Goal: Information Seeking & Learning: Check status

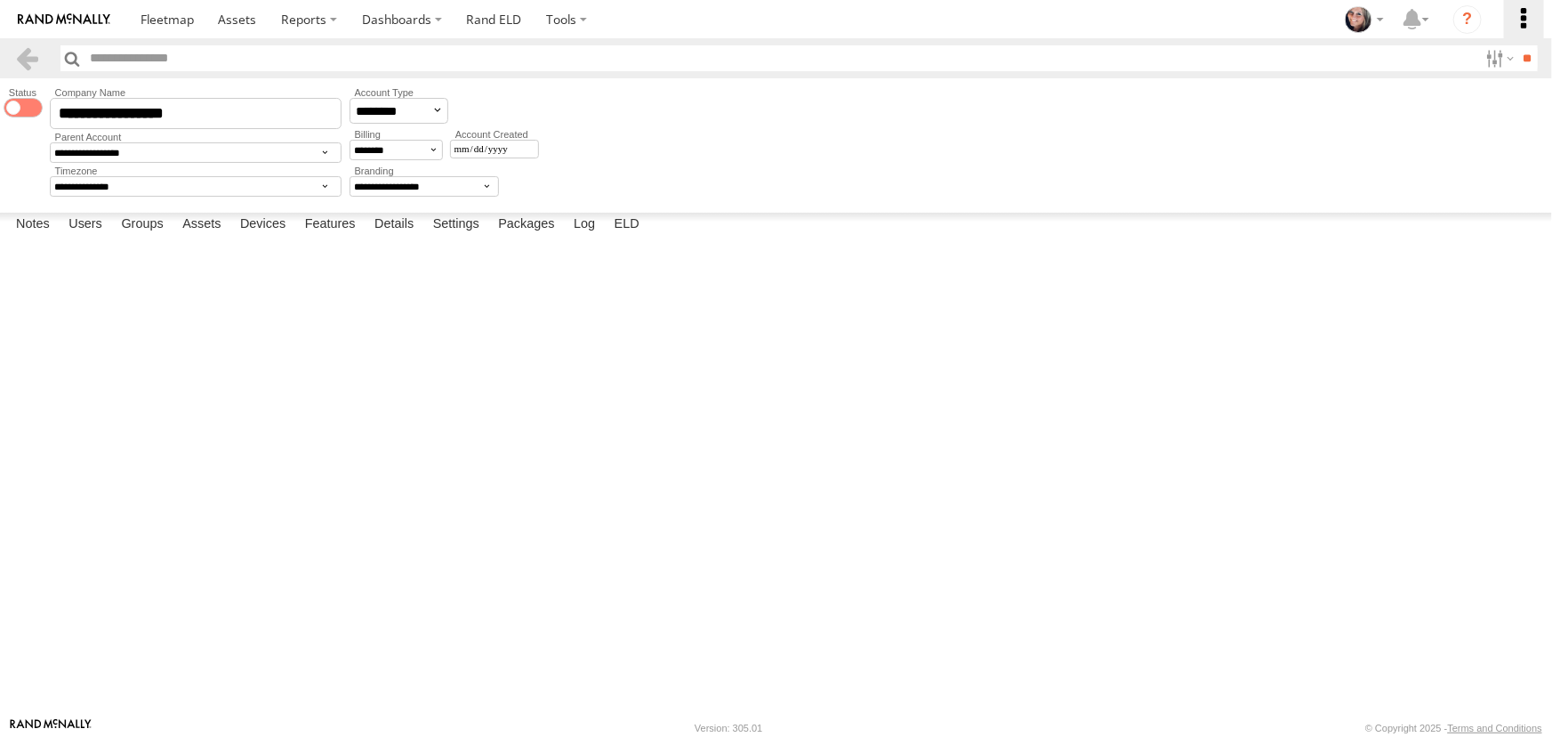
scroll to position [890, 0]
click at [1524, 15] on label at bounding box center [1523, 19] width 39 height 38
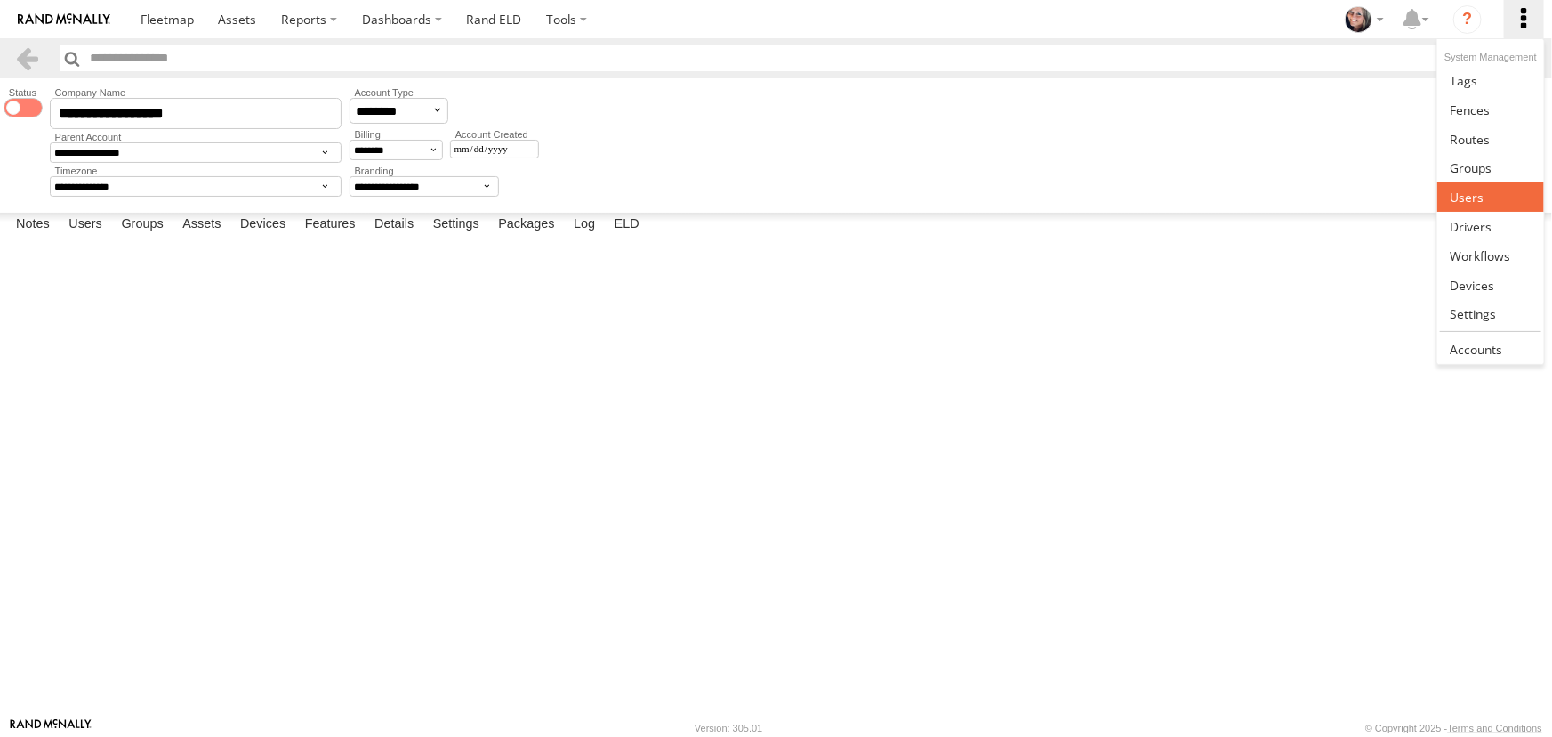
click at [1465, 197] on span at bounding box center [1467, 197] width 34 height 17
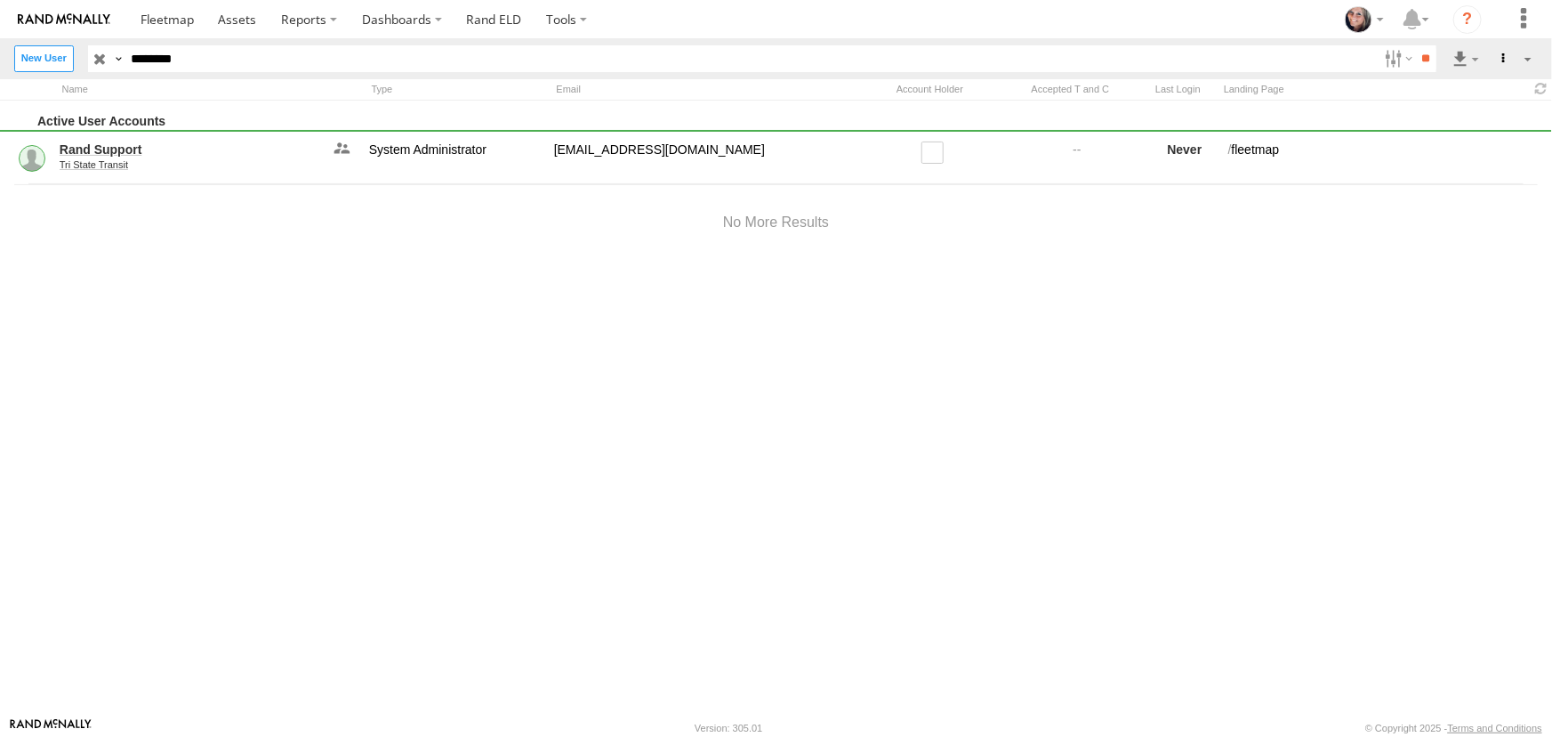
click at [148, 57] on input "********" at bounding box center [751, 58] width 1253 height 26
type input "*****"
click at [1416, 45] on input "**" at bounding box center [1426, 58] width 20 height 26
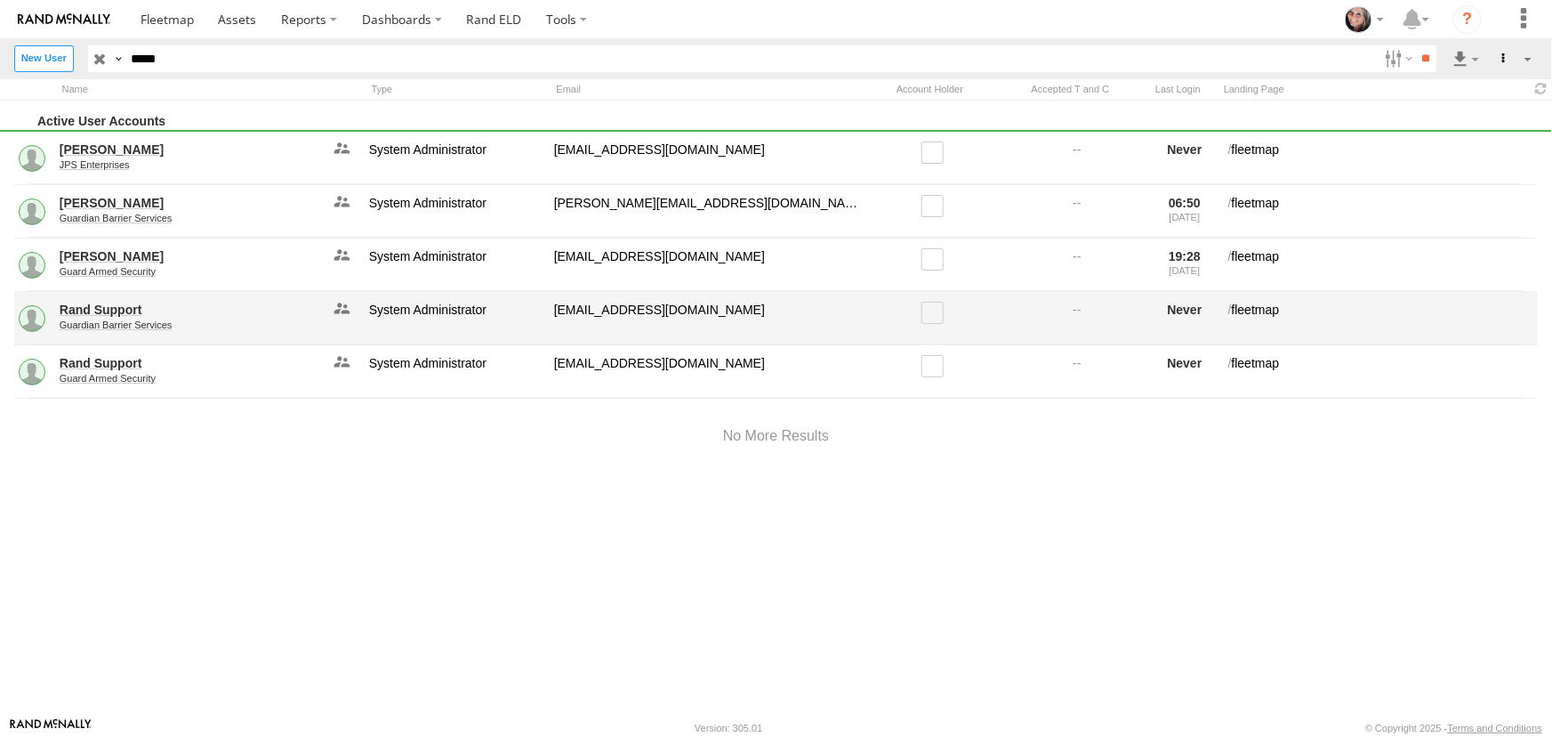
click at [151, 326] on link "Guardian Barrier Services" at bounding box center [191, 324] width 262 height 11
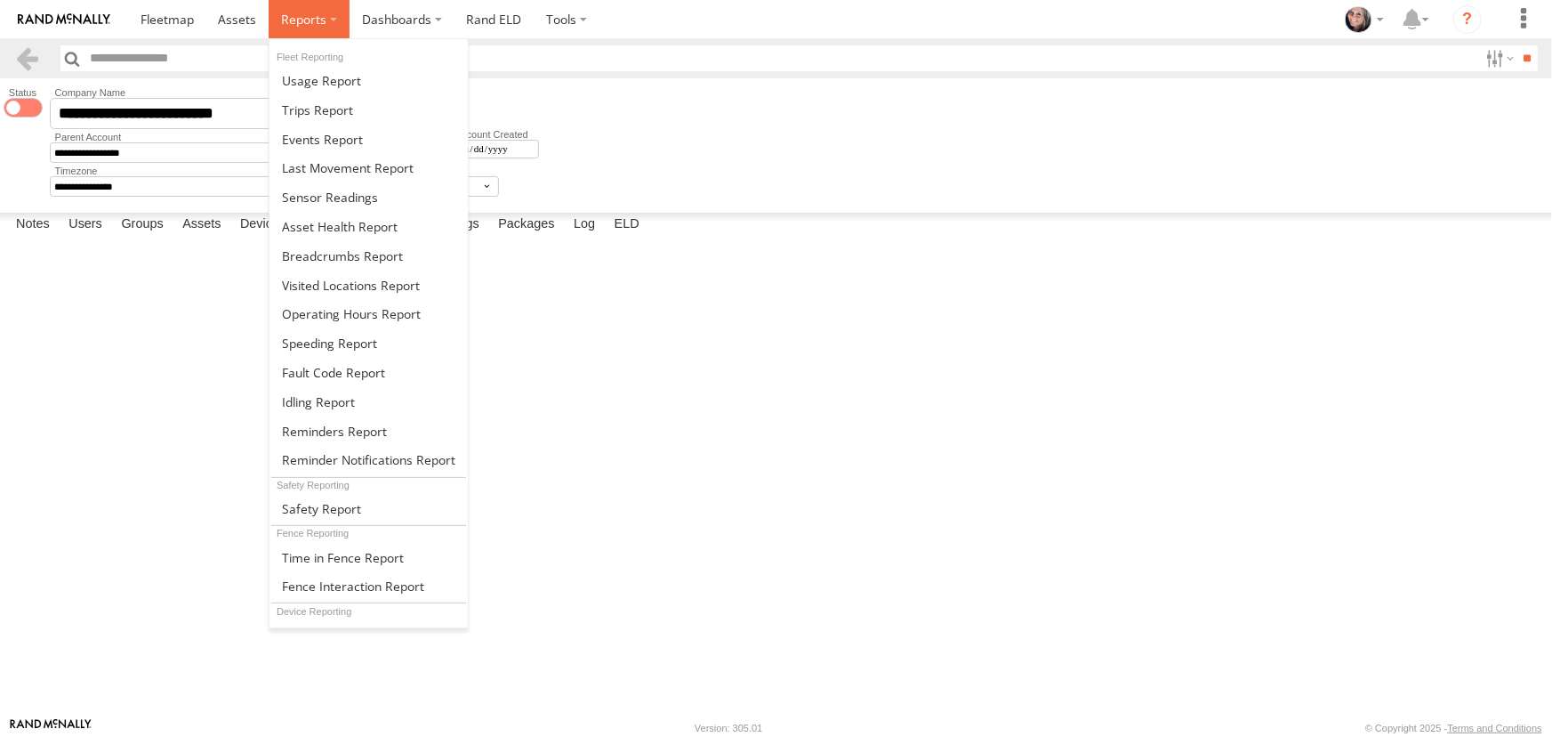
click at [325, 16] on label at bounding box center [309, 19] width 81 height 38
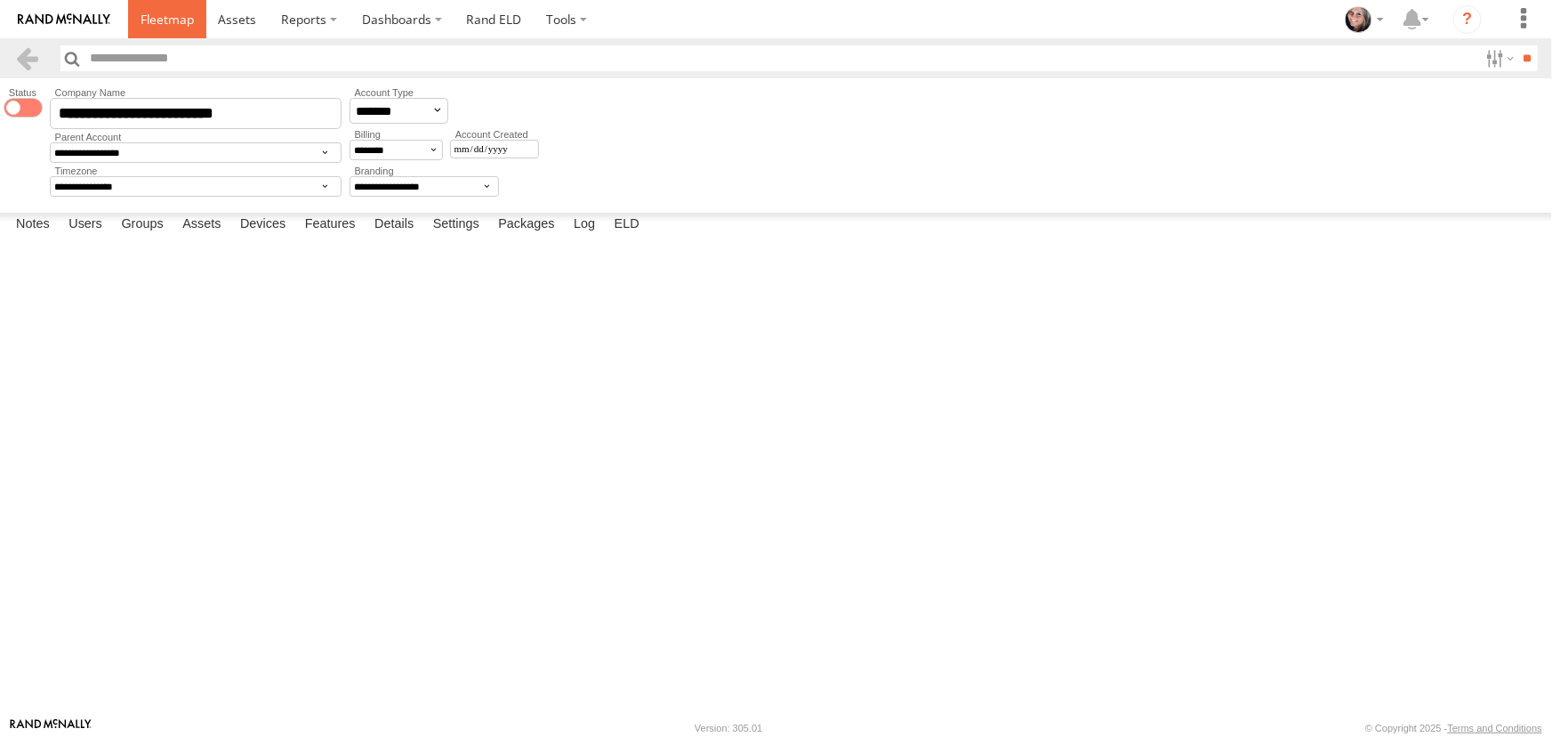
click at [159, 18] on span at bounding box center [167, 19] width 53 height 17
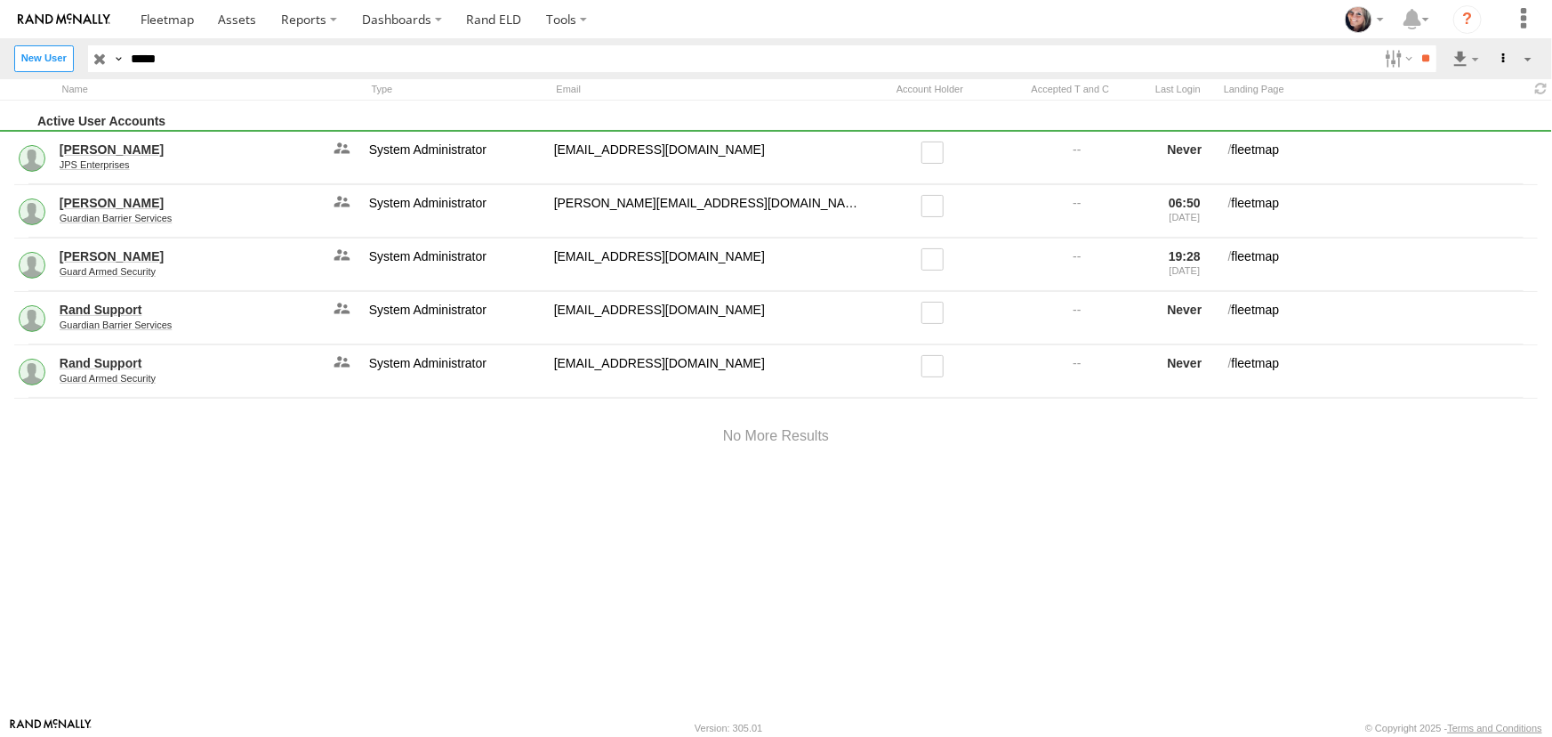
click at [1416, 45] on input "**" at bounding box center [1426, 58] width 20 height 26
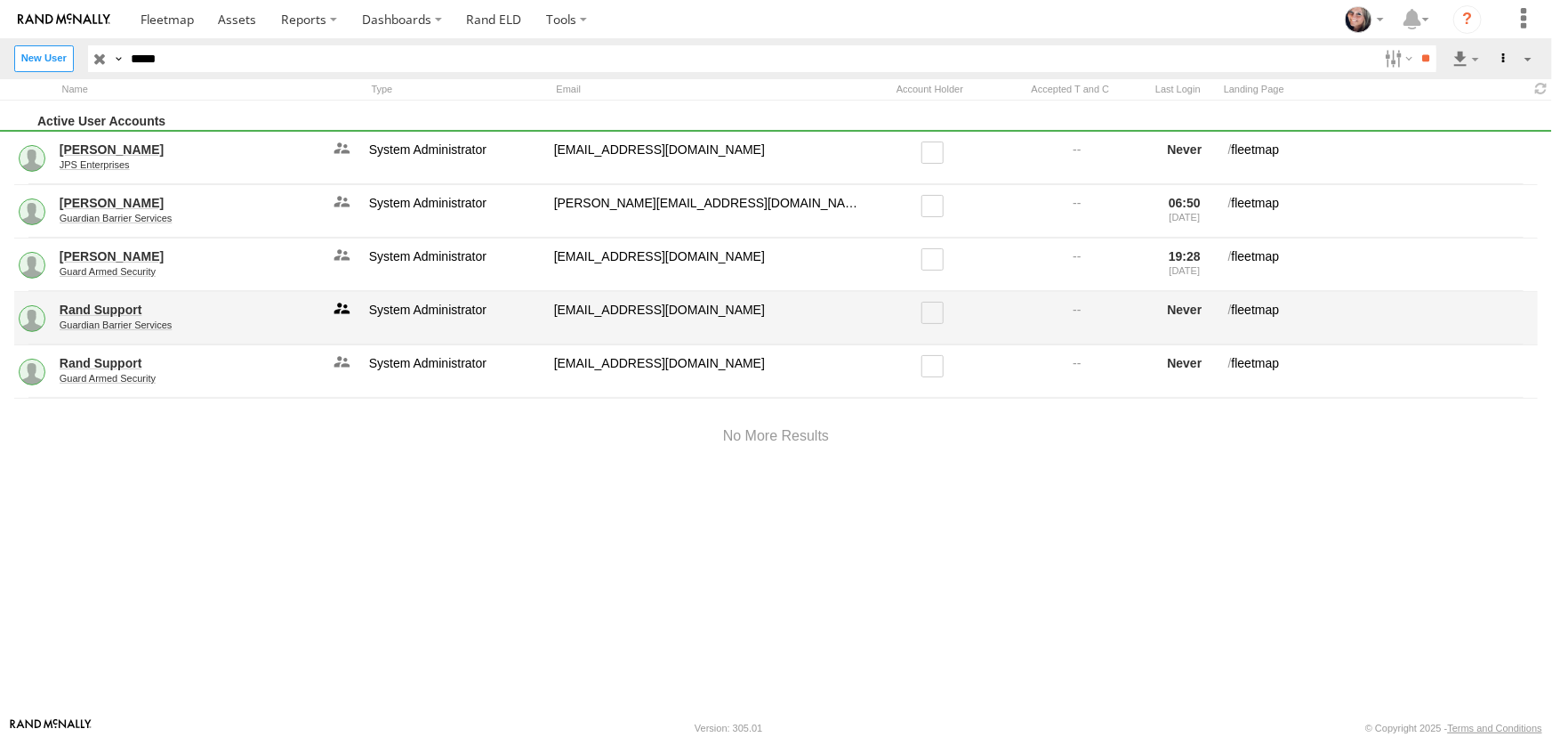
click at [343, 302] on link at bounding box center [342, 318] width 36 height 38
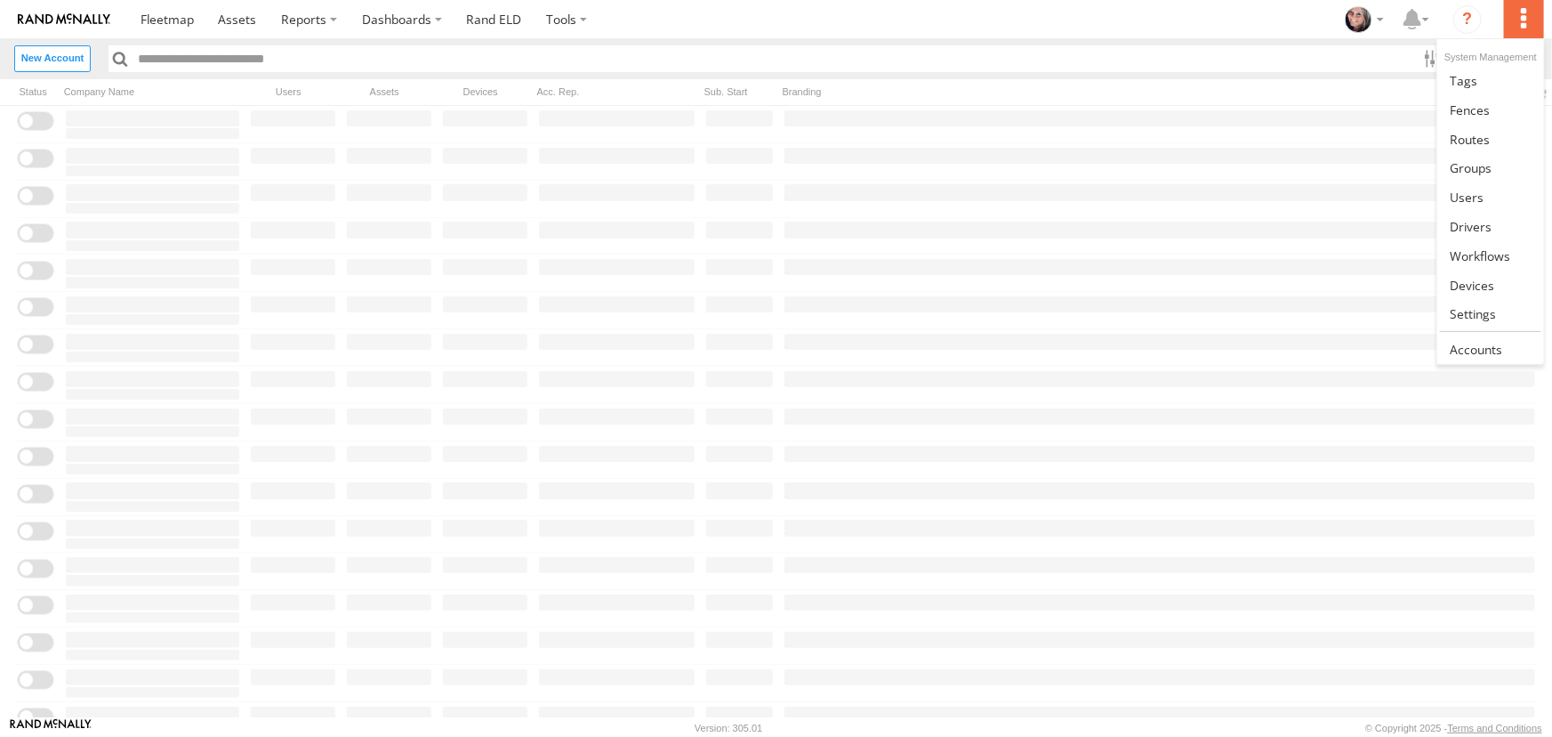
click at [1520, 16] on label at bounding box center [1523, 19] width 39 height 38
click at [1472, 194] on span at bounding box center [1467, 197] width 34 height 17
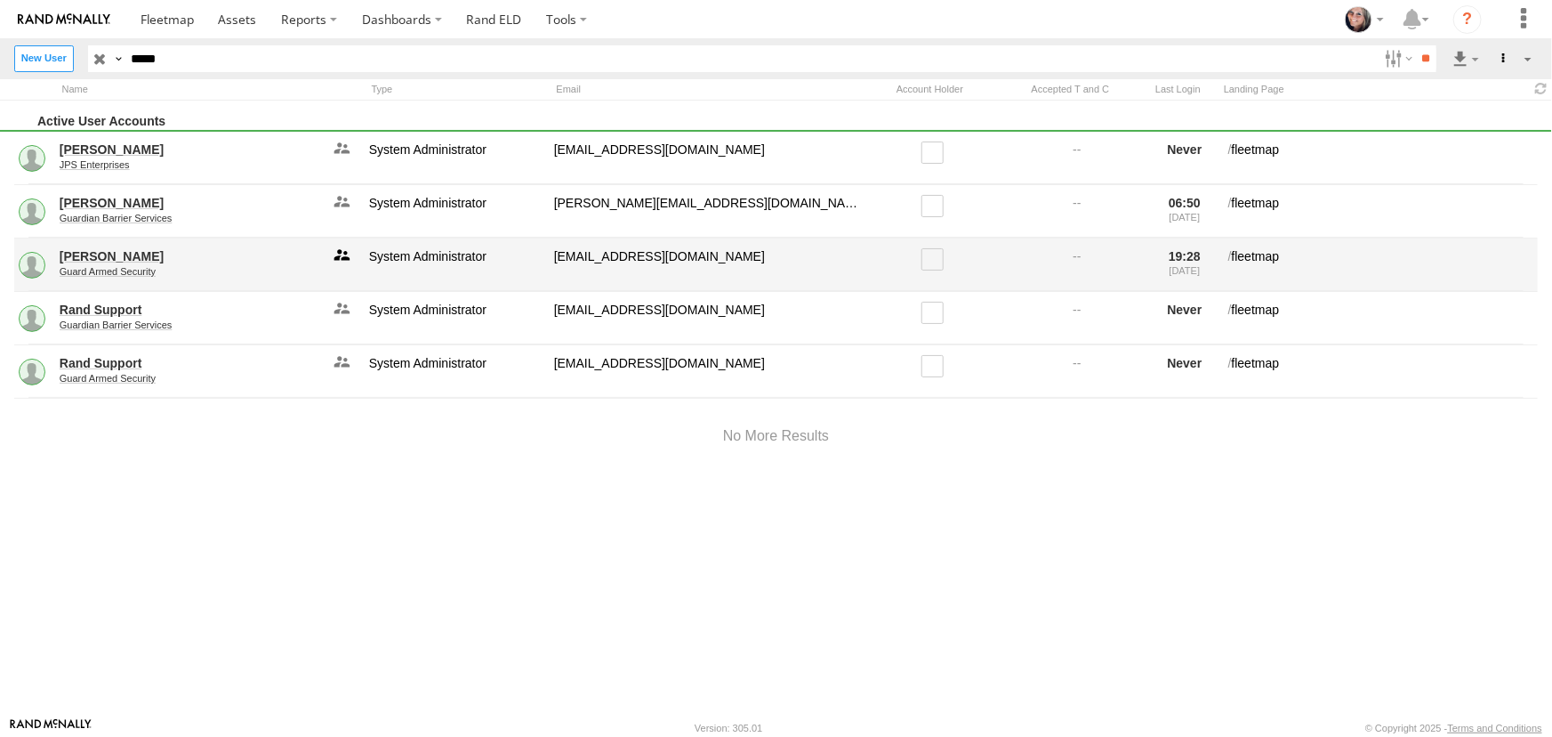
click at [340, 254] on link at bounding box center [342, 265] width 36 height 38
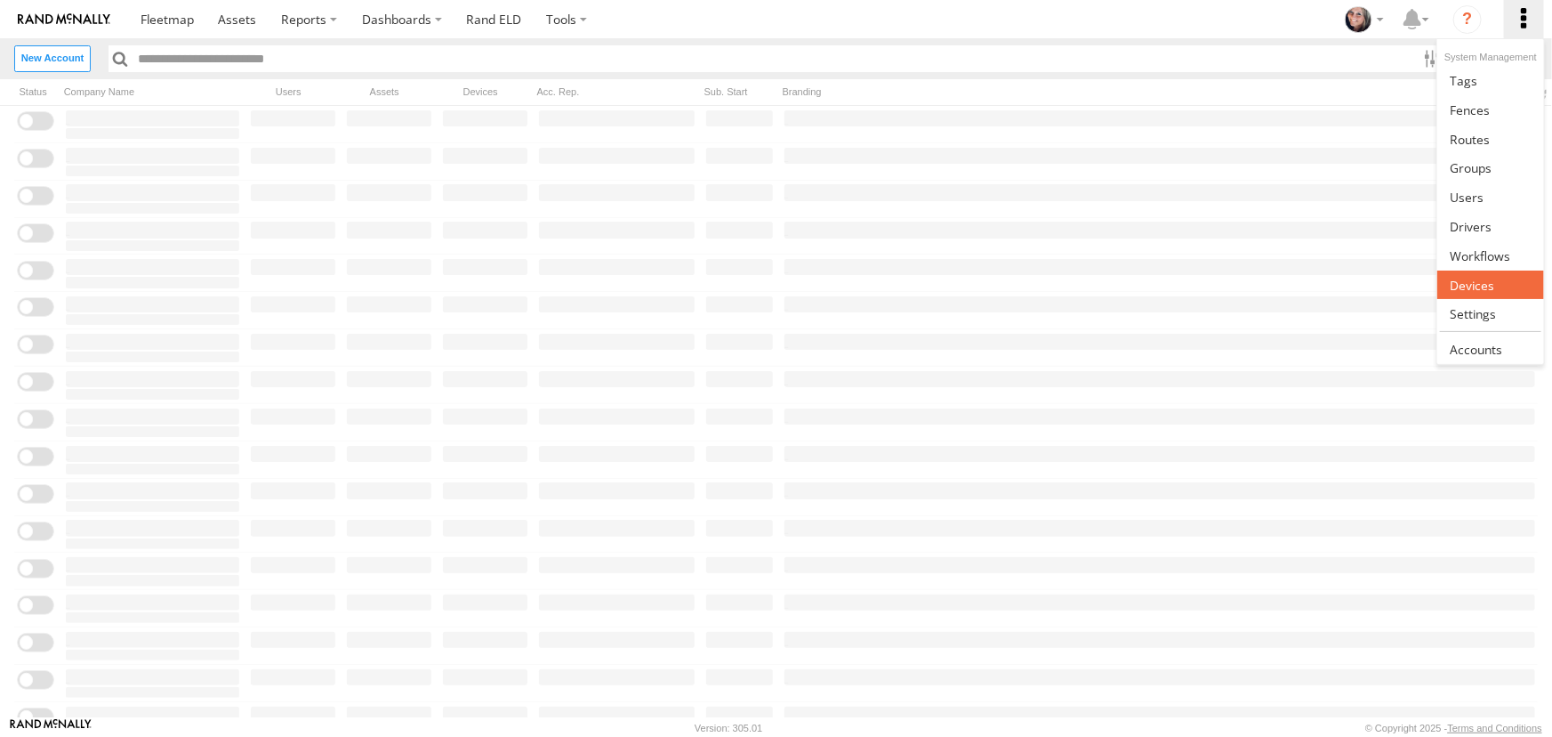
click at [1468, 270] on link at bounding box center [1491, 284] width 106 height 29
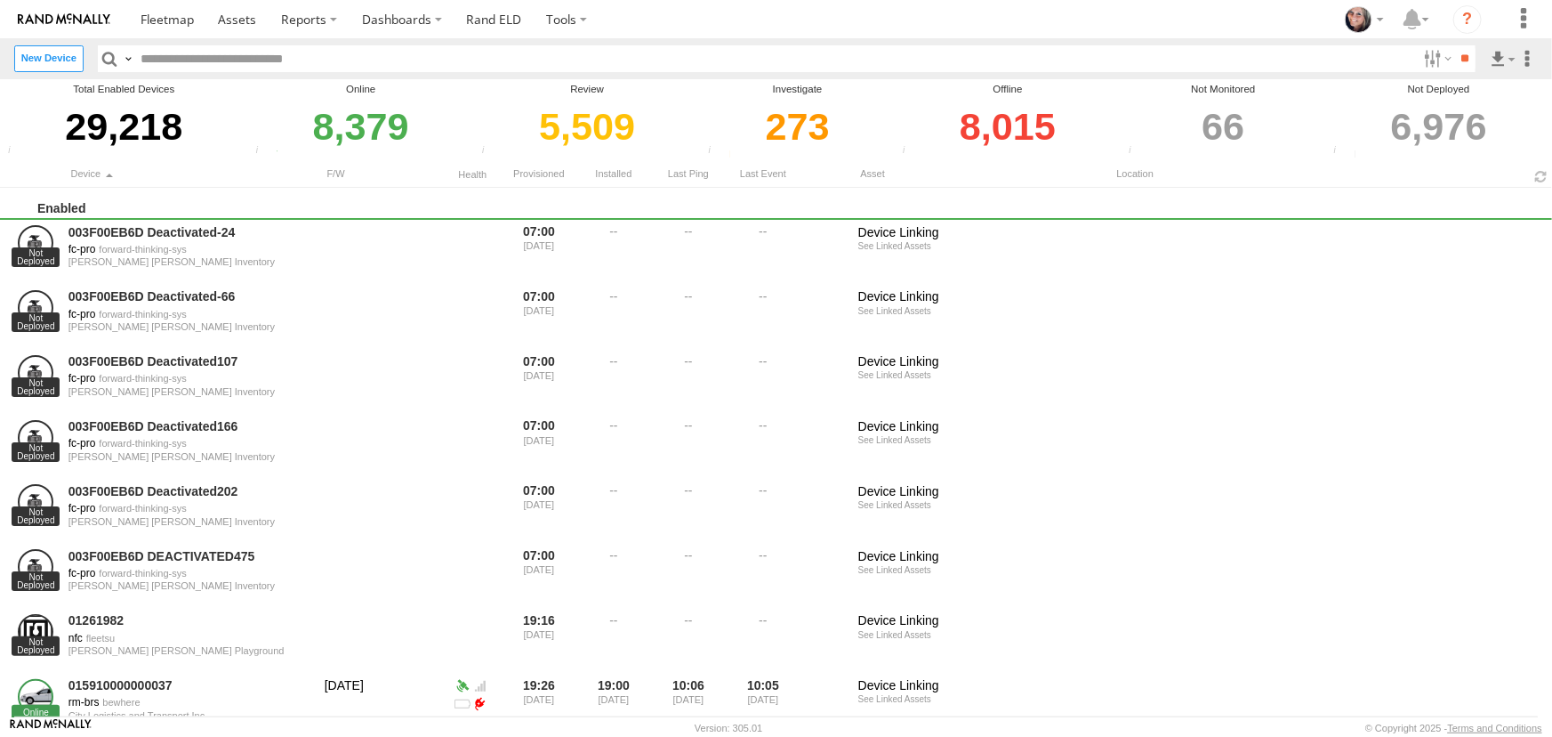
click at [184, 56] on input "text" at bounding box center [775, 58] width 1283 height 26
click at [173, 57] on input "text" at bounding box center [775, 58] width 1283 height 26
click at [193, 60] on input "text" at bounding box center [775, 58] width 1283 height 26
click at [174, 60] on input "text" at bounding box center [775, 58] width 1283 height 26
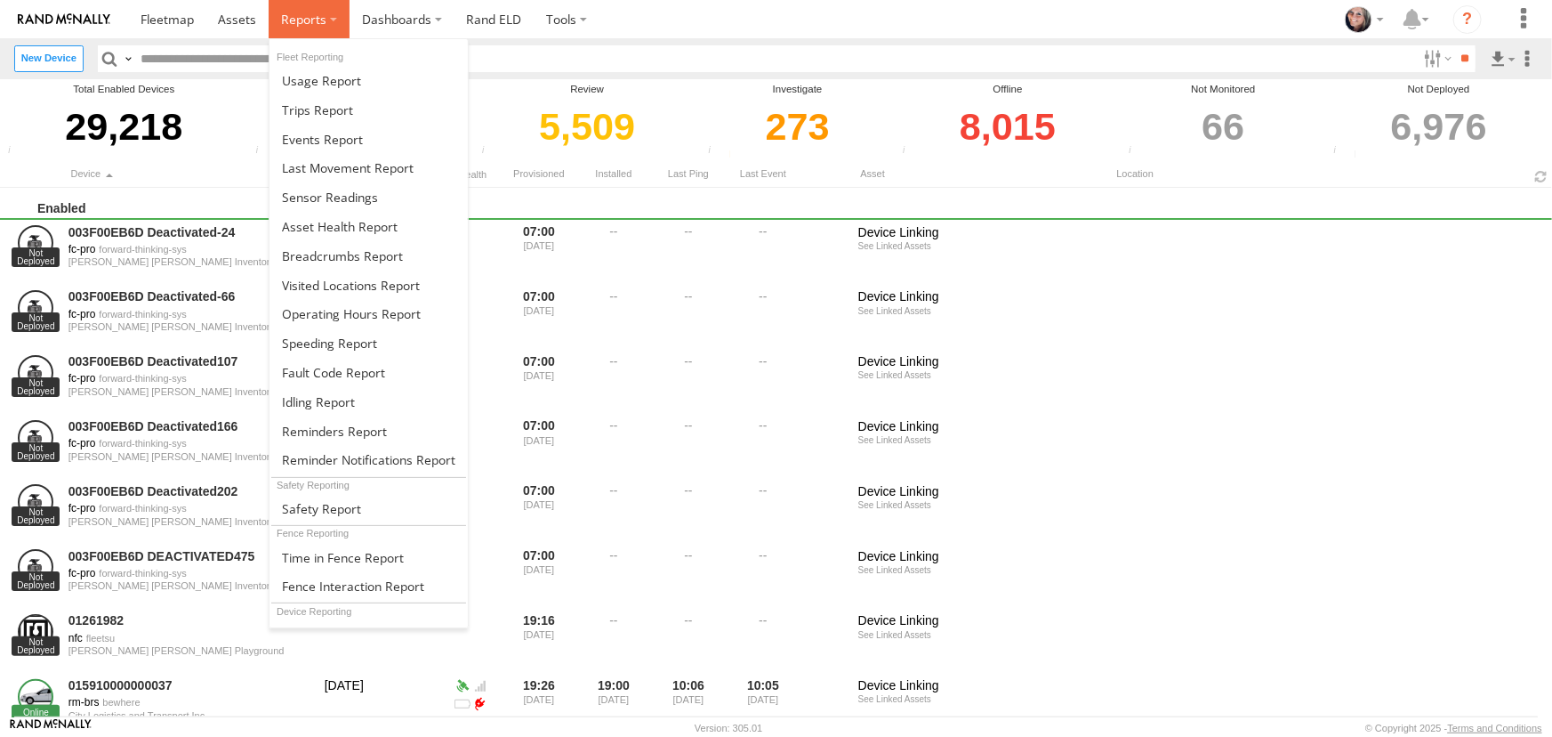
click at [326, 18] on label at bounding box center [309, 19] width 81 height 38
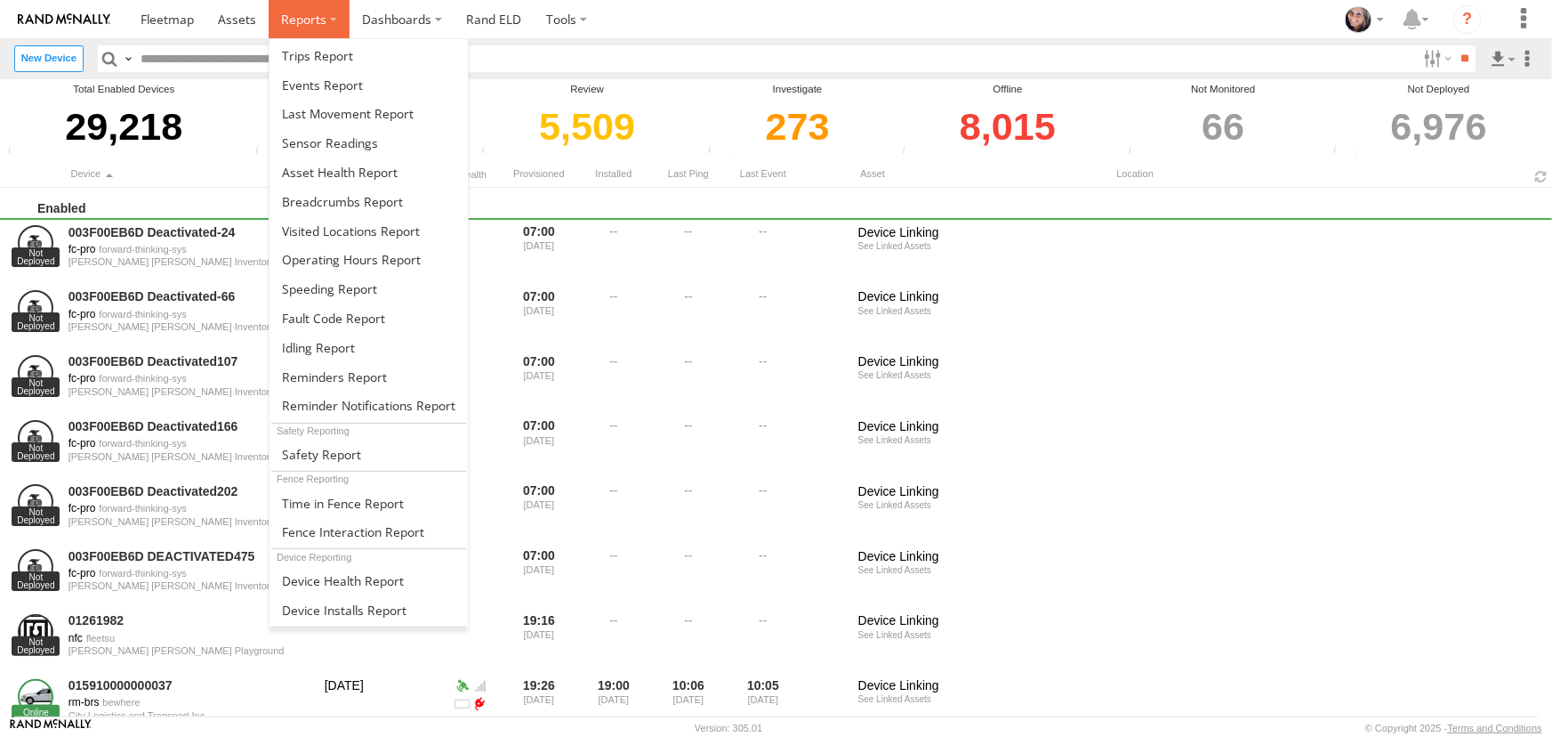
scroll to position [80, 0]
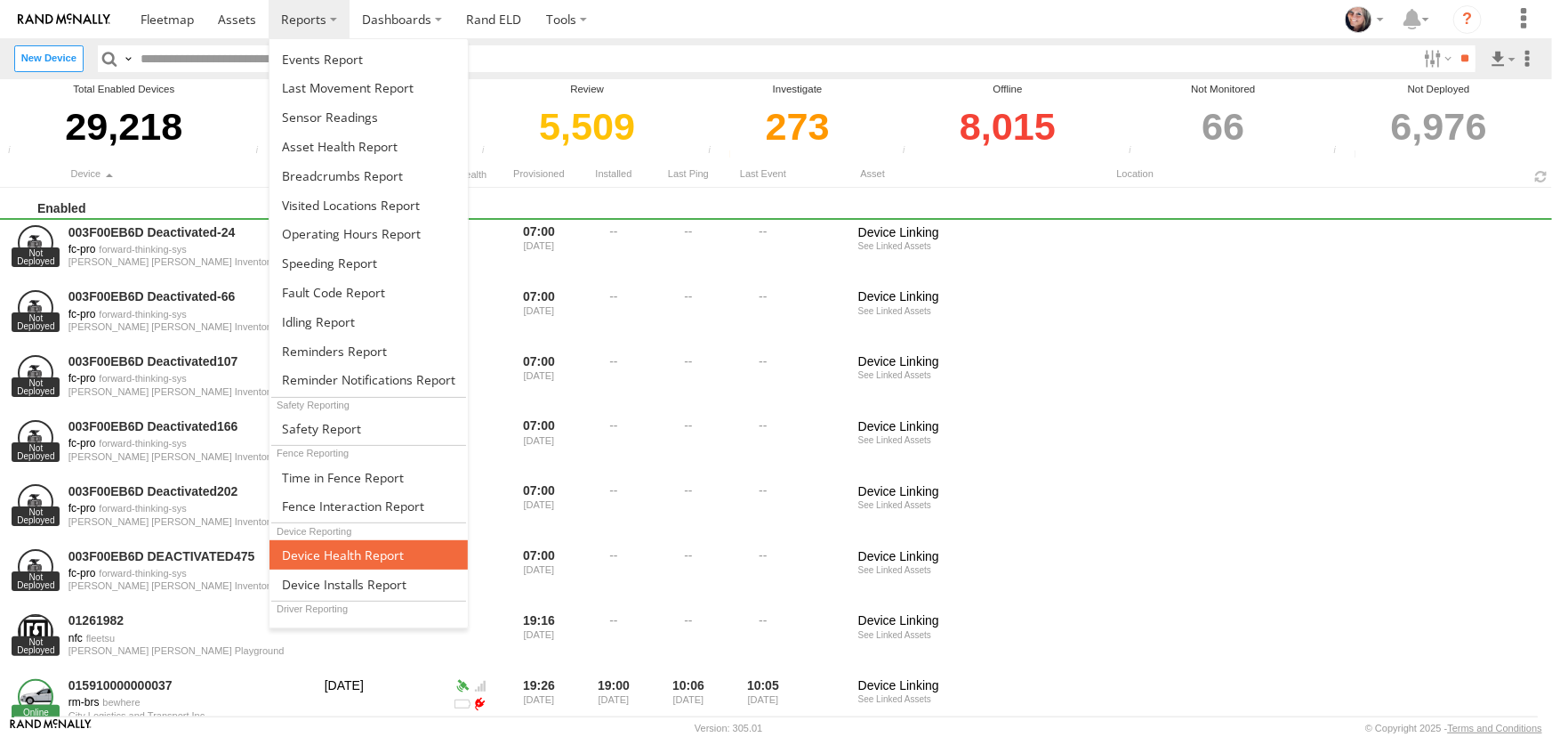
click at [358, 546] on span at bounding box center [343, 554] width 122 height 17
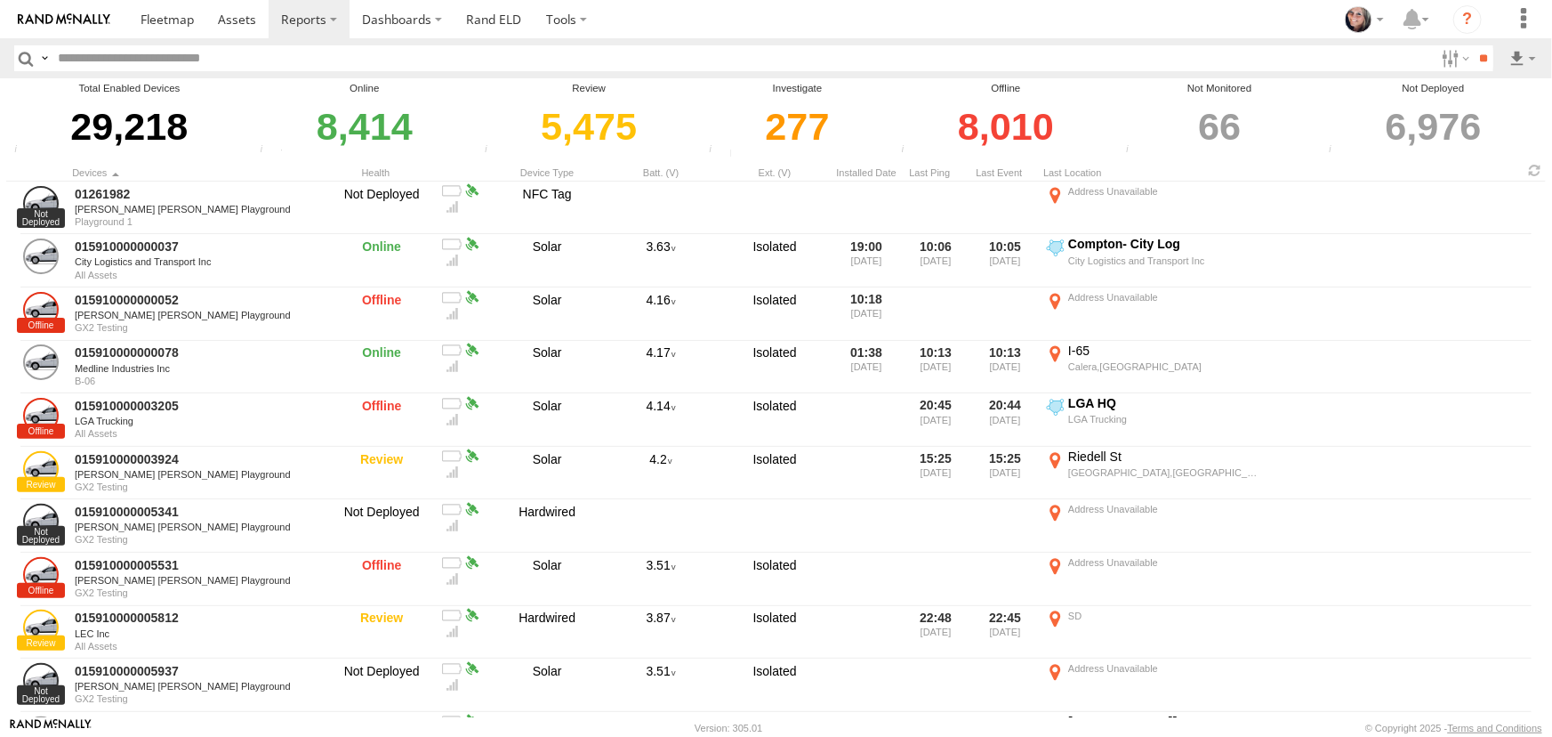
scroll to position [21739, 0]
click at [0, 0] on span "Guard Armed Security" at bounding box center [0, 0] width 0 height 0
click at [1480, 61] on input "**" at bounding box center [1483, 58] width 20 height 26
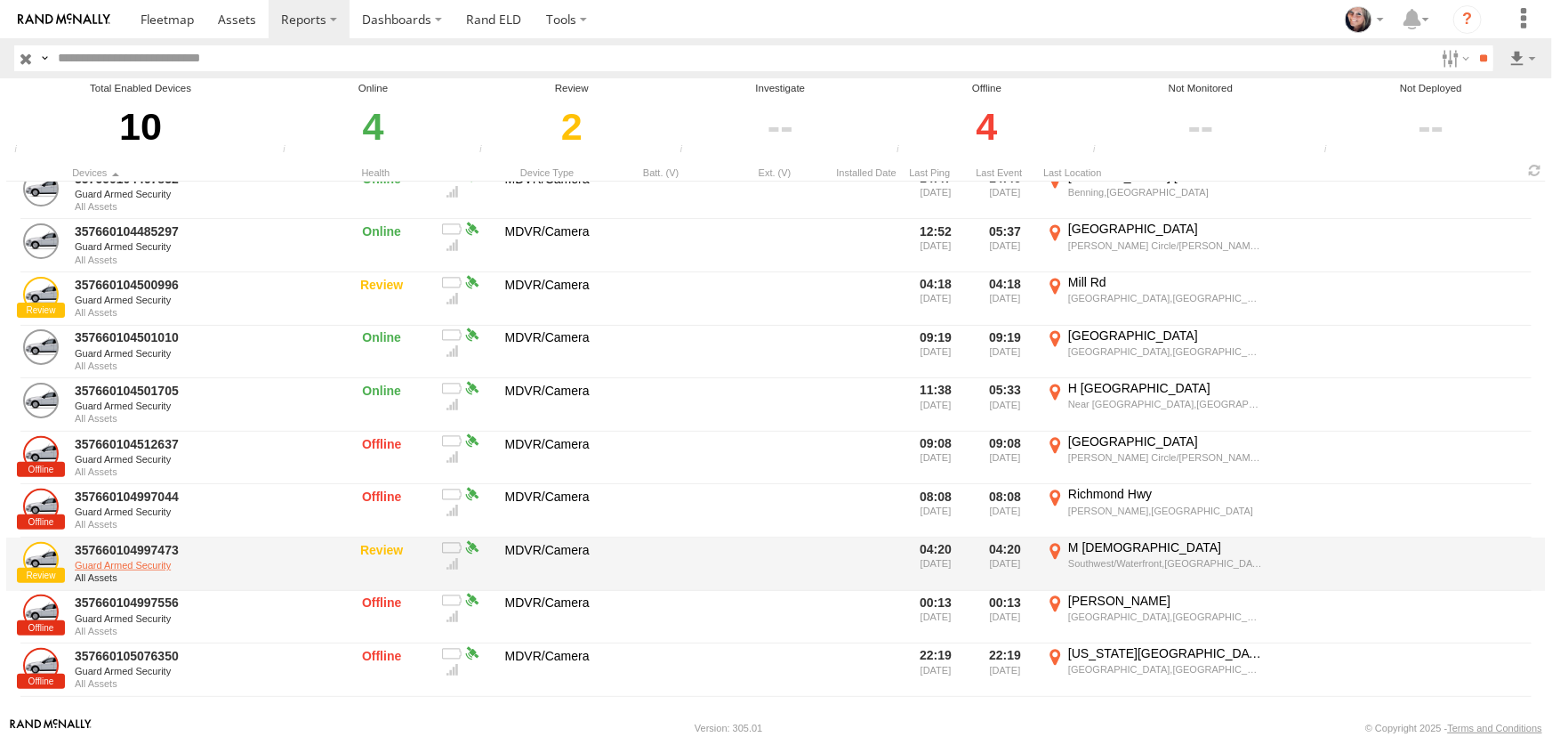
scroll to position [28, 0]
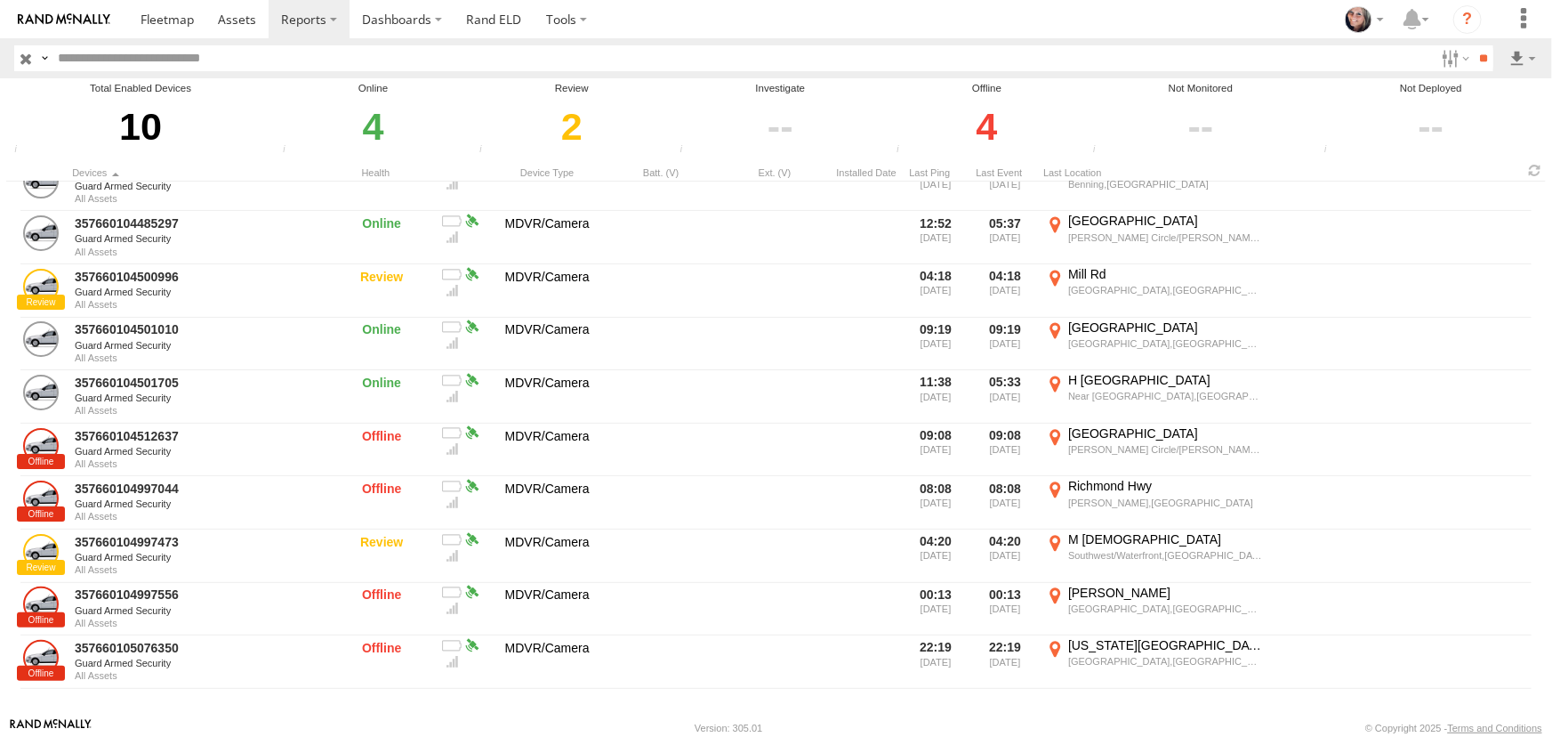
click at [163, 50] on input "text" at bounding box center [743, 58] width 1384 height 26
click at [198, 60] on input "text" at bounding box center [743, 58] width 1384 height 26
click at [167, 23] on span at bounding box center [167, 19] width 53 height 17
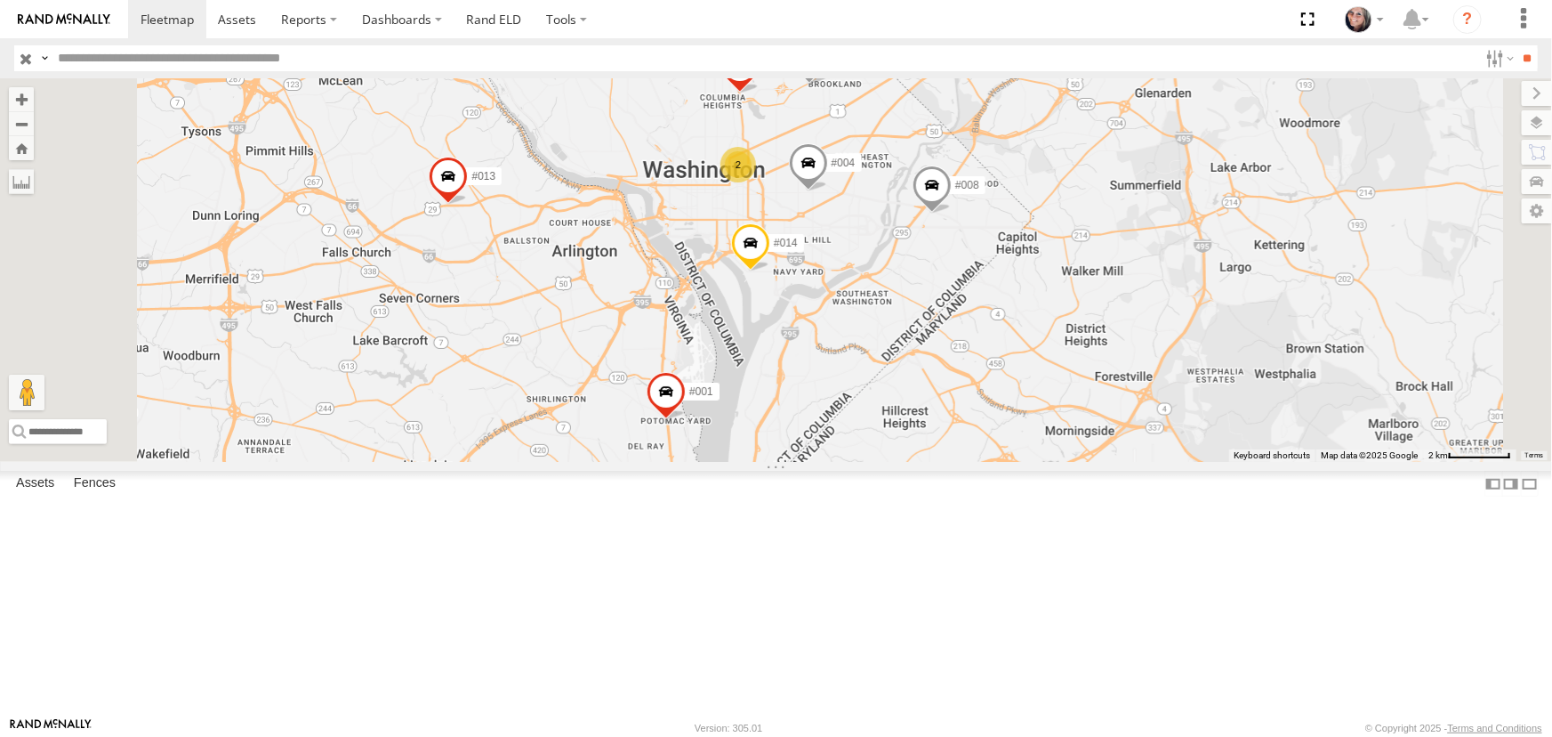
click at [747, 462] on div "#008 #014 #003 #006 #001 #012 #004 #013 2" at bounding box center [776, 269] width 1552 height 383
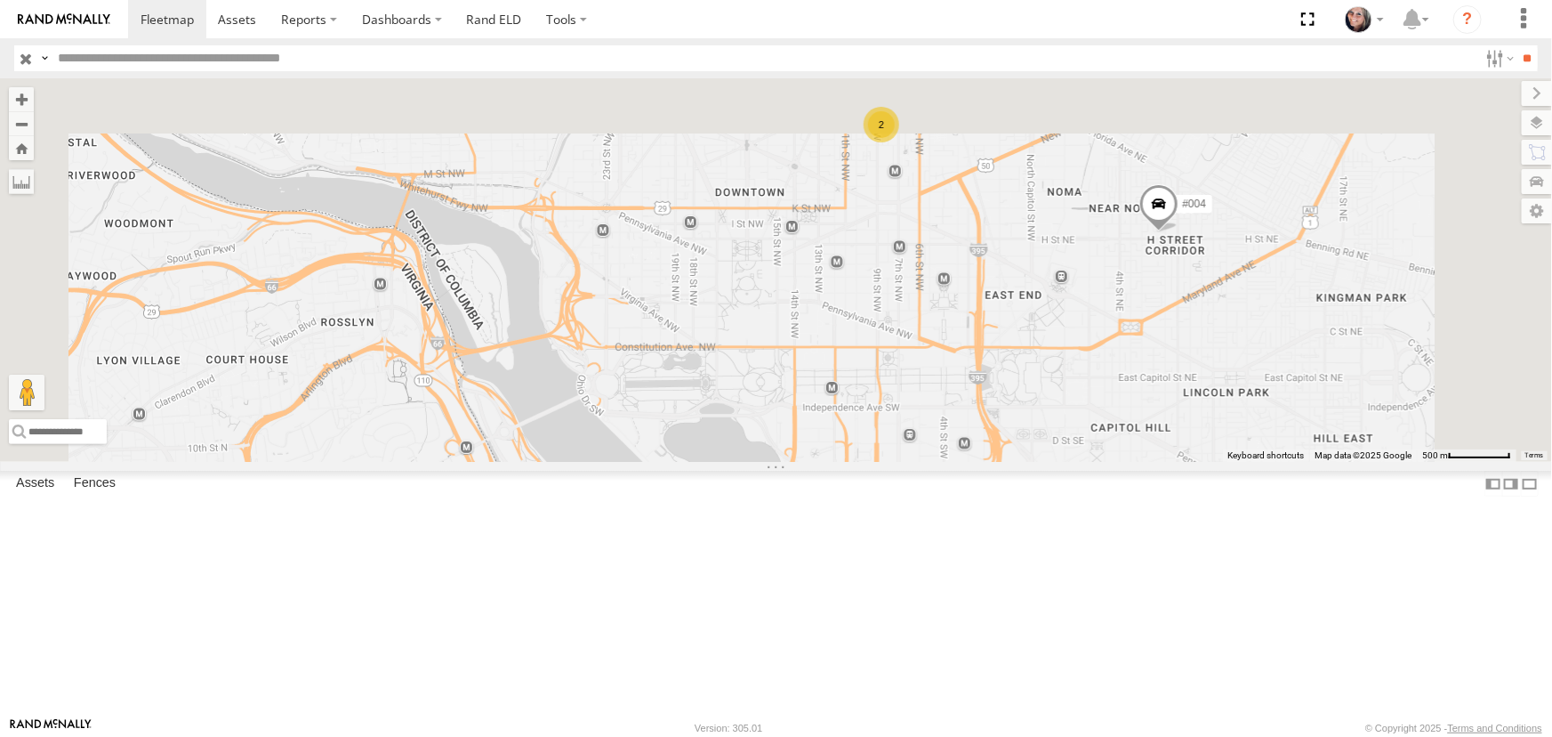
drag, startPoint x: 932, startPoint y: 347, endPoint x: 794, endPoint y: 644, distance: 327.6
click at [794, 462] on div "#008 #014 #003 #006 #001 #012 #004 #013 2" at bounding box center [776, 269] width 1552 height 383
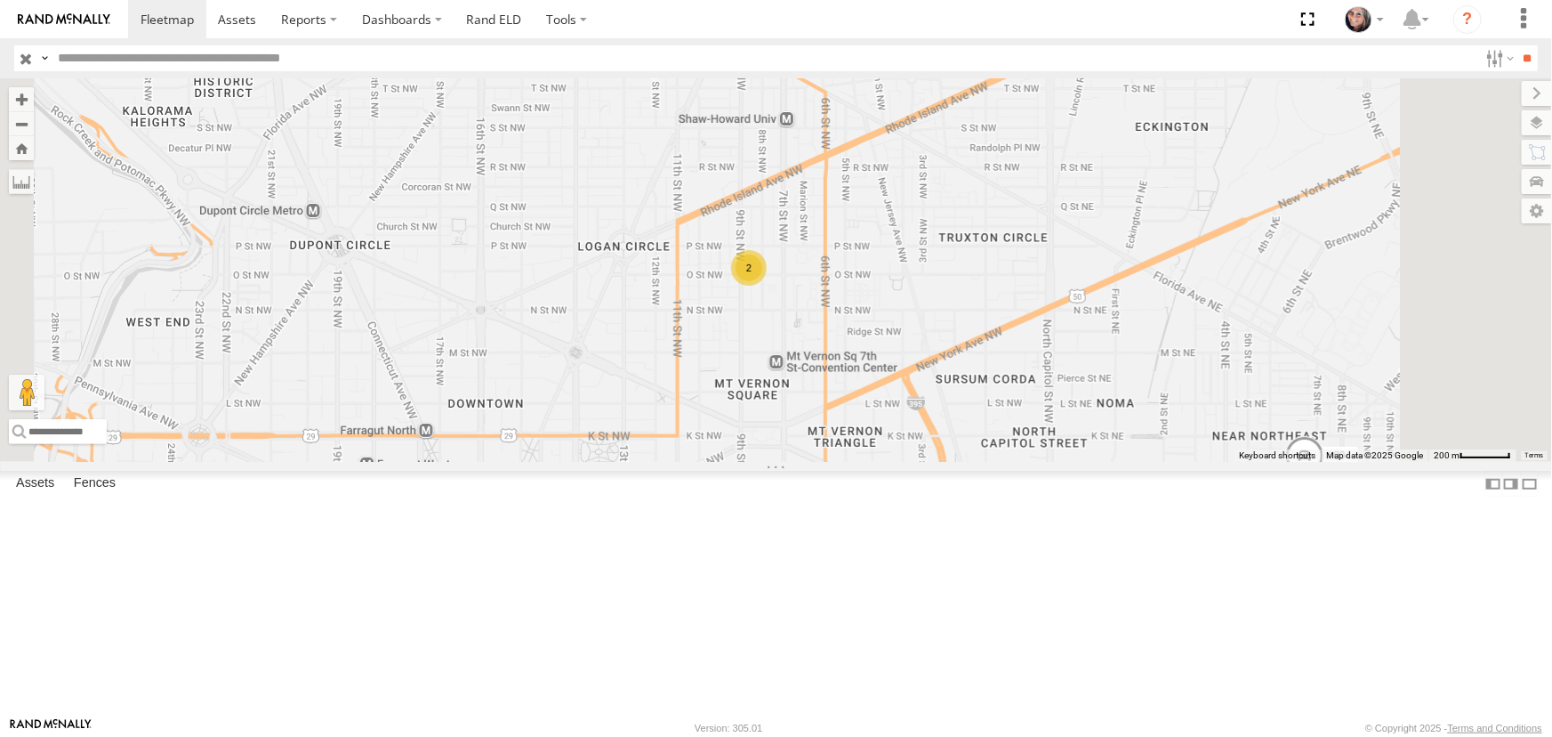
drag, startPoint x: 936, startPoint y: 413, endPoint x: 791, endPoint y: 478, distance: 158.9
click at [791, 462] on div "#008 #014 #003 #006 #001 #012 #004 #013 2" at bounding box center [776, 269] width 1552 height 383
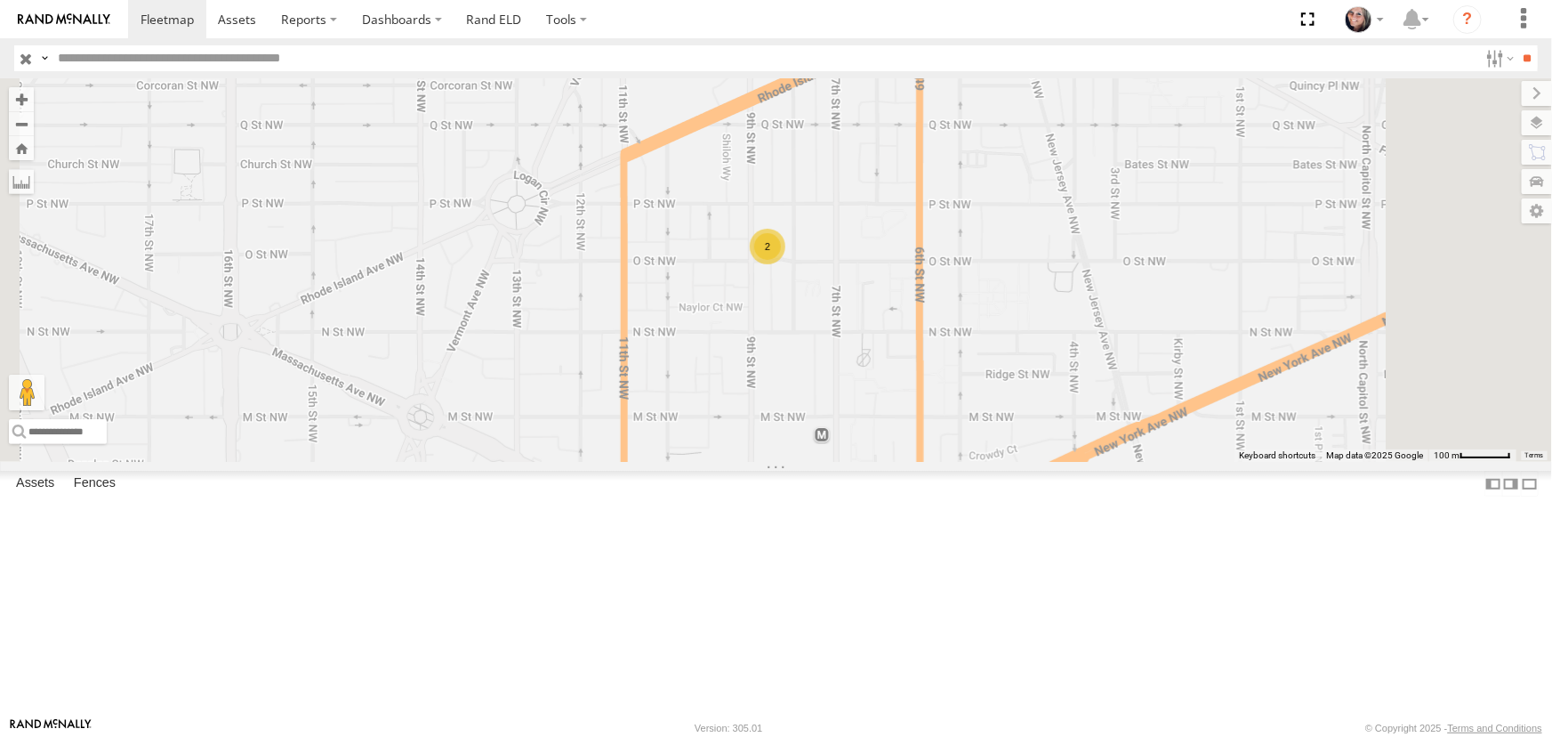
click at [786, 264] on div "2" at bounding box center [768, 247] width 36 height 36
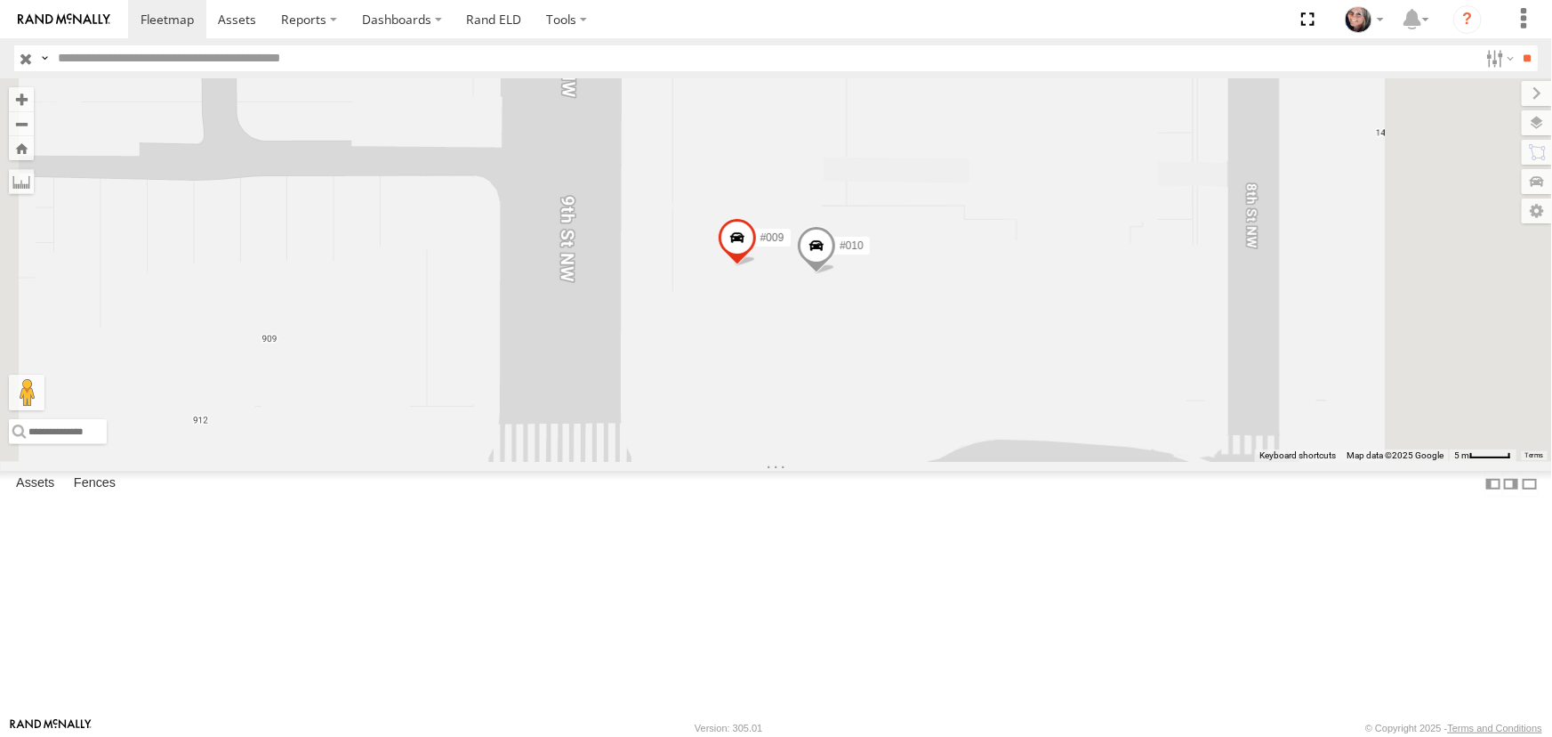
click at [0, 0] on span at bounding box center [0, 0] width 0 height 0
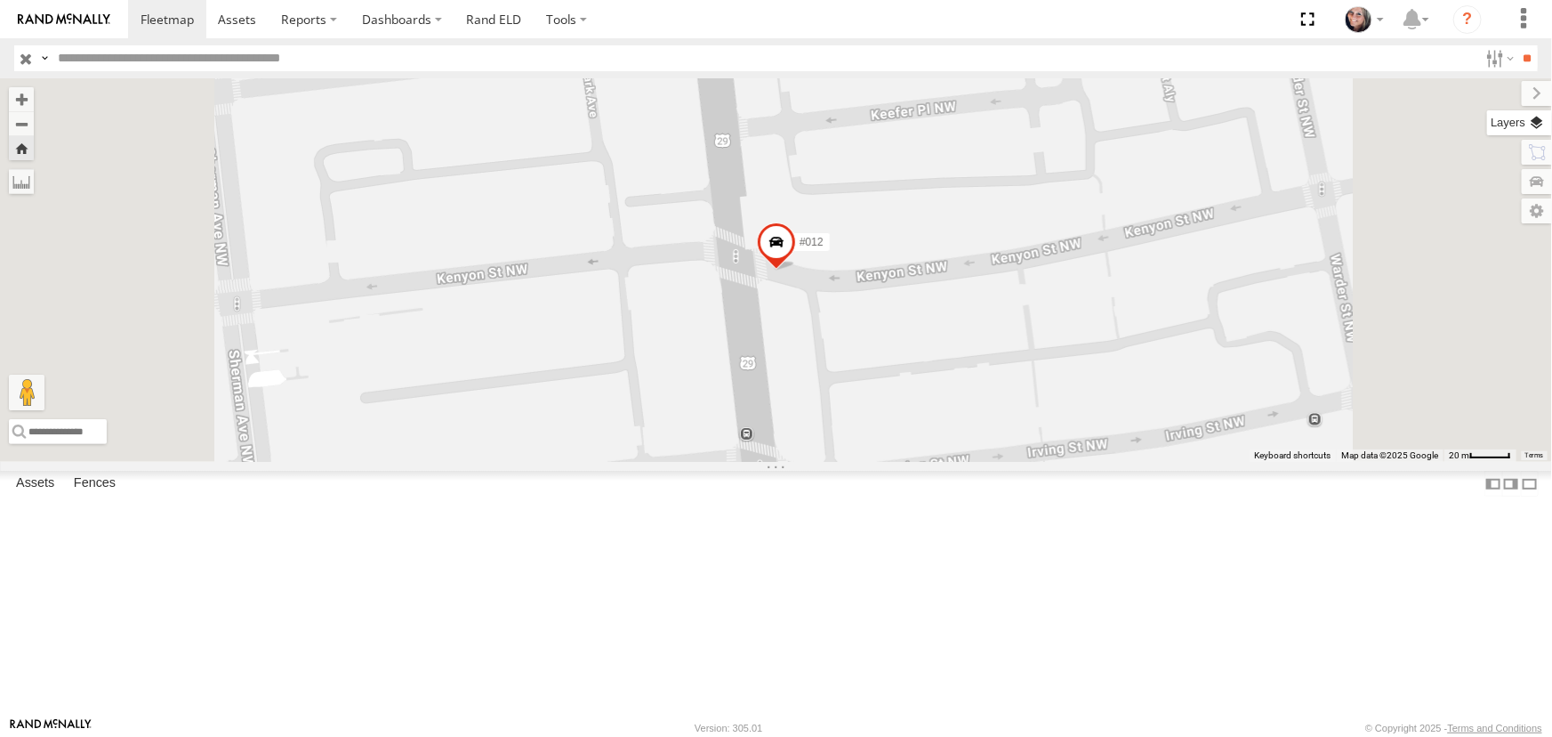
click at [1532, 123] on label at bounding box center [1519, 122] width 65 height 25
click at [0, 0] on label at bounding box center [0, 0] width 0 height 0
click at [0, 0] on span "Satellite + Roadmap" at bounding box center [0, 0] width 0 height 0
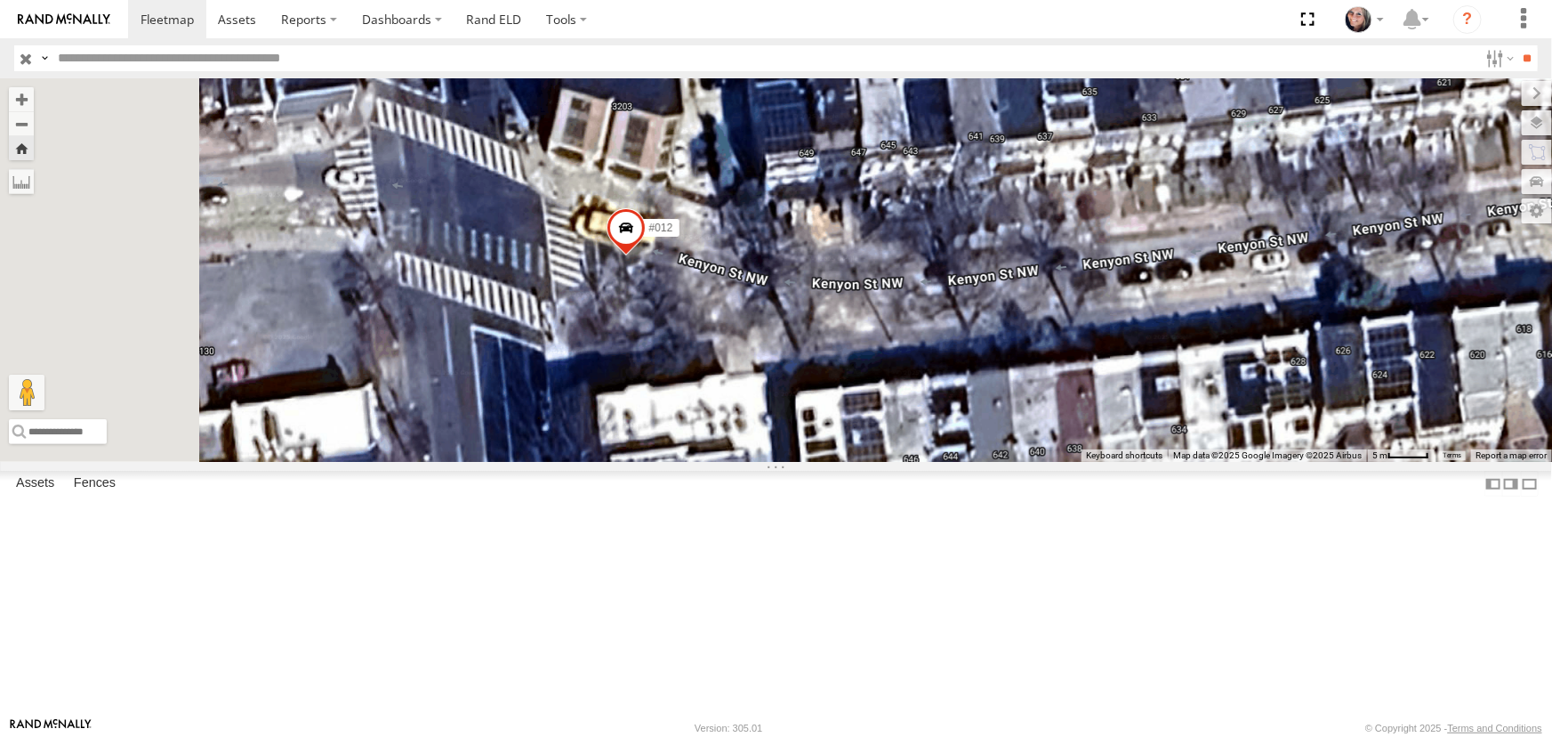
drag, startPoint x: 938, startPoint y: 377, endPoint x: 945, endPoint y: 412, distance: 35.4
click at [945, 412] on div "#012" at bounding box center [776, 269] width 1552 height 383
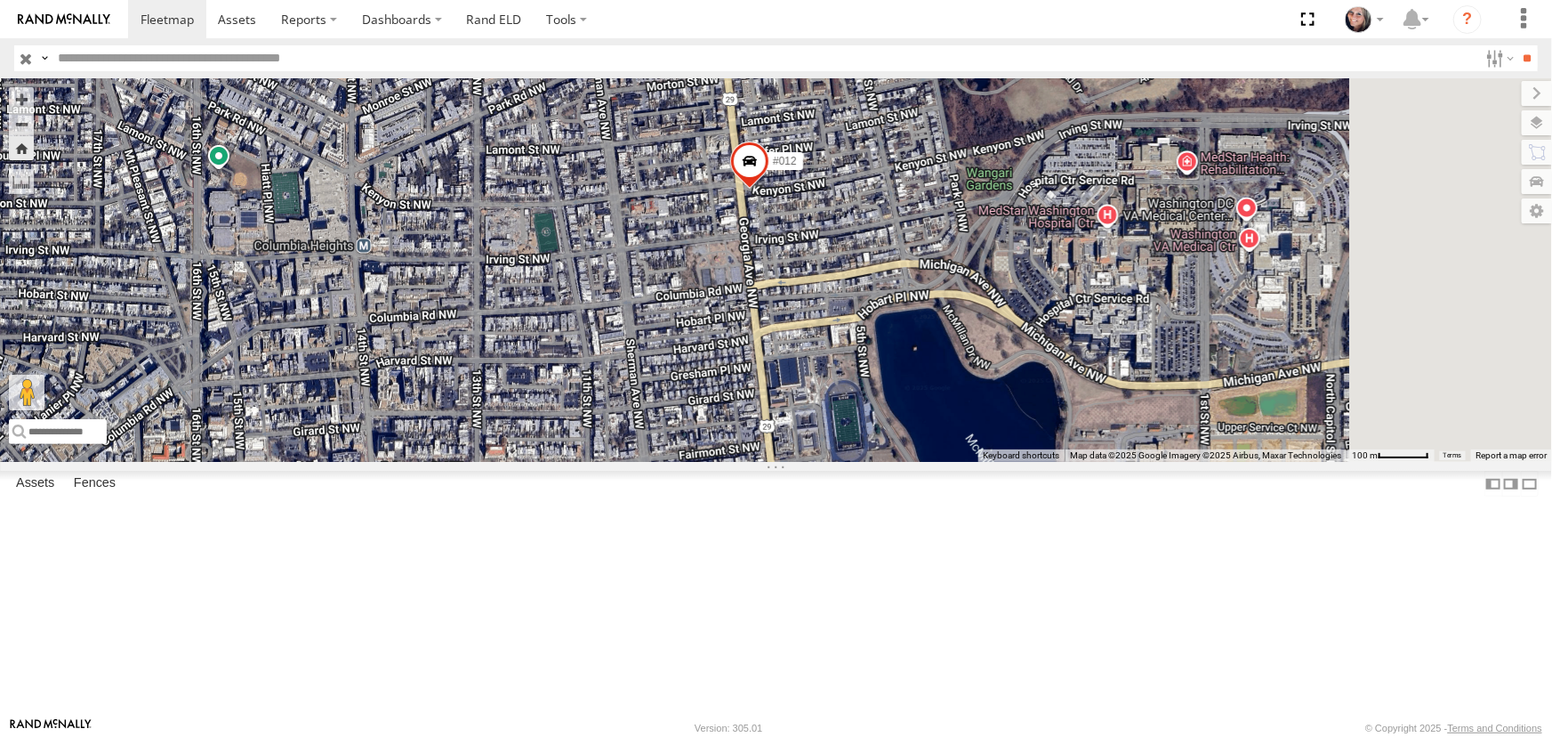
drag, startPoint x: 1036, startPoint y: 476, endPoint x: 998, endPoint y: 399, distance: 85.5
click at [998, 399] on div "#012" at bounding box center [776, 269] width 1552 height 383
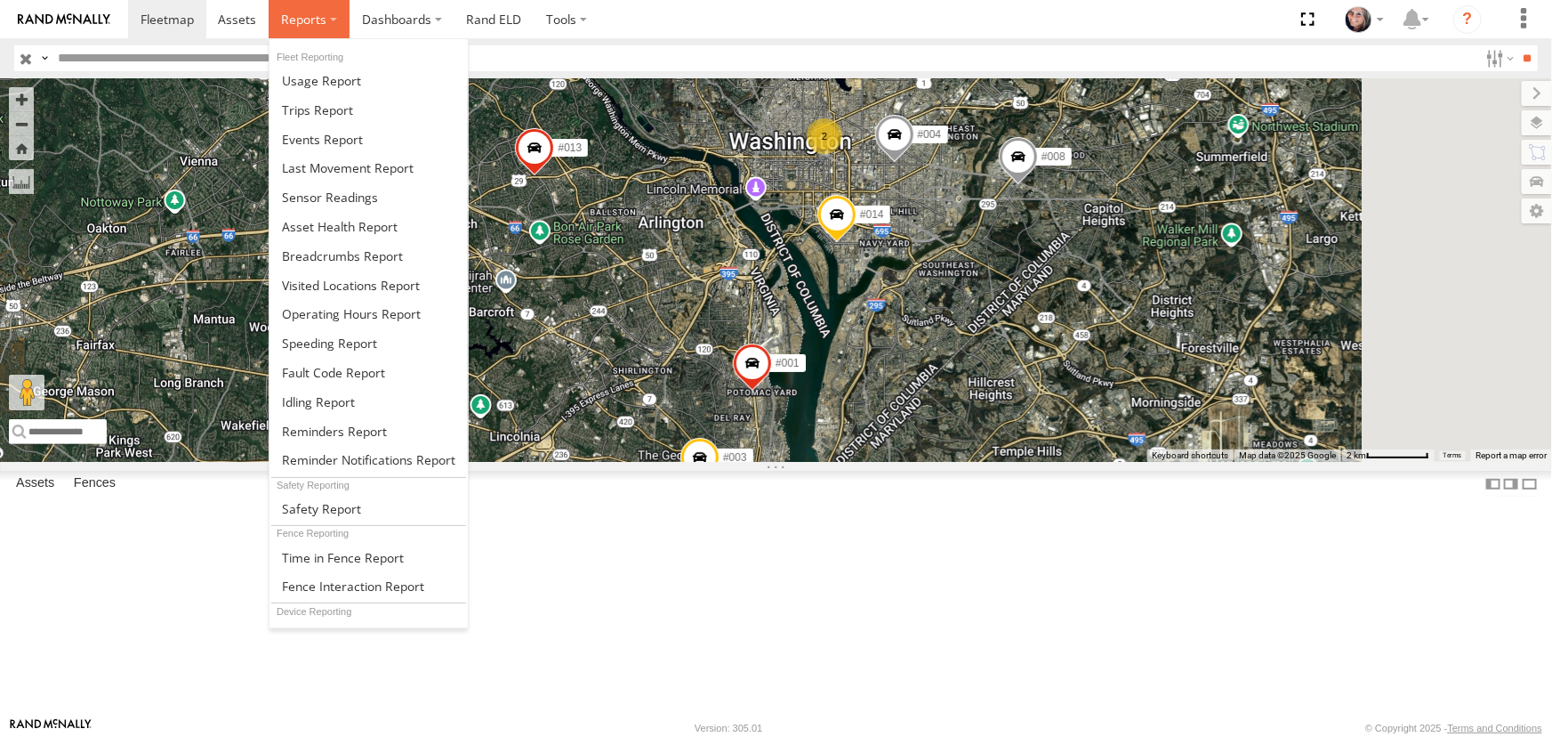
click at [328, 13] on label at bounding box center [309, 19] width 81 height 38
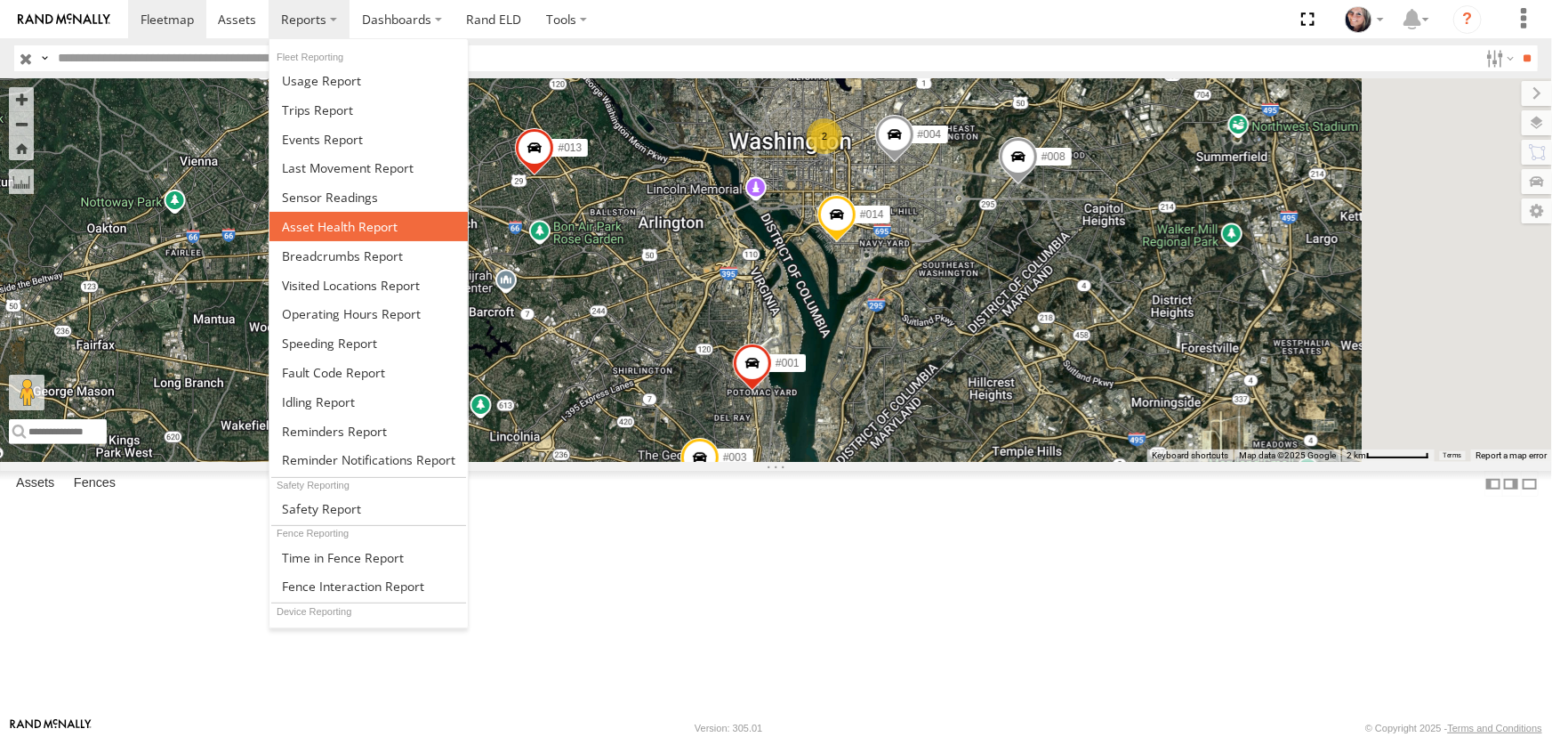
click at [329, 222] on span at bounding box center [340, 226] width 116 height 17
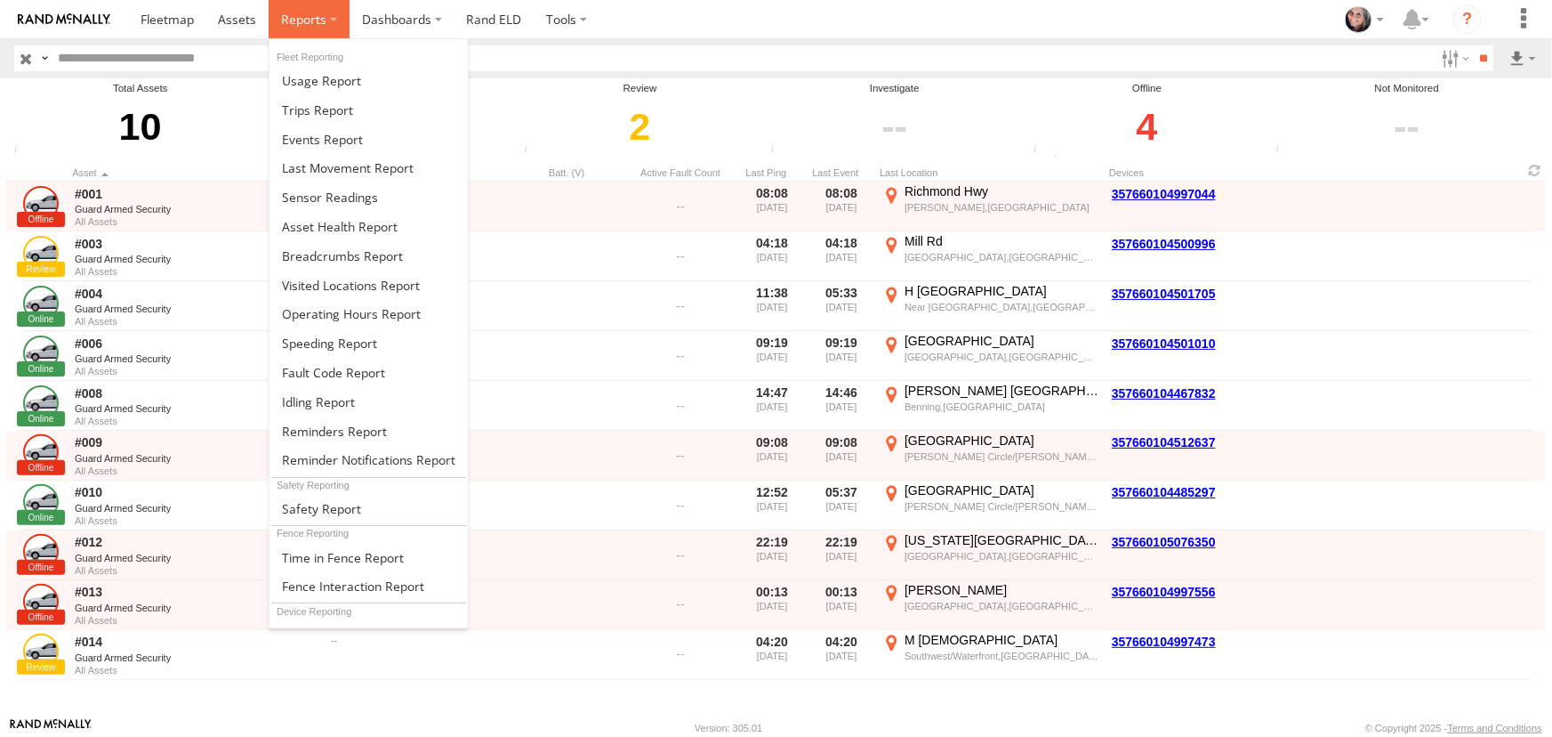
click at [320, 15] on span at bounding box center [303, 19] width 45 height 17
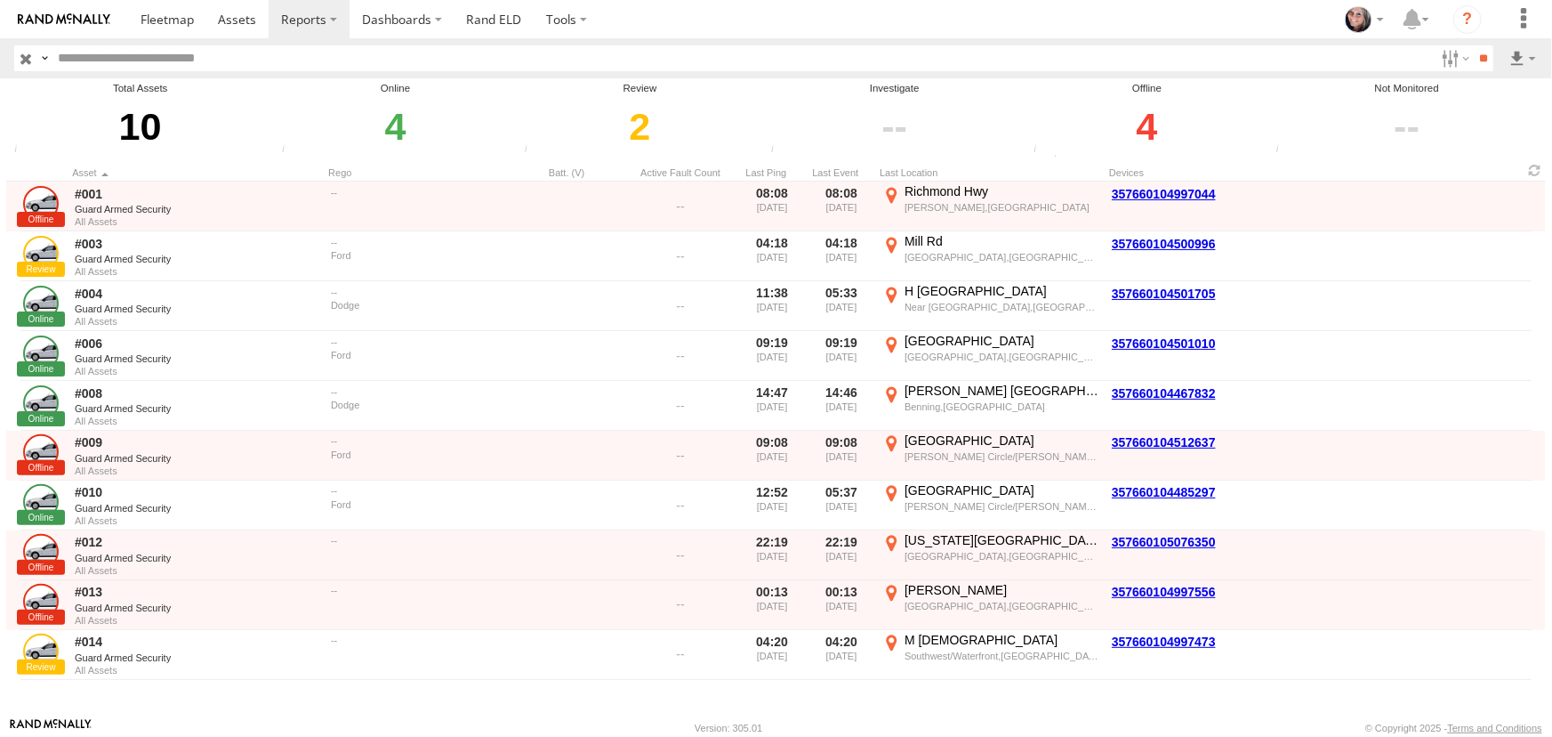
click at [204, 150] on div "10" at bounding box center [140, 126] width 262 height 61
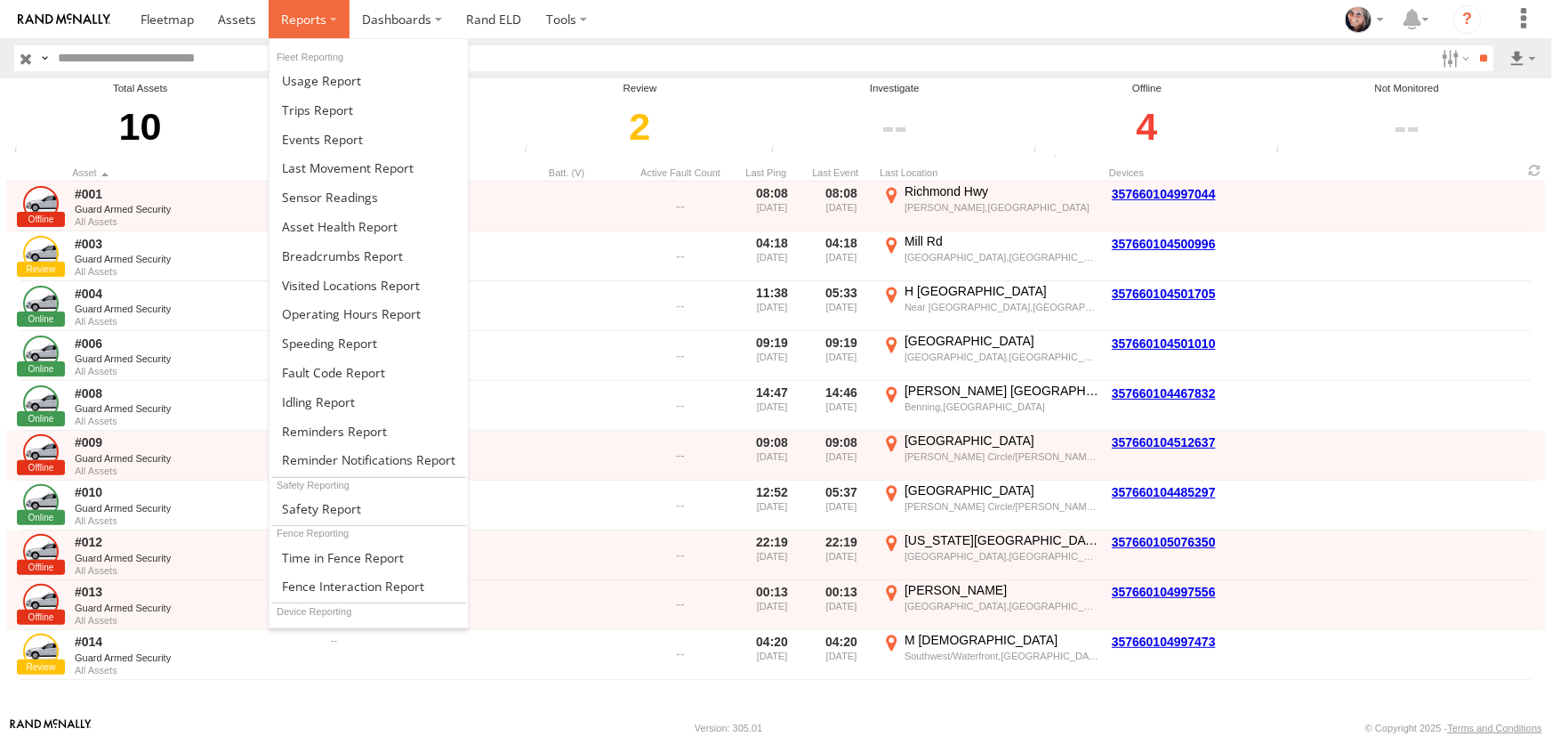
click at [333, 12] on label at bounding box center [309, 19] width 81 height 38
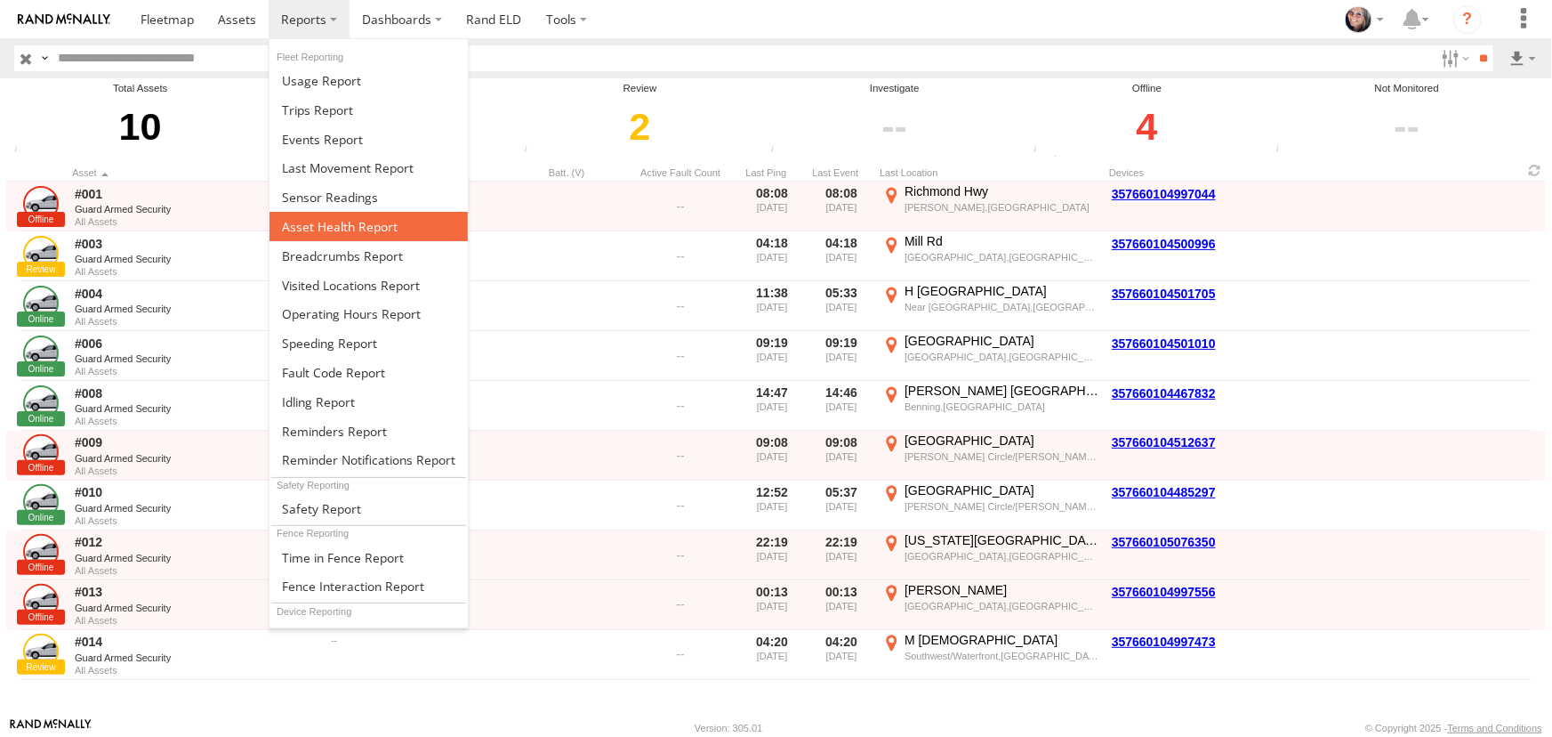
click at [326, 222] on span at bounding box center [340, 226] width 116 height 17
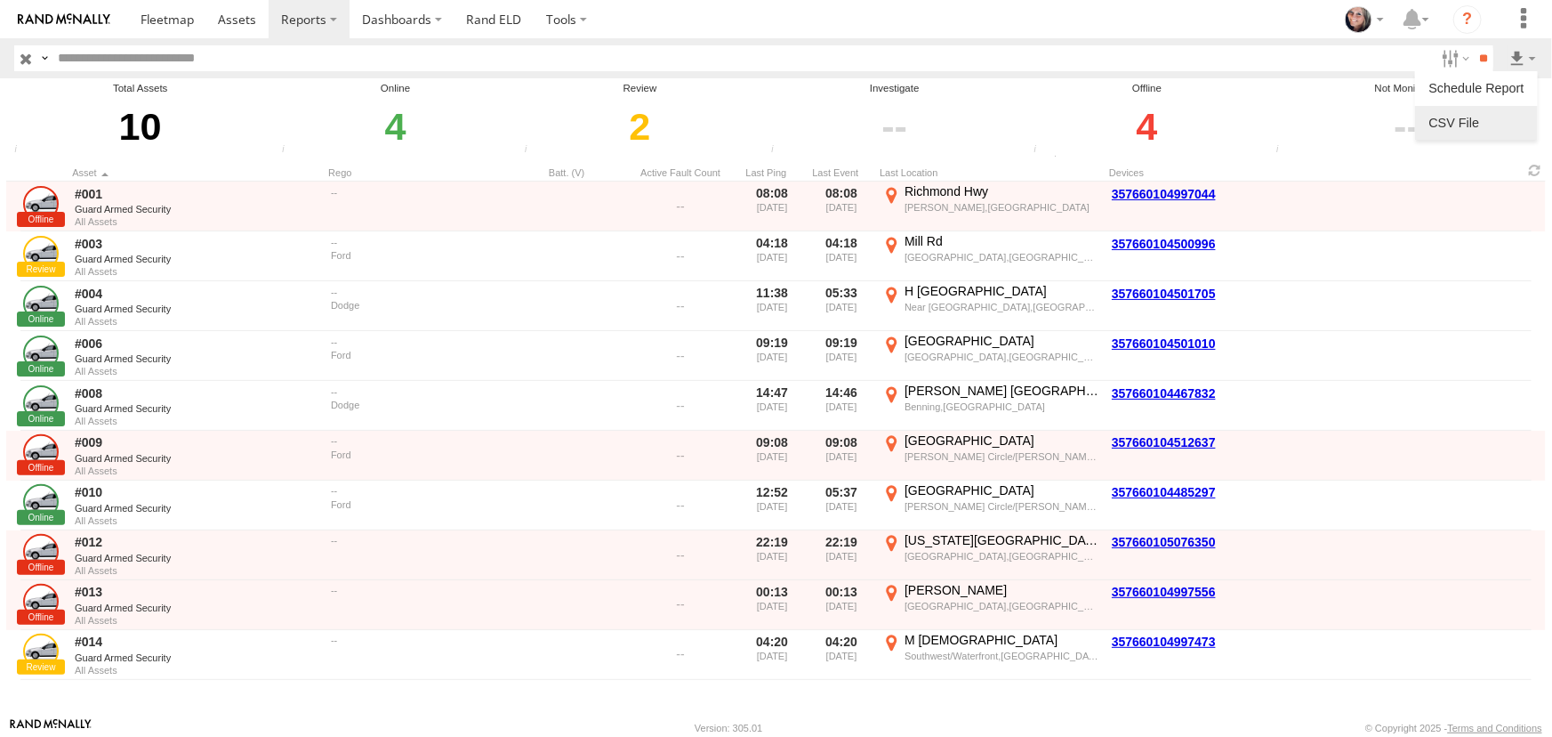
click at [1465, 123] on link at bounding box center [1476, 122] width 109 height 27
click at [163, 22] on span at bounding box center [167, 19] width 53 height 17
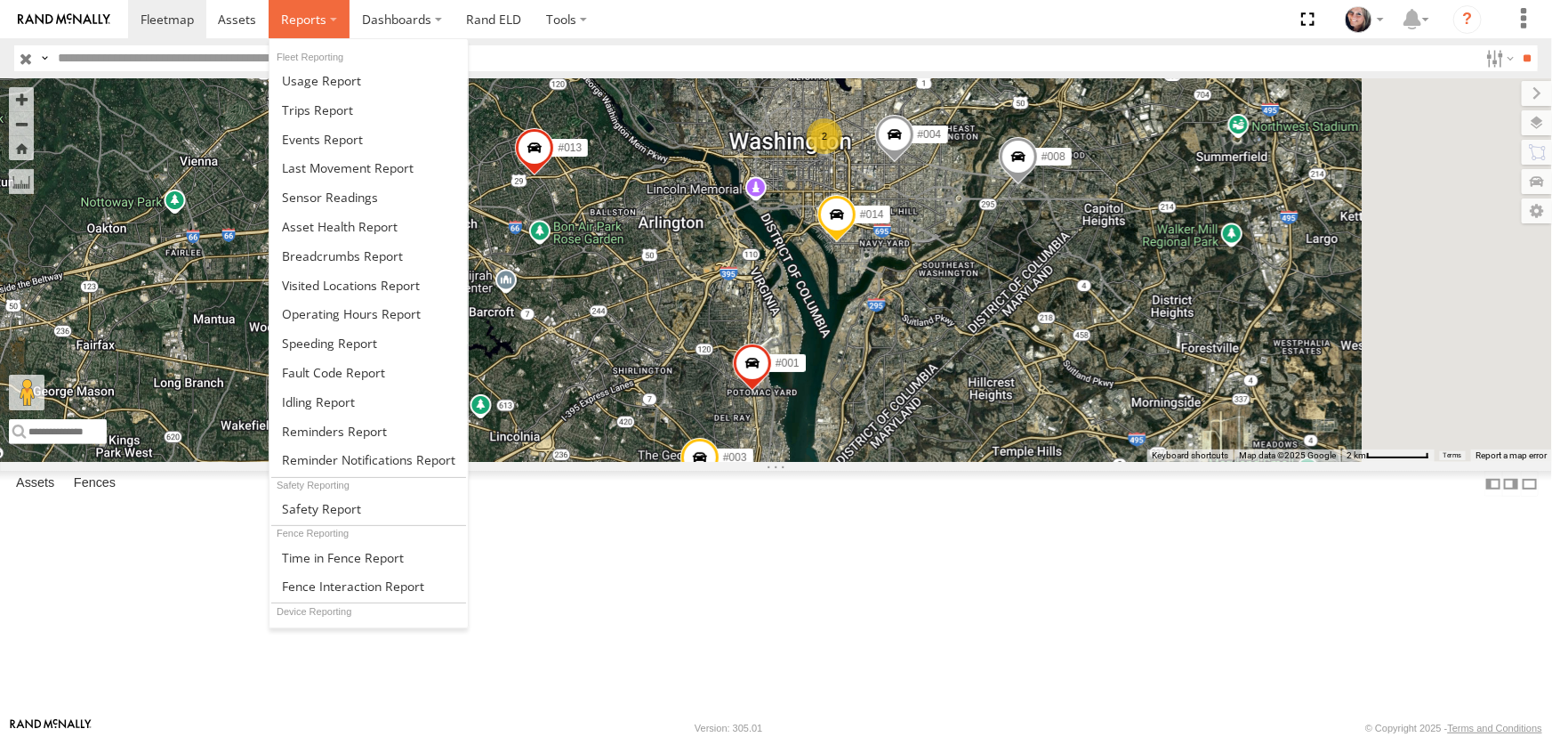
click at [326, 14] on label at bounding box center [309, 19] width 81 height 38
click at [333, 138] on span at bounding box center [322, 139] width 81 height 17
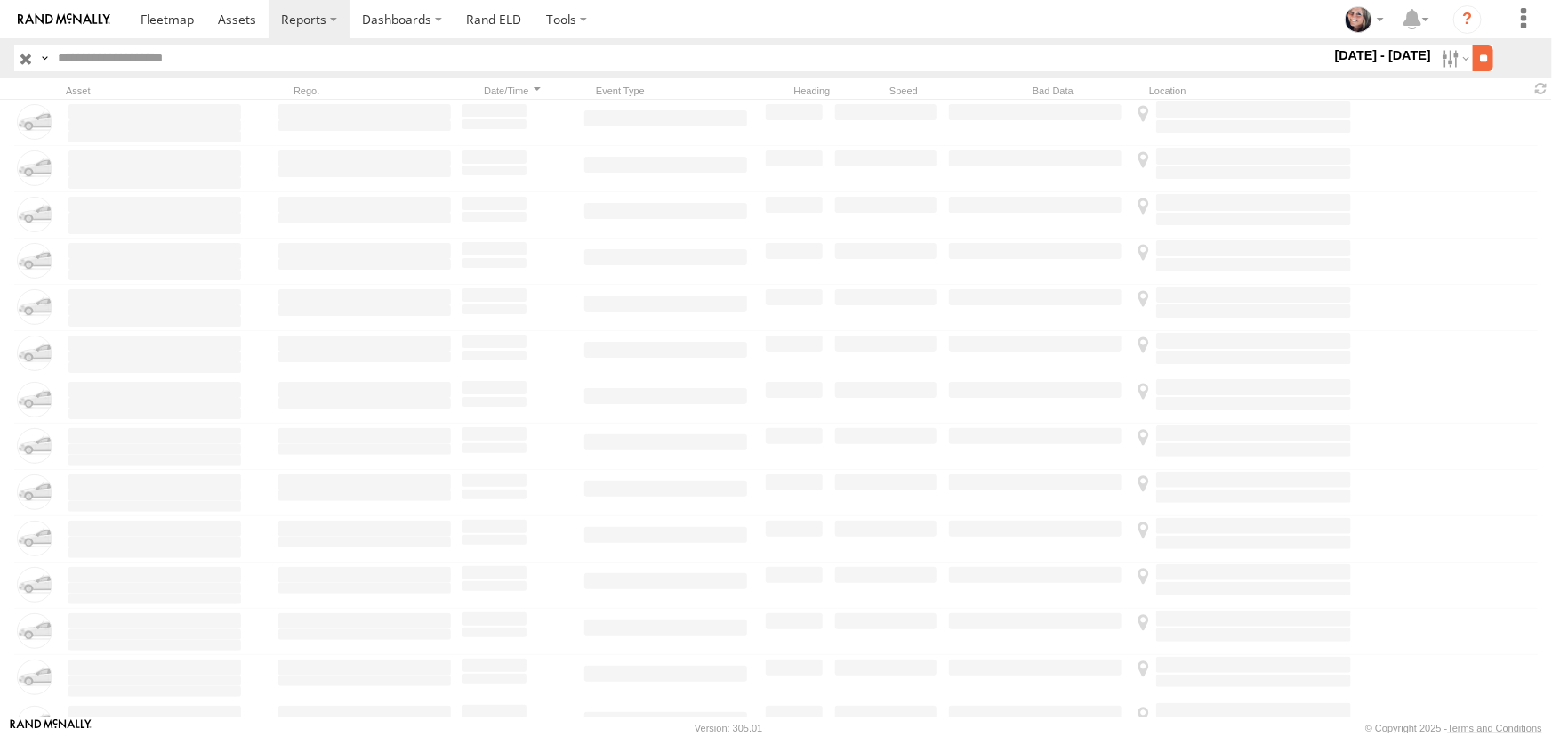
click at [1480, 57] on input "**" at bounding box center [1483, 58] width 20 height 26
click at [1447, 54] on label at bounding box center [1454, 58] width 38 height 26
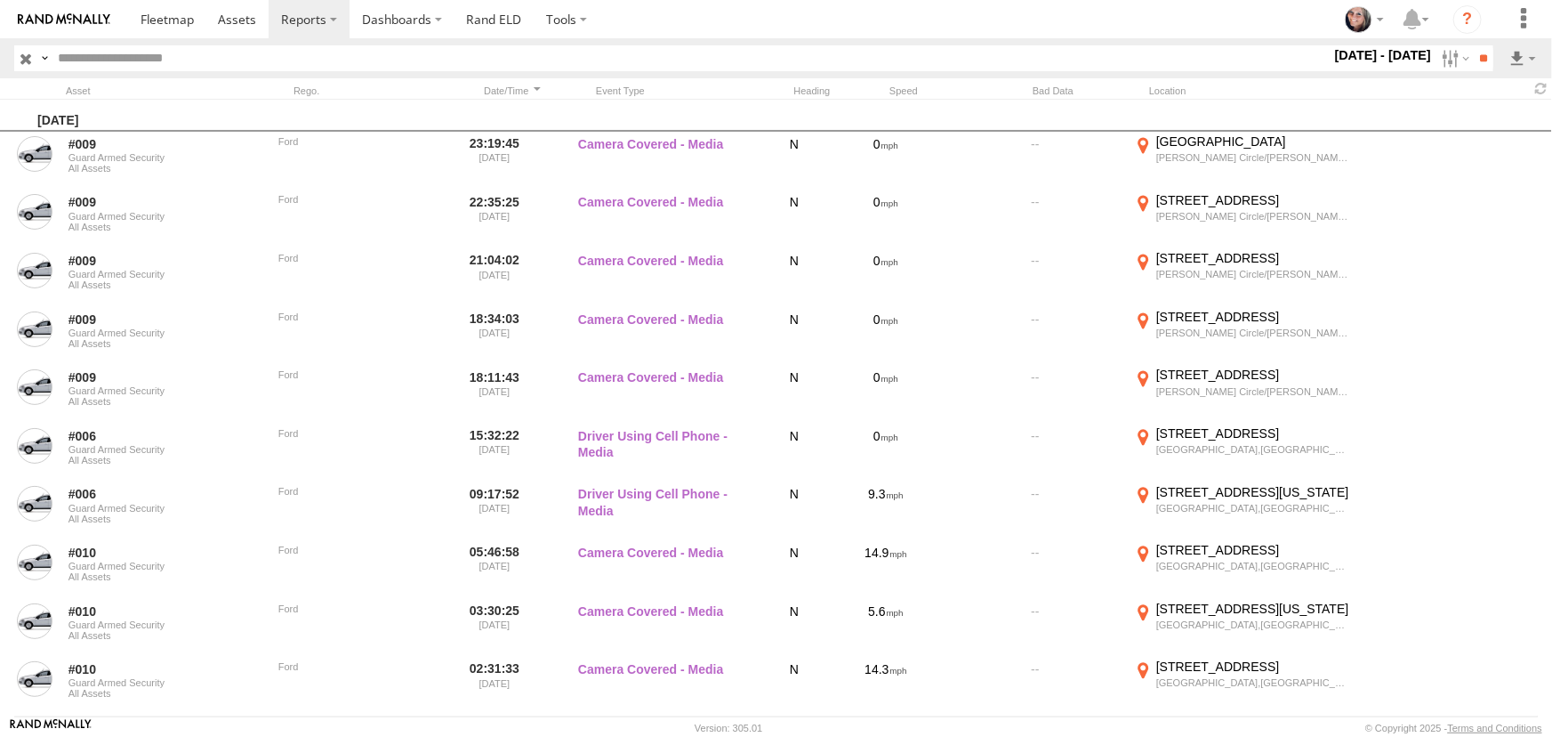
click at [0, 0] on span "Last 7 Days" at bounding box center [0, 0] width 0 height 0
click at [1473, 46] on input "**" at bounding box center [1483, 58] width 20 height 26
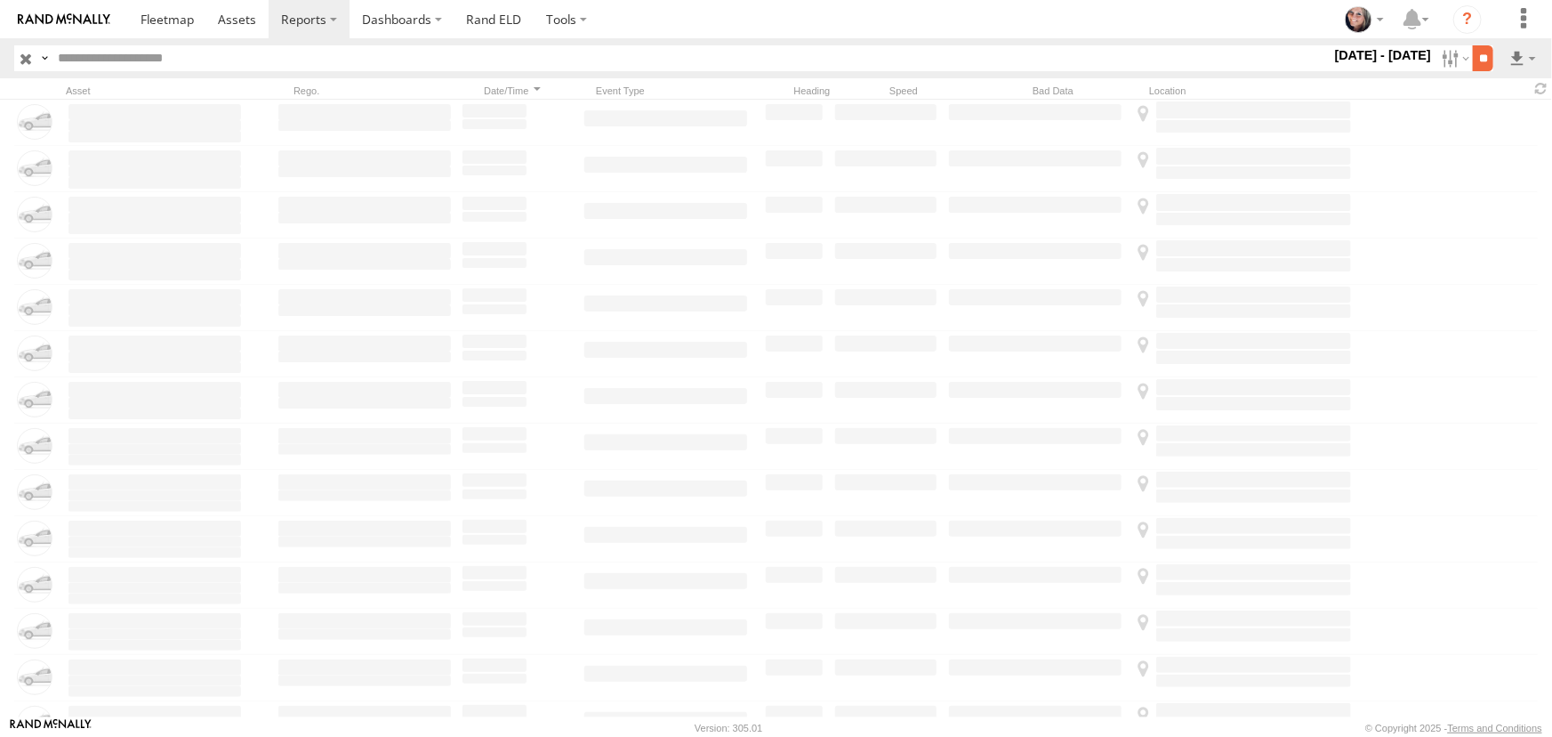
click at [1477, 55] on input "**" at bounding box center [1483, 58] width 20 height 26
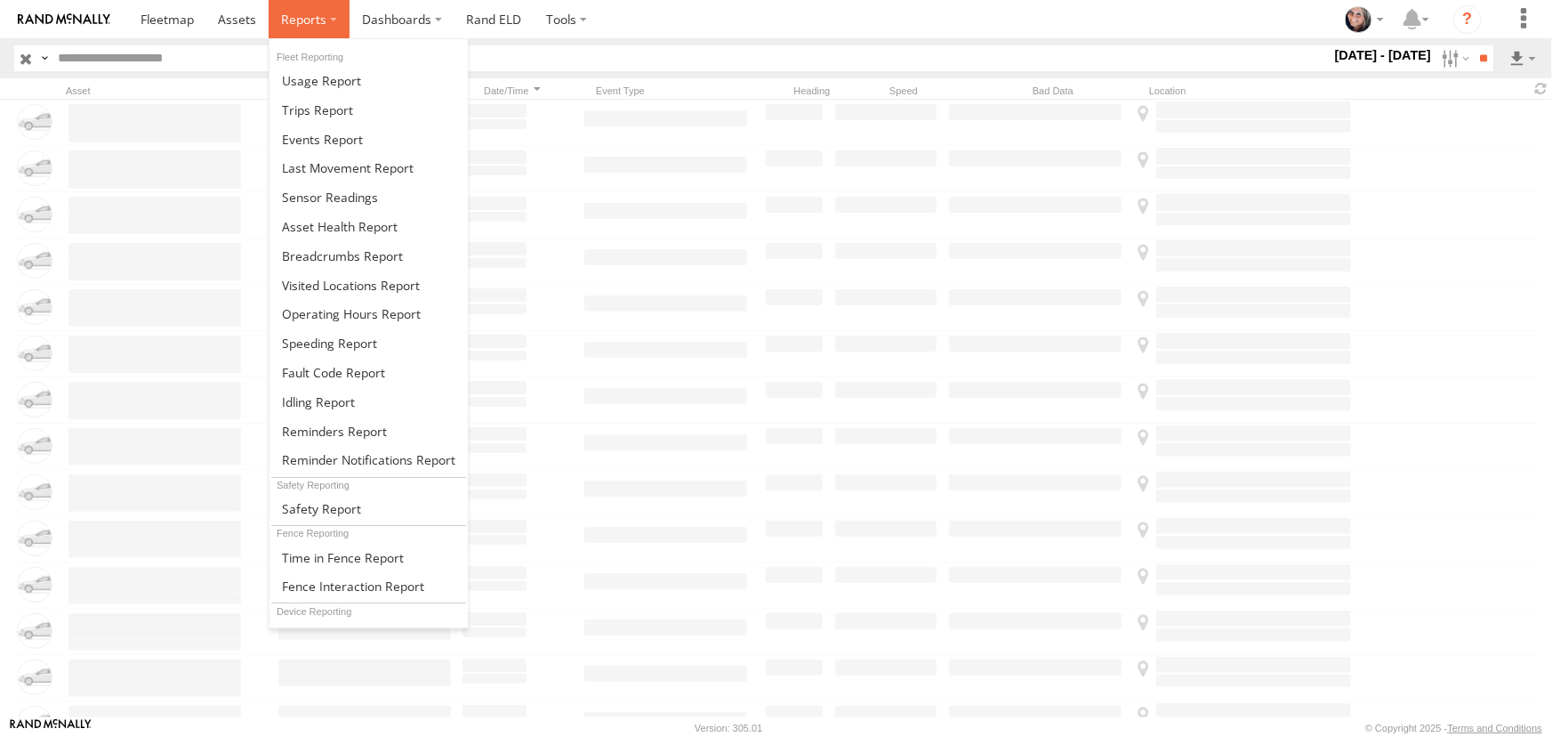
click at [329, 18] on label at bounding box center [309, 19] width 81 height 38
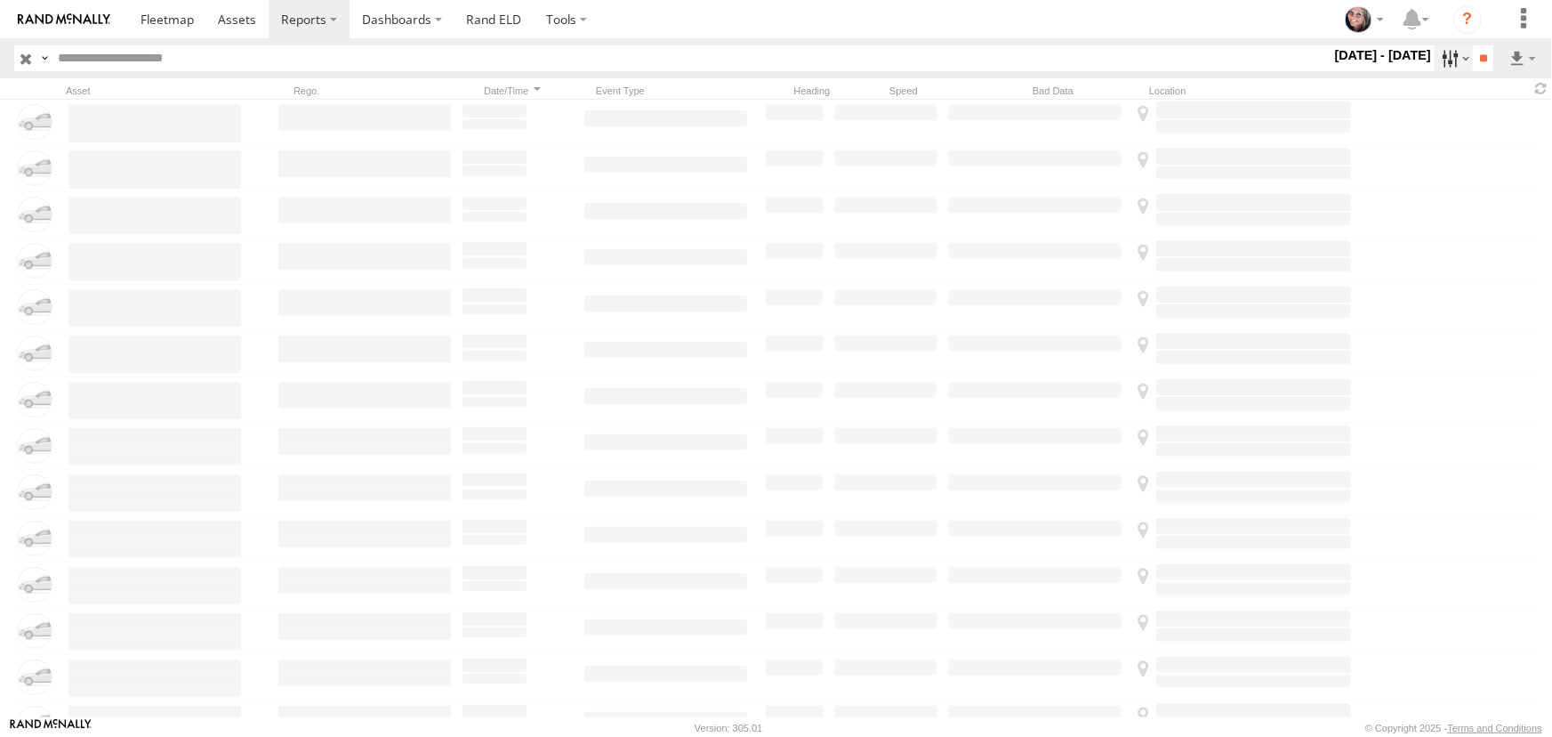
click at [1437, 59] on label at bounding box center [1454, 58] width 38 height 26
click at [1445, 63] on label at bounding box center [1454, 58] width 38 height 26
click at [1448, 59] on label at bounding box center [1454, 58] width 38 height 26
click at [1480, 56] on input "**" at bounding box center [1483, 58] width 20 height 26
click at [1479, 56] on input "**" at bounding box center [1483, 58] width 20 height 26
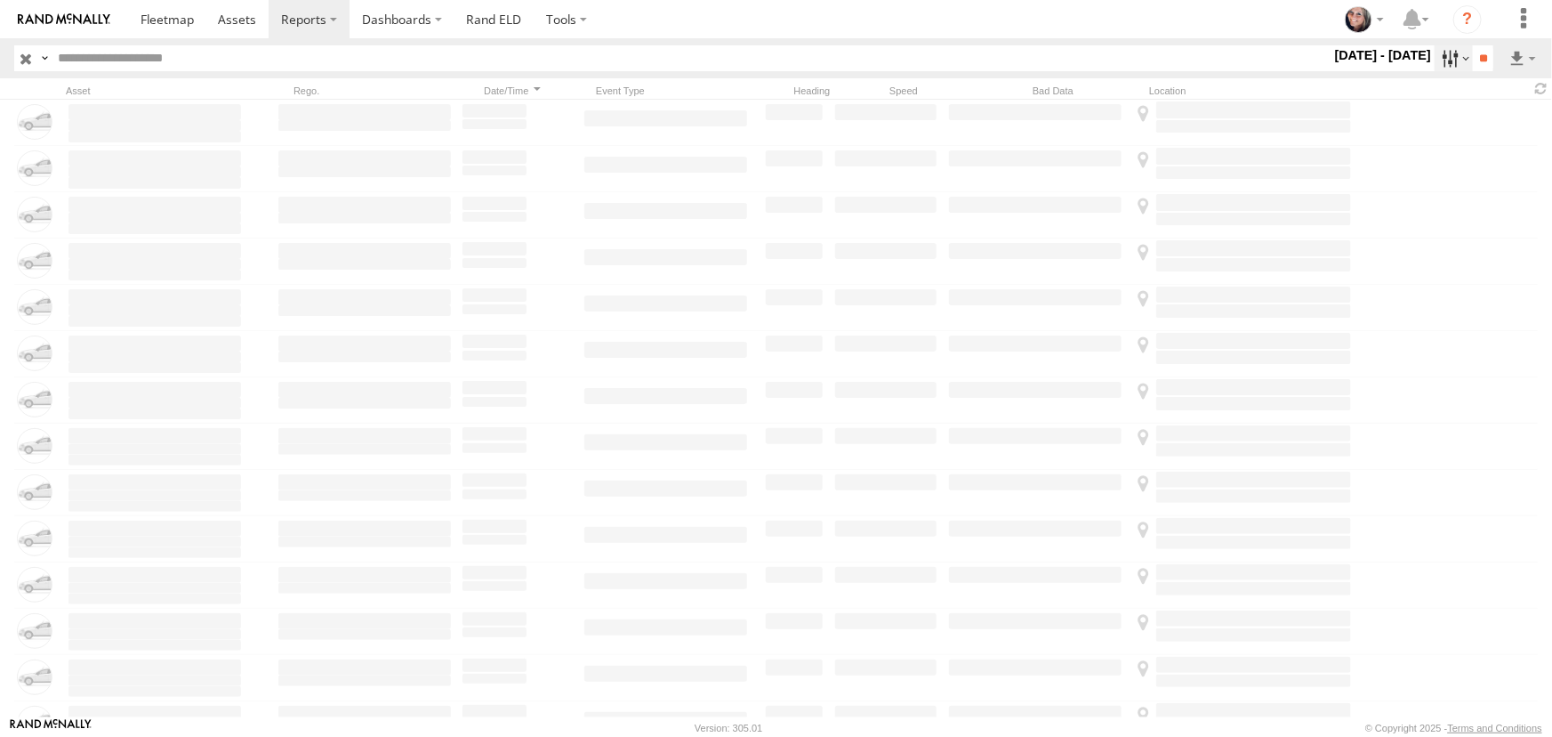
click at [1448, 57] on label at bounding box center [1454, 58] width 38 height 26
click at [0, 0] on span "Yesterday" at bounding box center [0, 0] width 0 height 0
click at [1477, 58] on input "**" at bounding box center [1483, 58] width 20 height 26
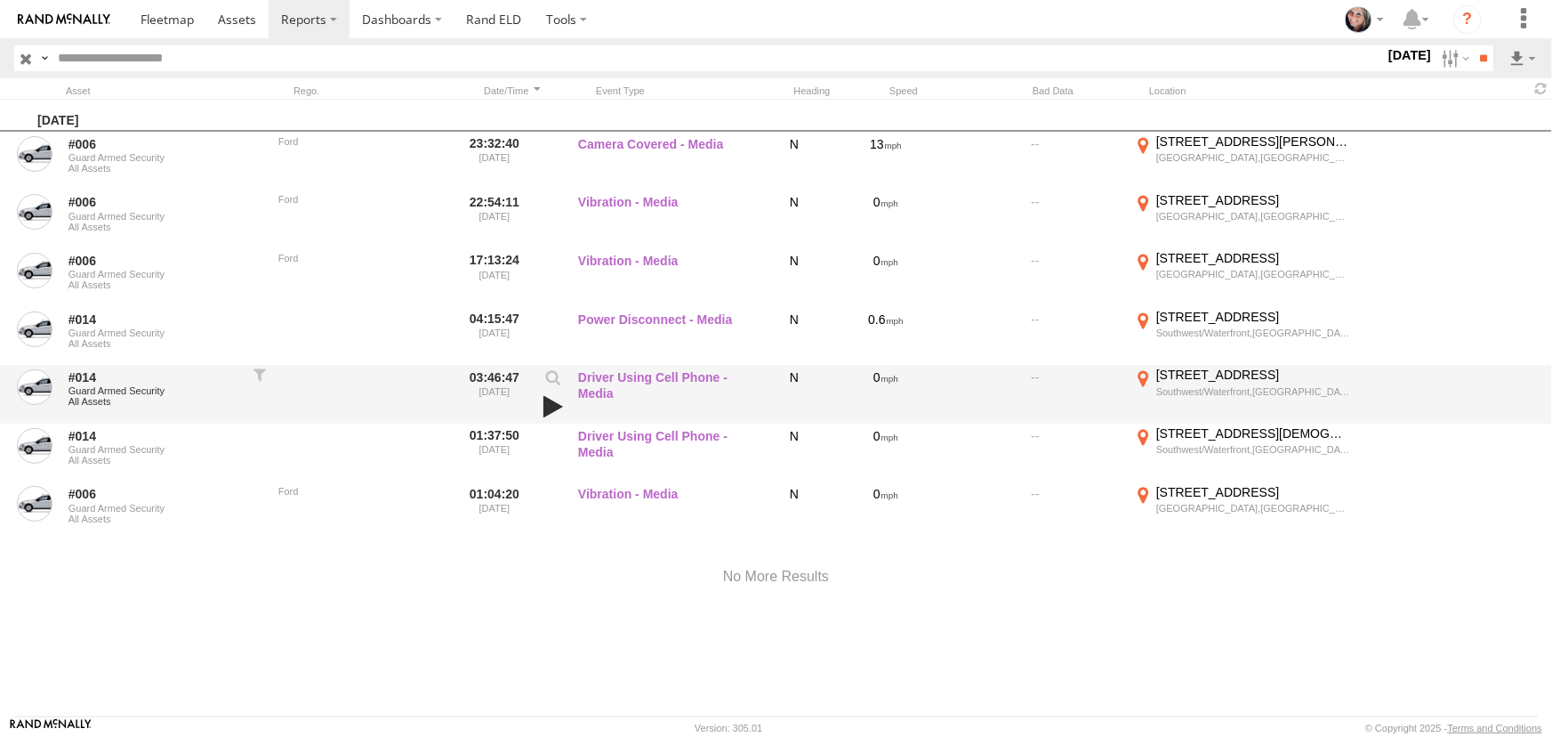
click at [550, 406] on link at bounding box center [553, 406] width 30 height 25
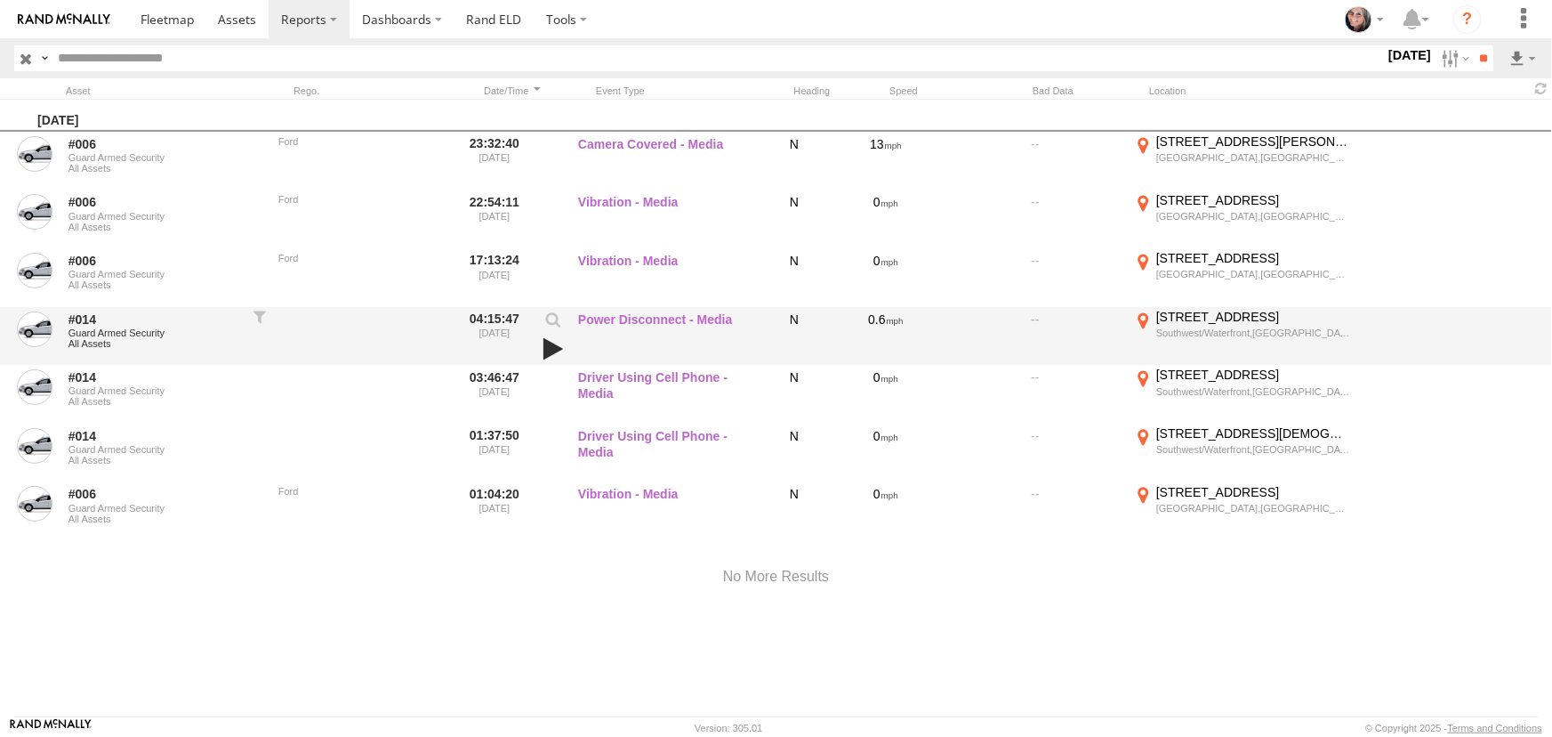
click at [549, 350] on link at bounding box center [553, 348] width 30 height 25
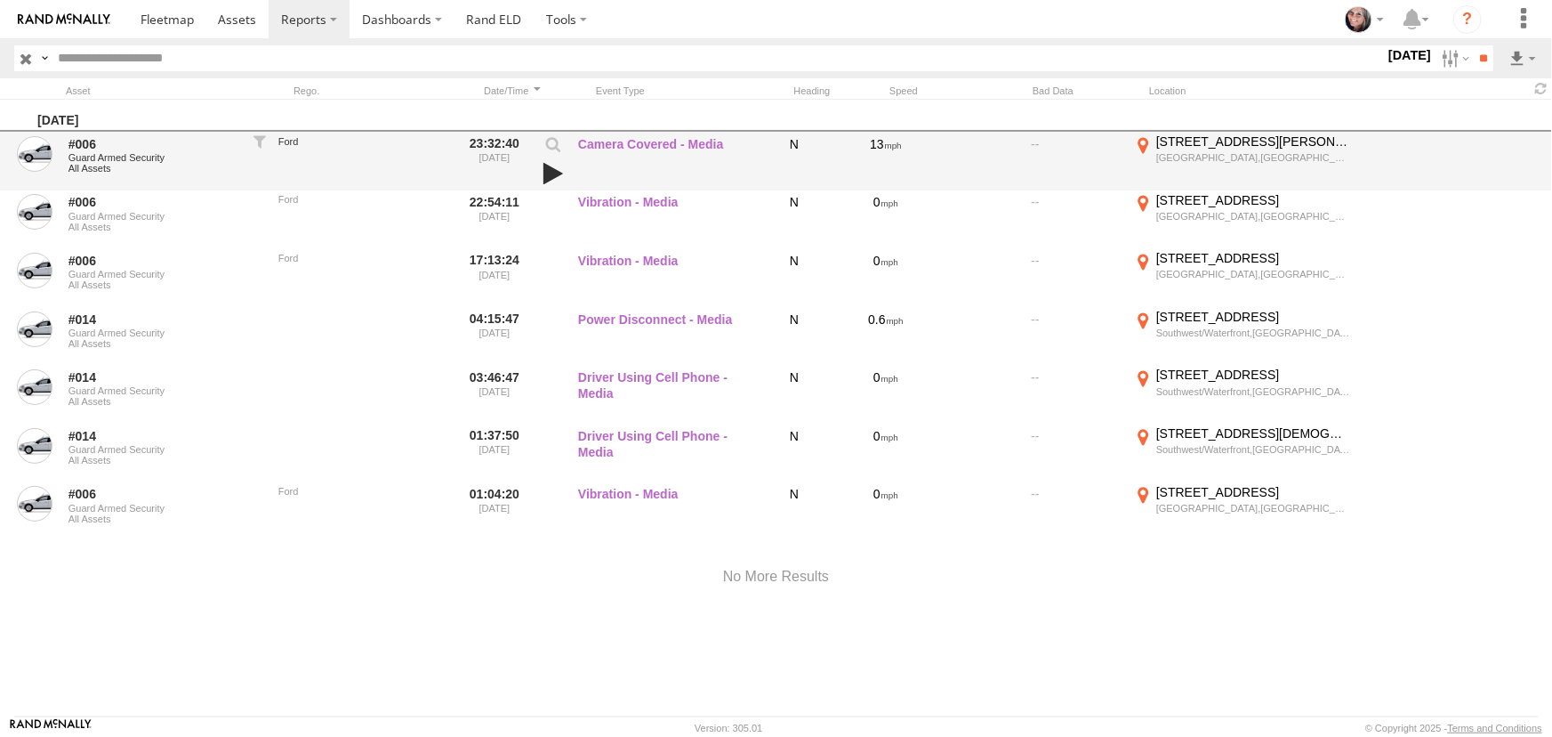
click at [550, 172] on link at bounding box center [553, 173] width 30 height 25
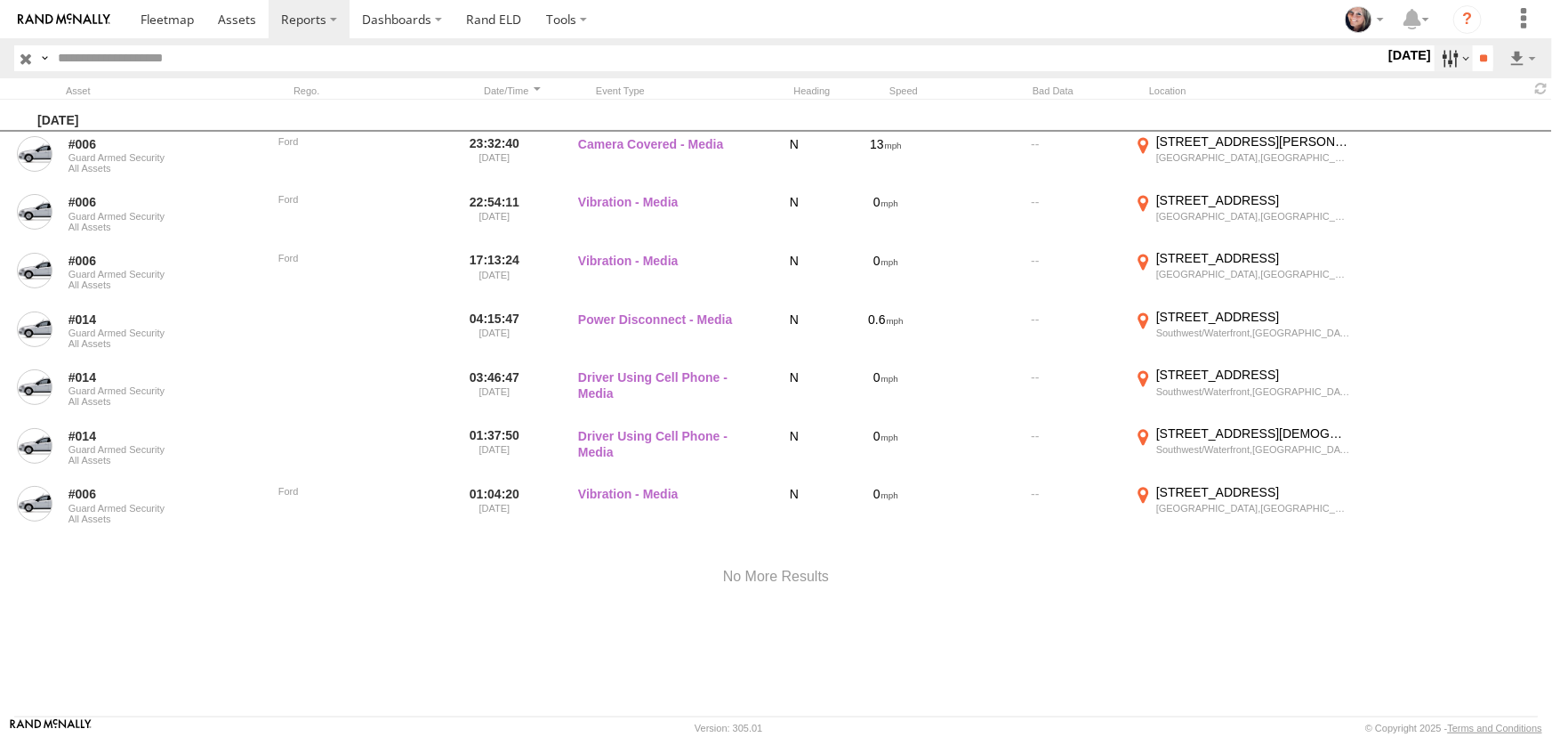
click at [1443, 53] on label at bounding box center [1454, 58] width 38 height 26
click at [1473, 60] on input "**" at bounding box center [1483, 58] width 20 height 26
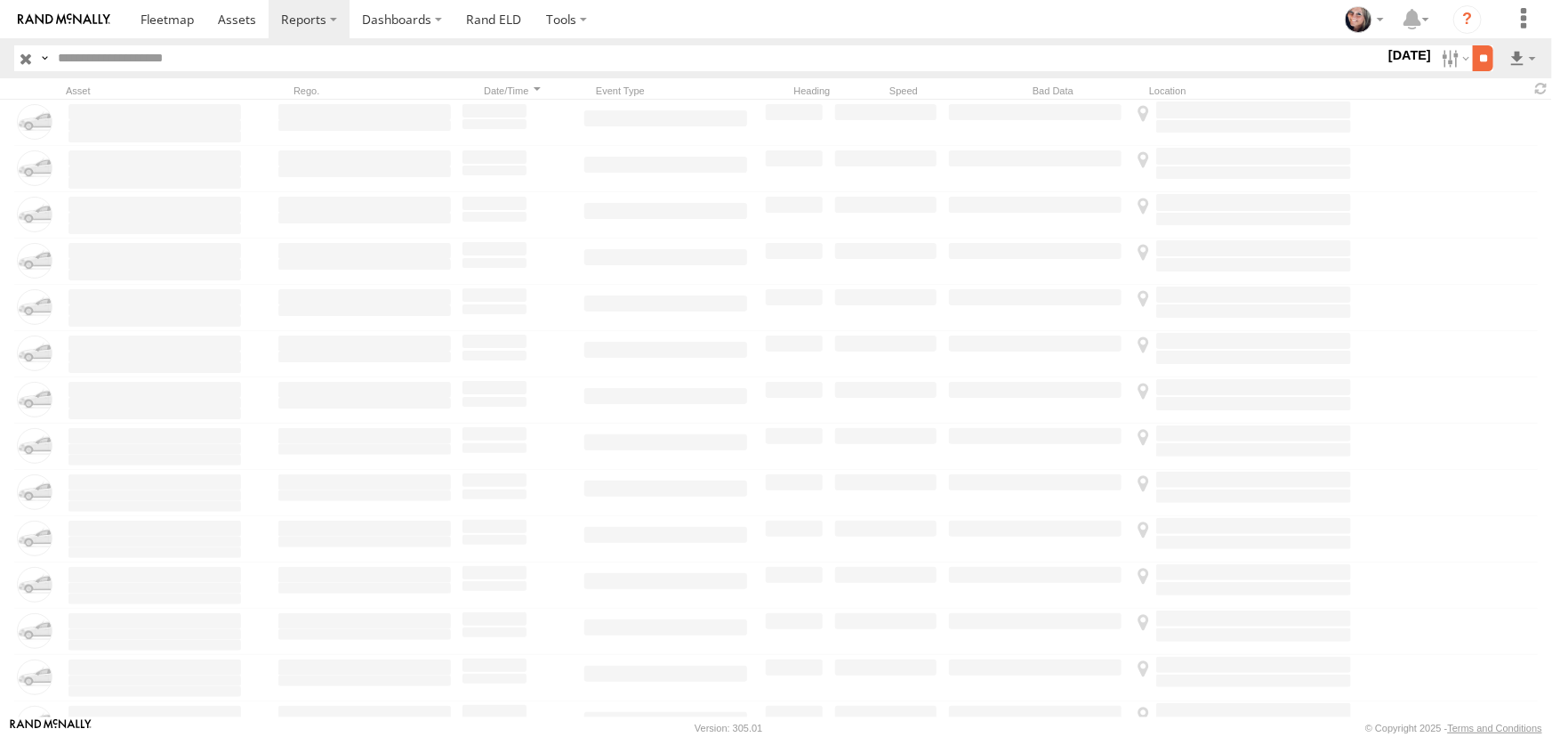
click at [1474, 55] on input "**" at bounding box center [1483, 58] width 20 height 26
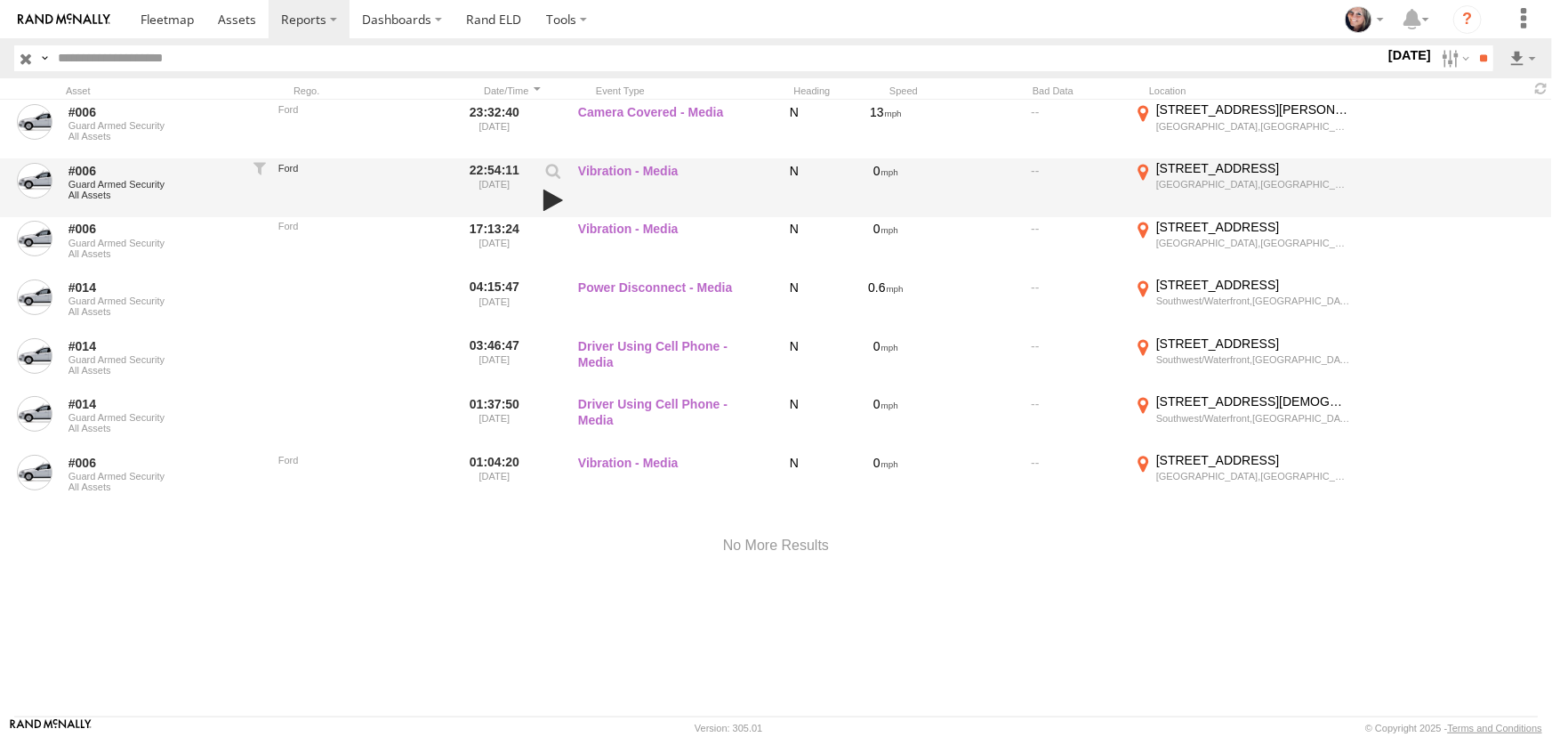
click at [547, 195] on link at bounding box center [553, 200] width 30 height 25
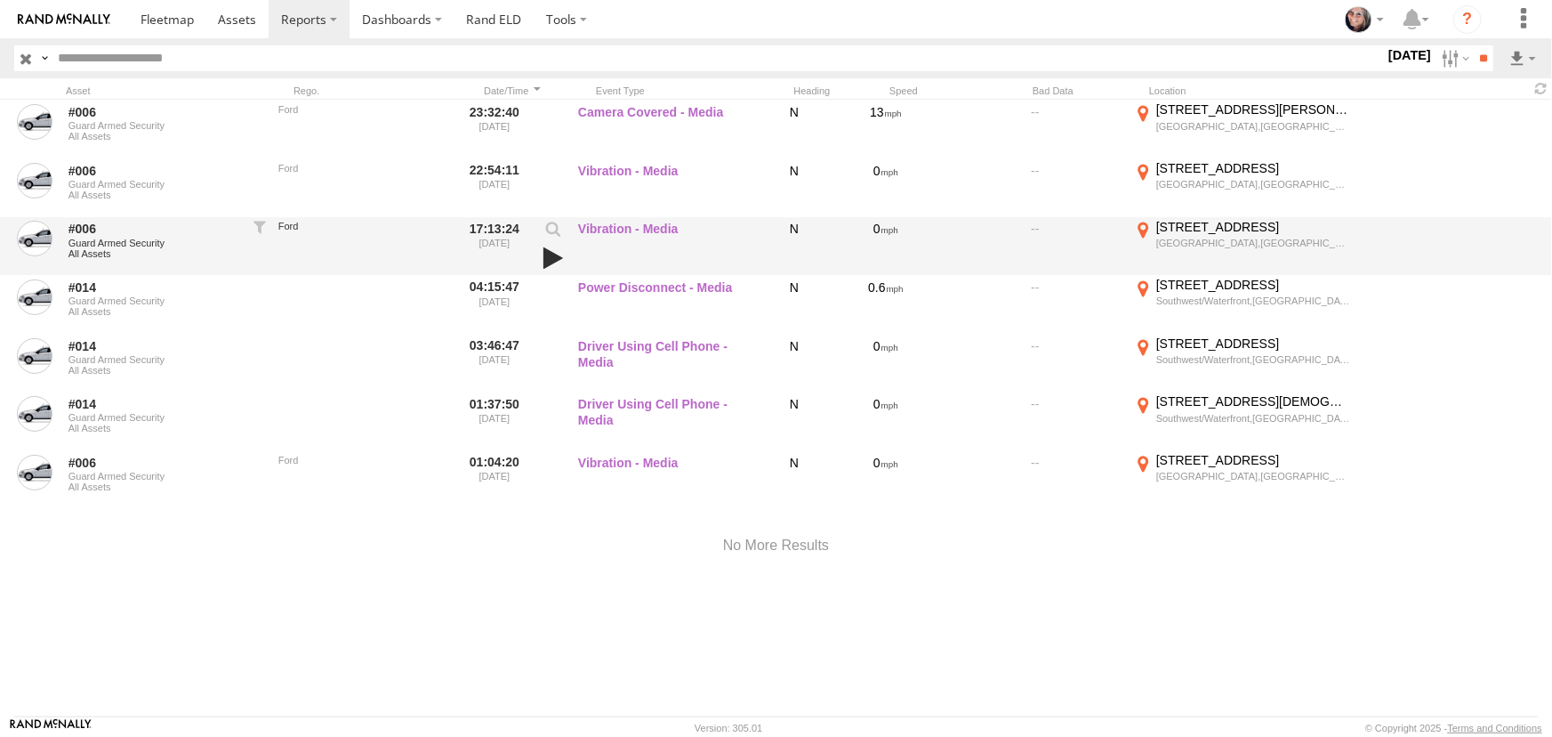
click at [551, 251] on link at bounding box center [553, 258] width 30 height 25
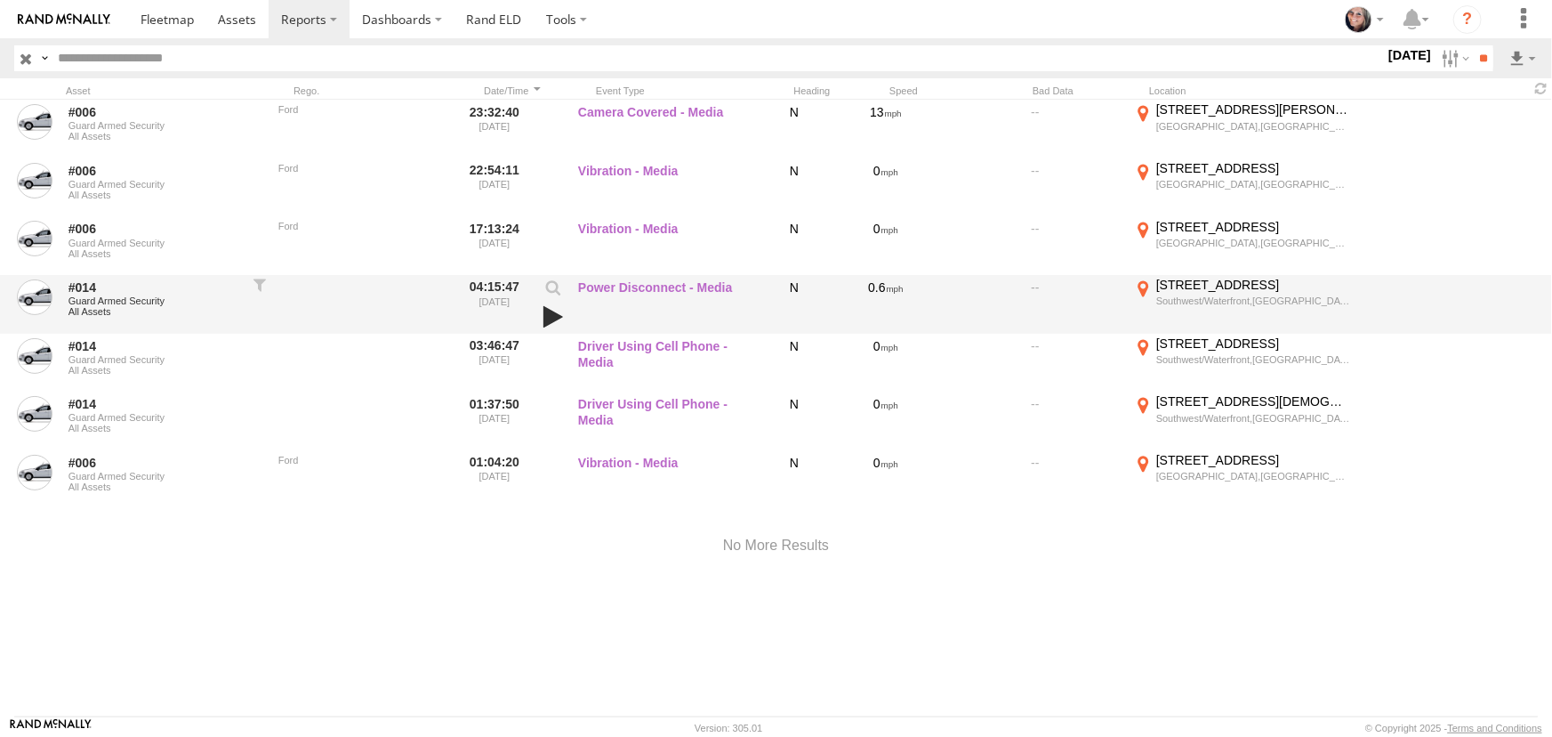
click at [546, 315] on link at bounding box center [553, 316] width 30 height 25
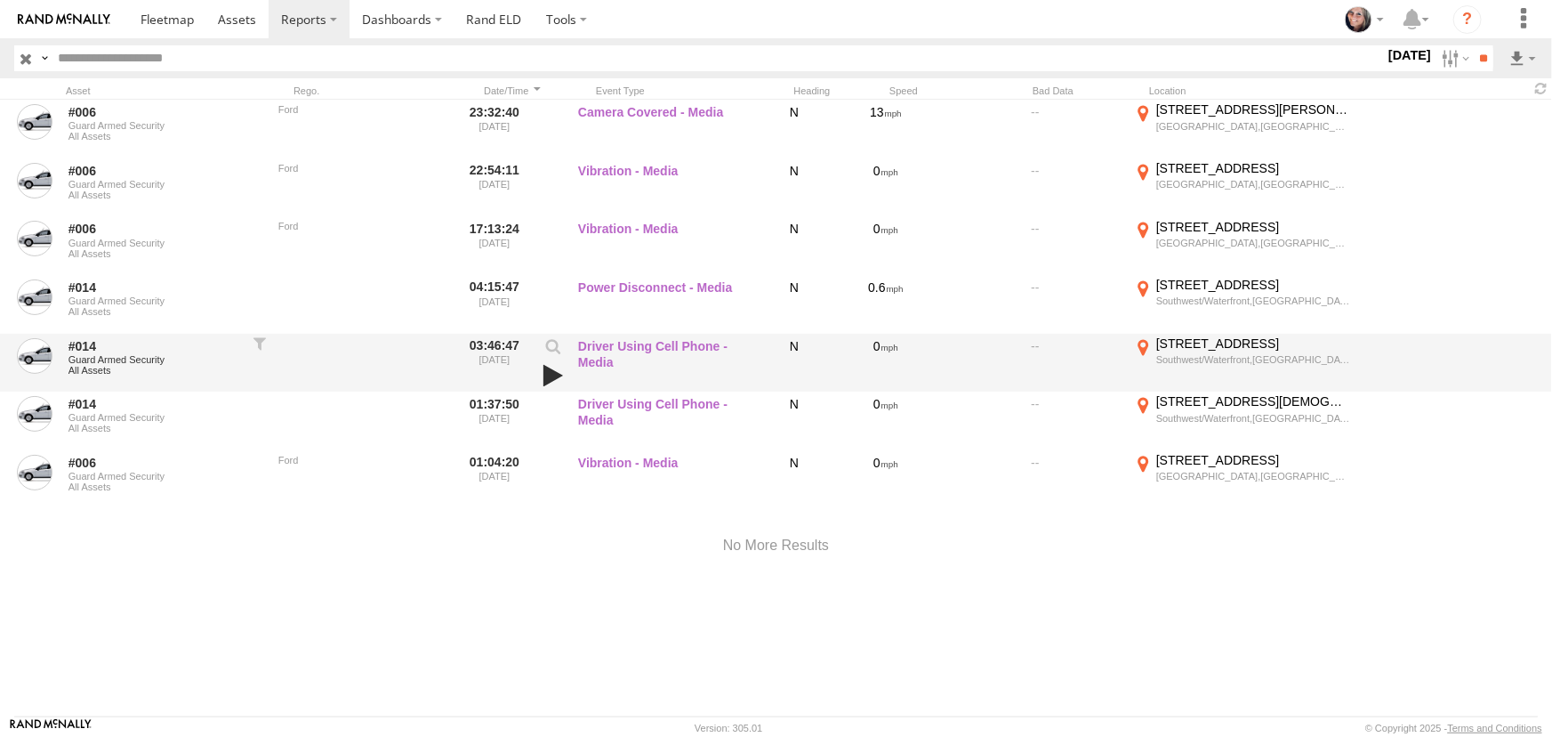
click at [547, 374] on link at bounding box center [553, 375] width 30 height 25
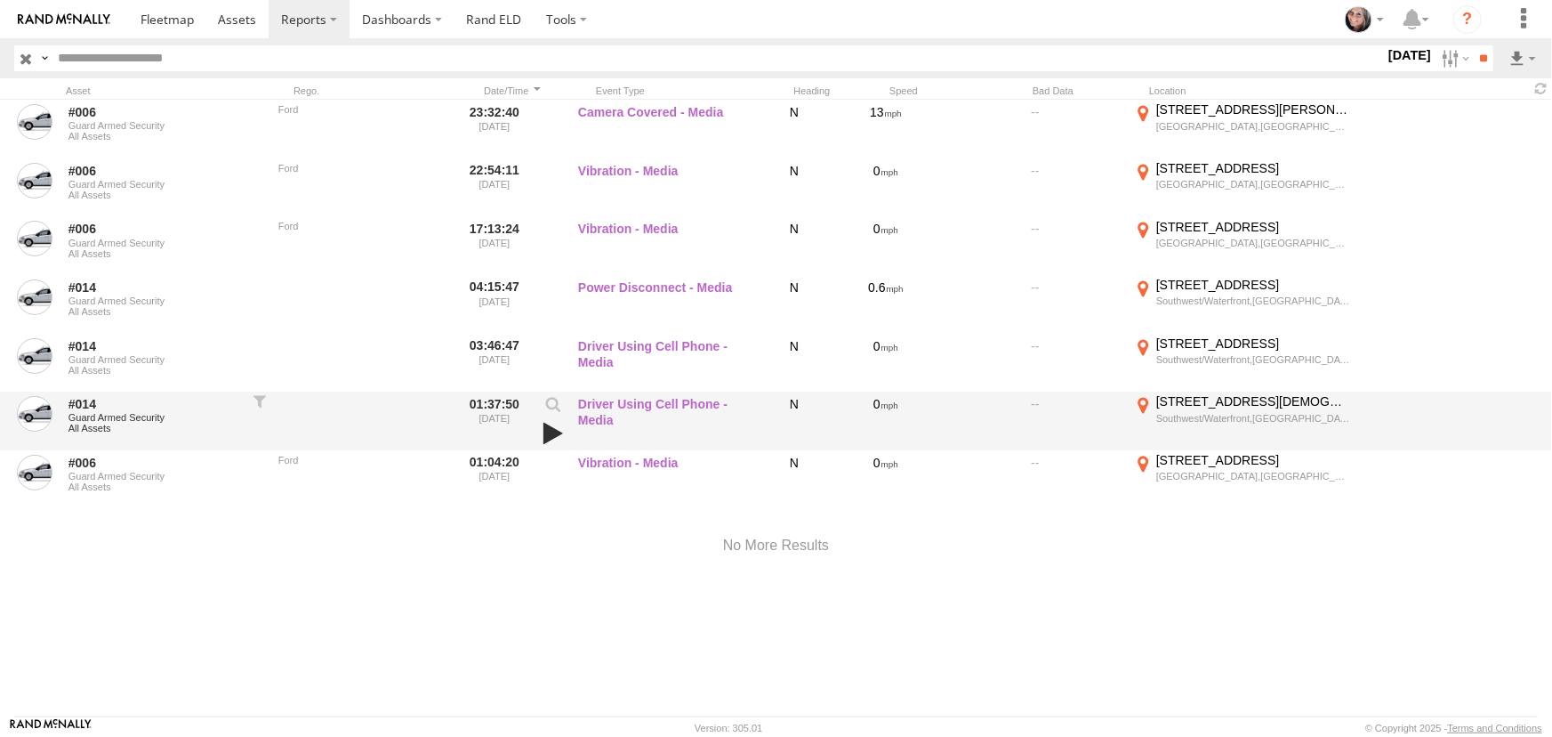
click at [548, 431] on link at bounding box center [553, 433] width 30 height 25
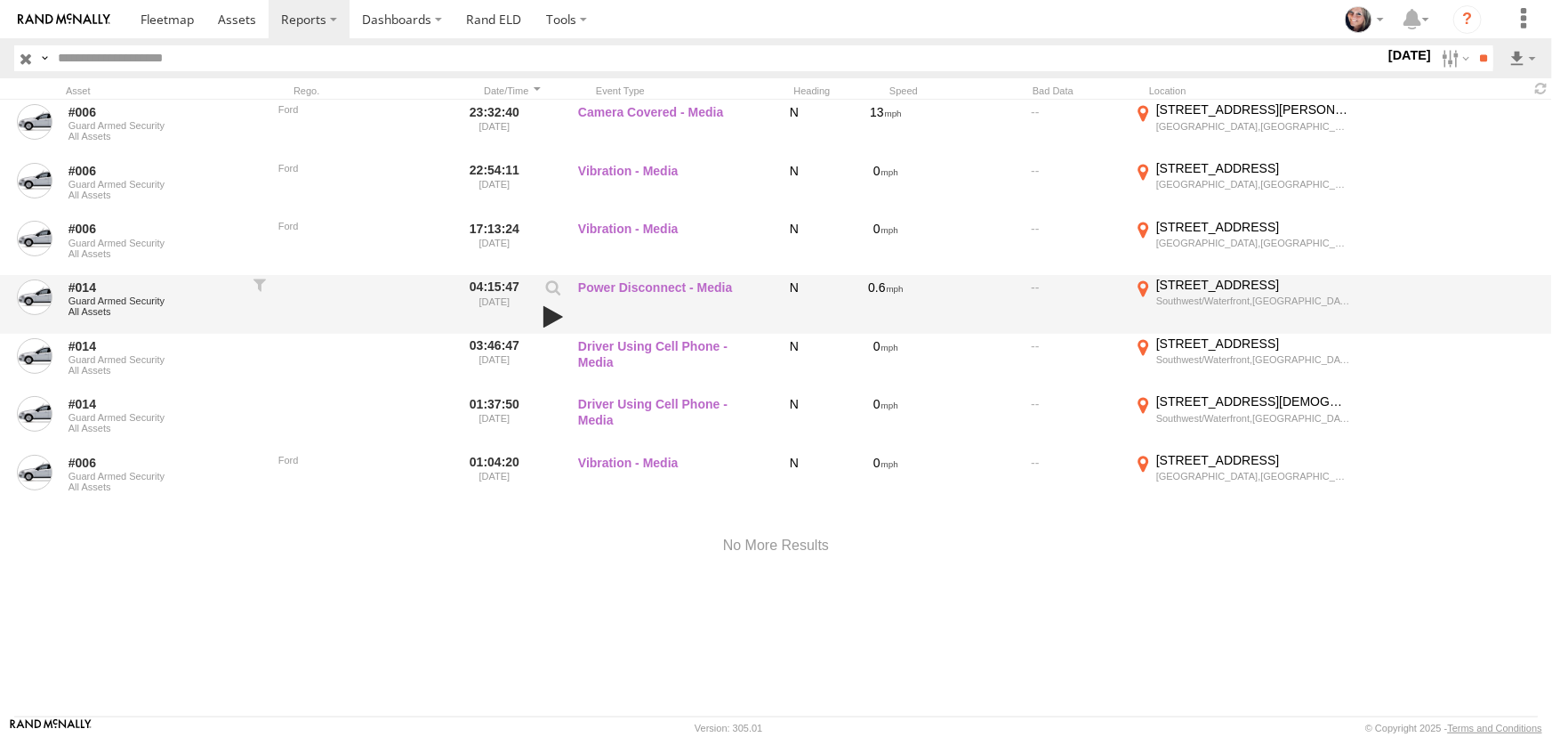
click at [546, 313] on link at bounding box center [553, 316] width 30 height 25
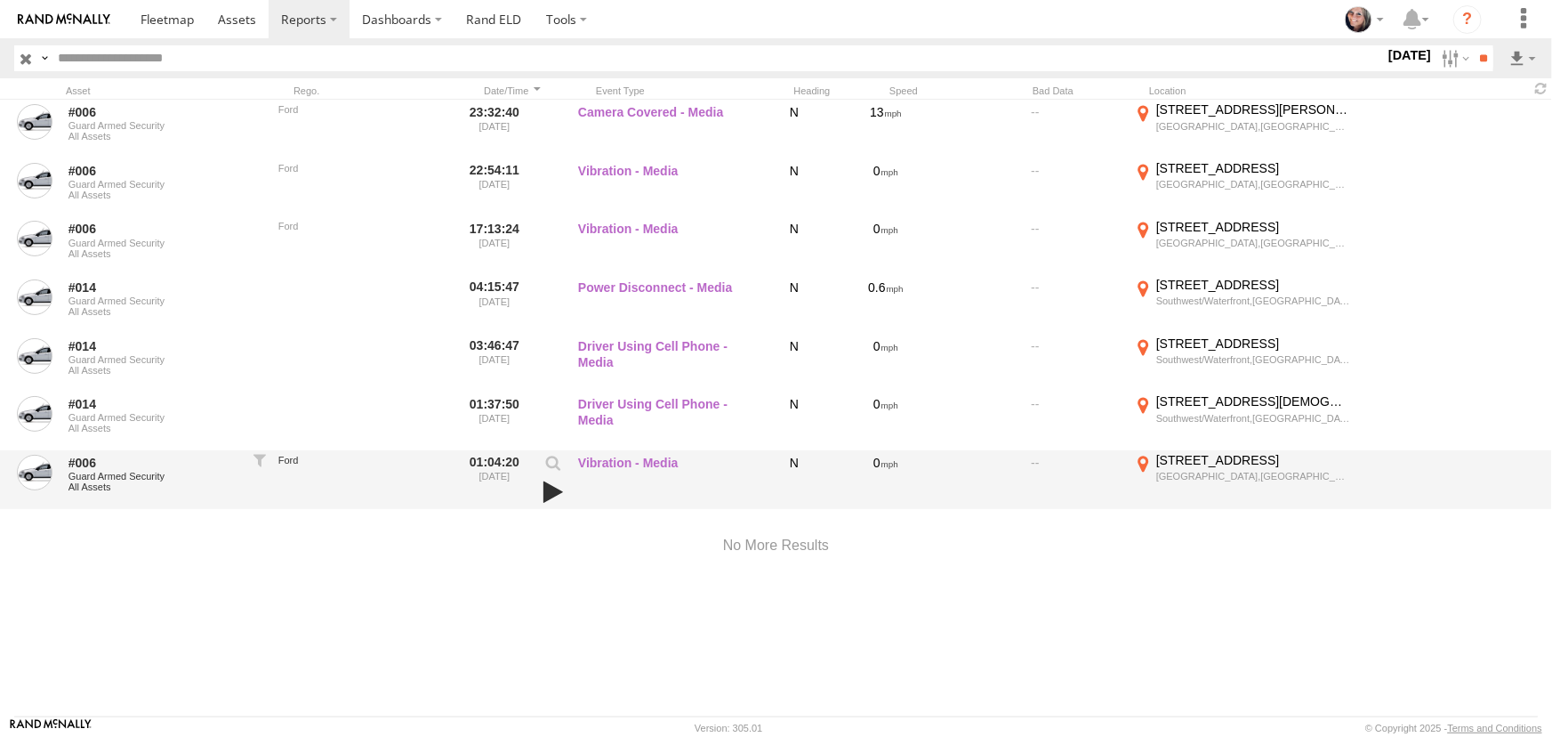
click at [551, 489] on link at bounding box center [553, 492] width 30 height 25
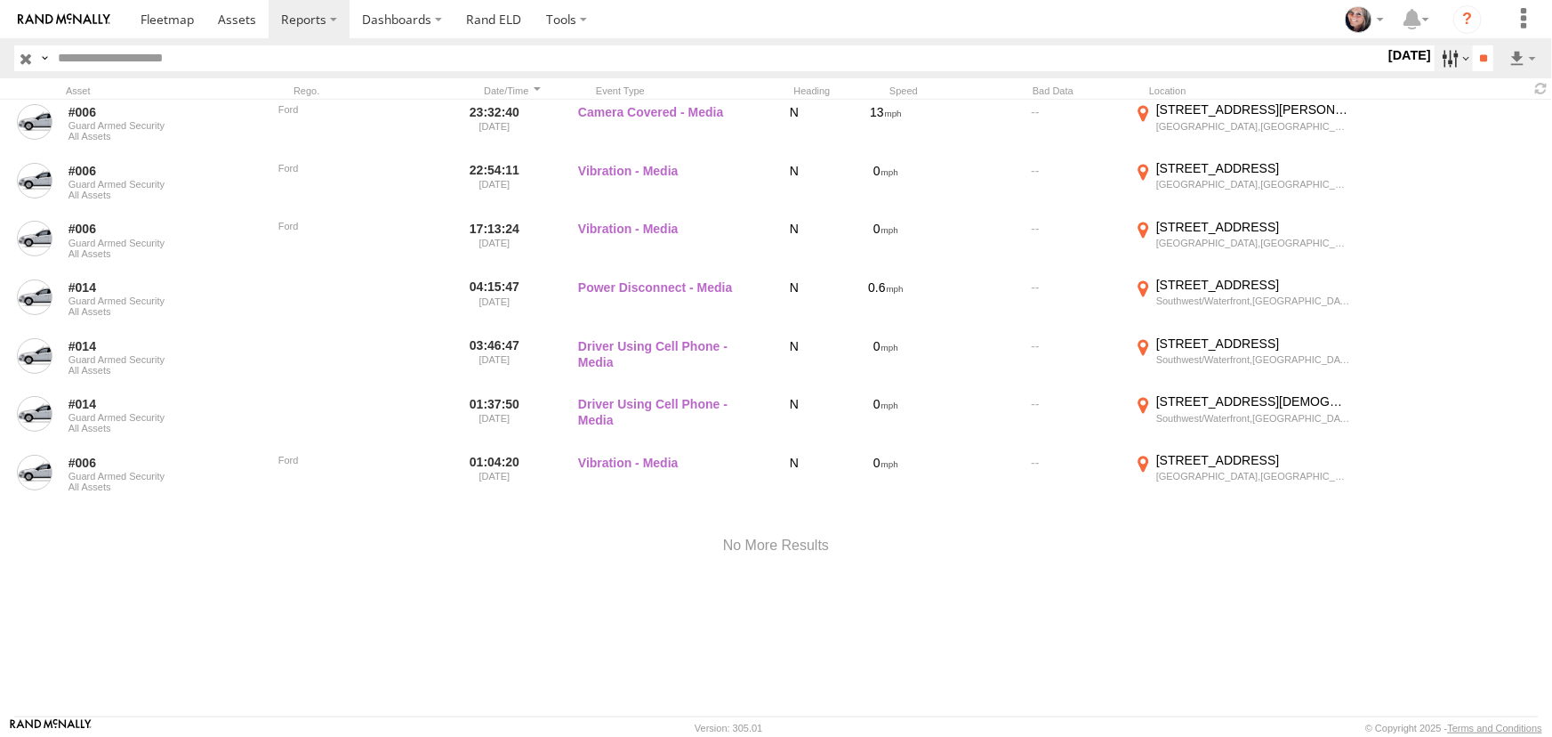
click at [1448, 53] on label at bounding box center [1454, 58] width 38 height 26
click at [0, 0] on label at bounding box center [0, 0] width 0 height 0
click at [1477, 53] on input "**" at bounding box center [1483, 58] width 20 height 26
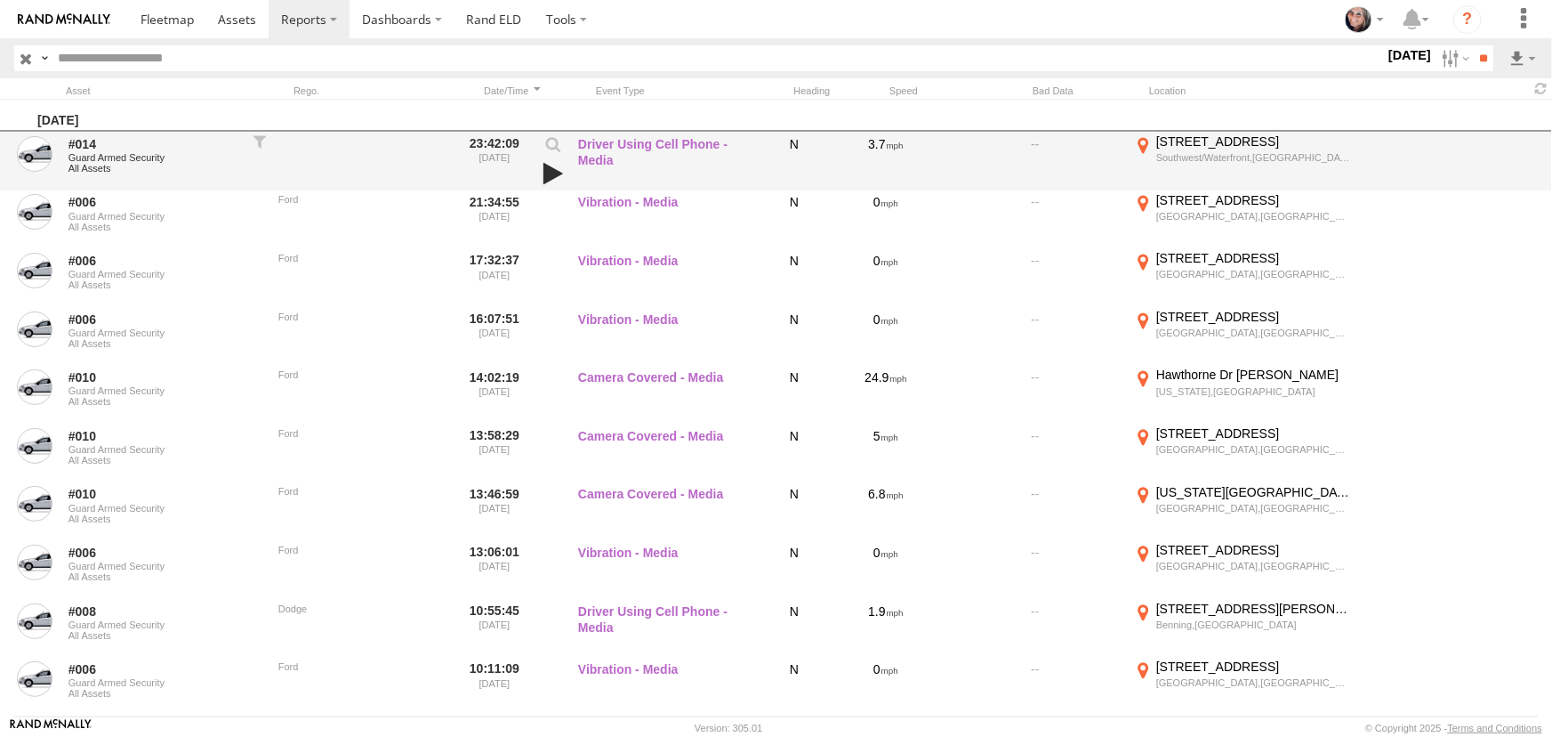
click at [552, 173] on link at bounding box center [553, 173] width 30 height 25
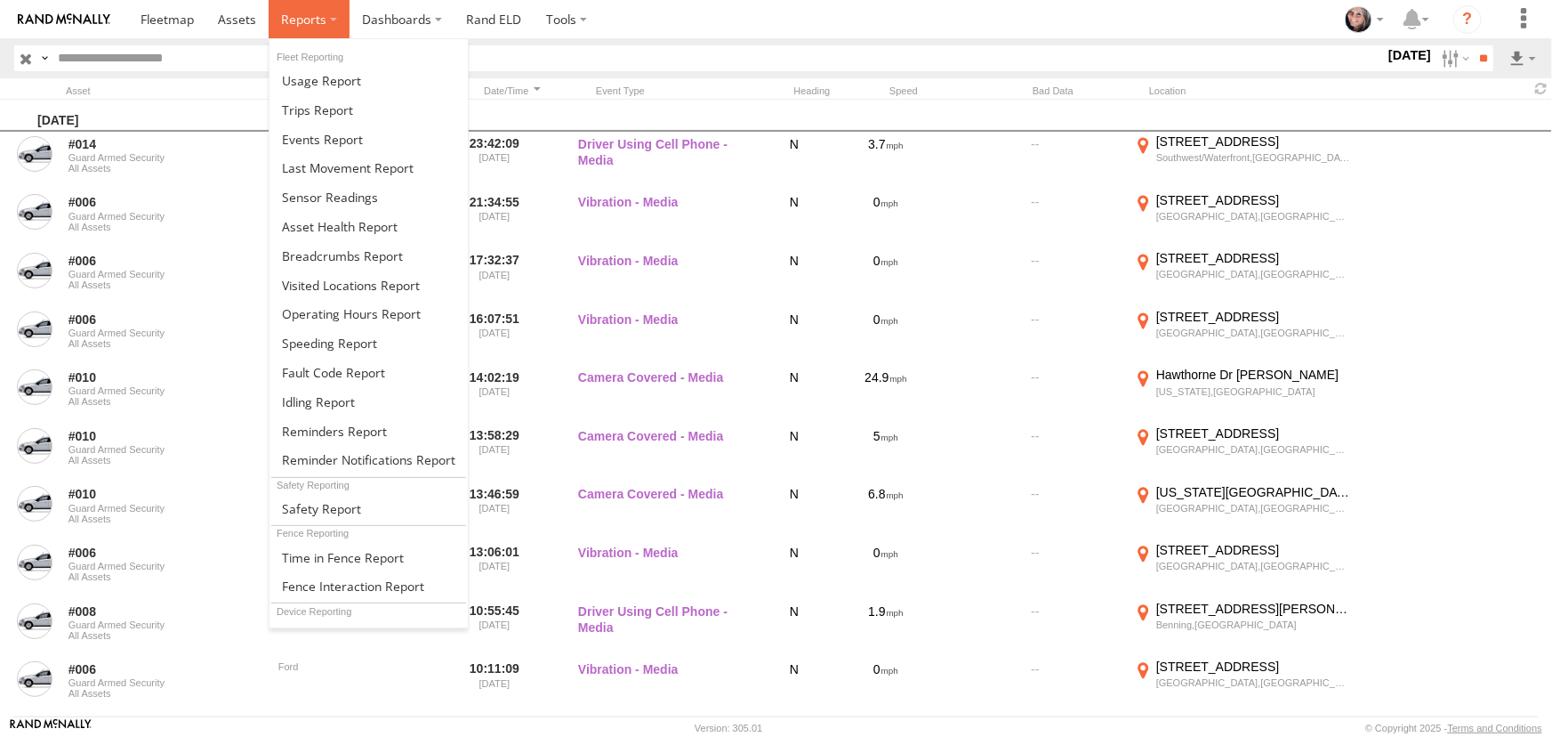
click at [334, 19] on label at bounding box center [309, 19] width 81 height 38
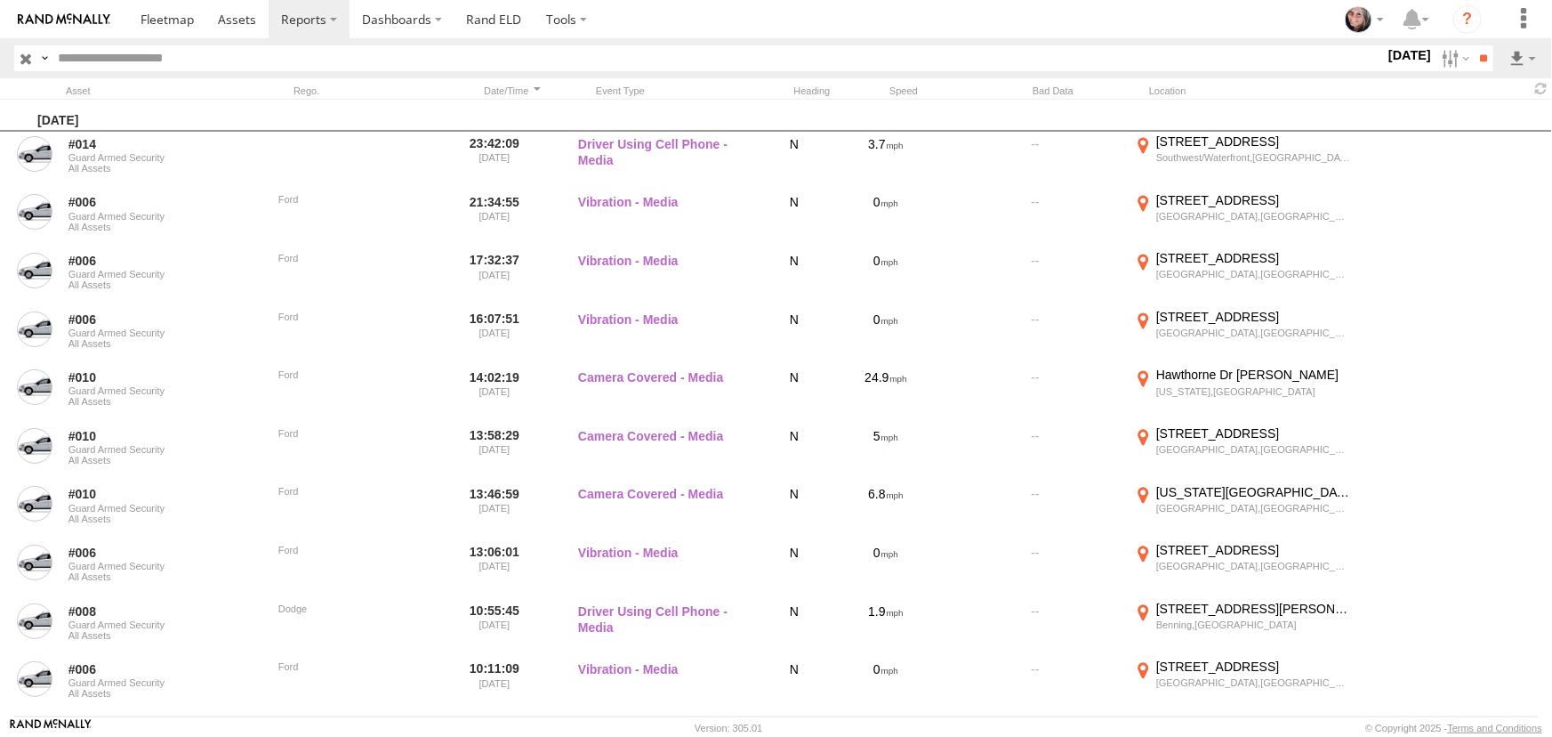
click at [668, 22] on section at bounding box center [838, 19] width 1420 height 38
click at [1454, 60] on label at bounding box center [1454, 58] width 38 height 26
click at [0, 0] on span "Potential Collision" at bounding box center [0, 0] width 0 height 0
click at [0, 0] on span "Forward Collision Warning" at bounding box center [0, 0] width 0 height 0
click at [1473, 53] on input "**" at bounding box center [1483, 58] width 20 height 26
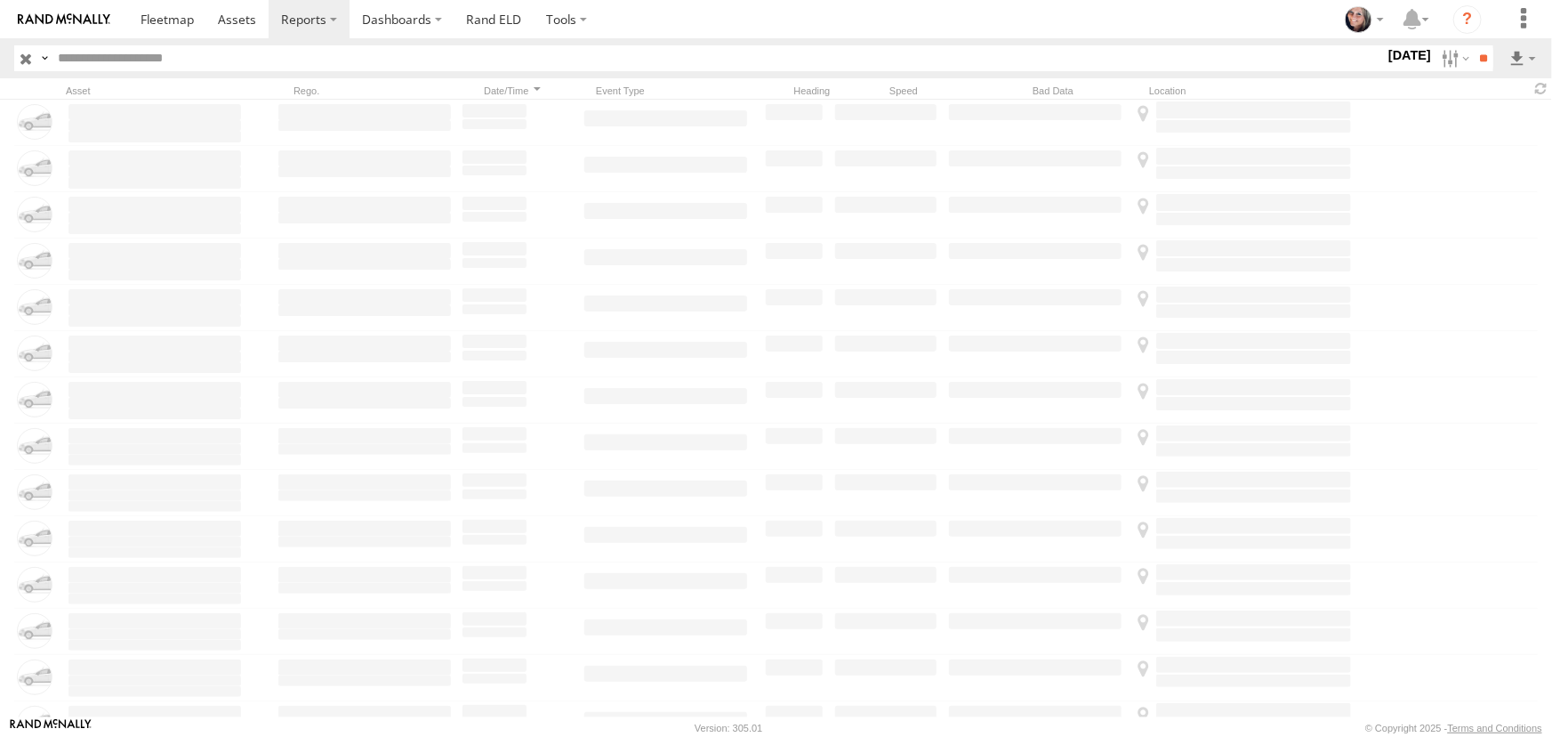
click at [0, 0] on span "Potential Collision" at bounding box center [0, 0] width 0 height 0
click at [0, 0] on span "Forward Collision Warning" at bounding box center [0, 0] width 0 height 0
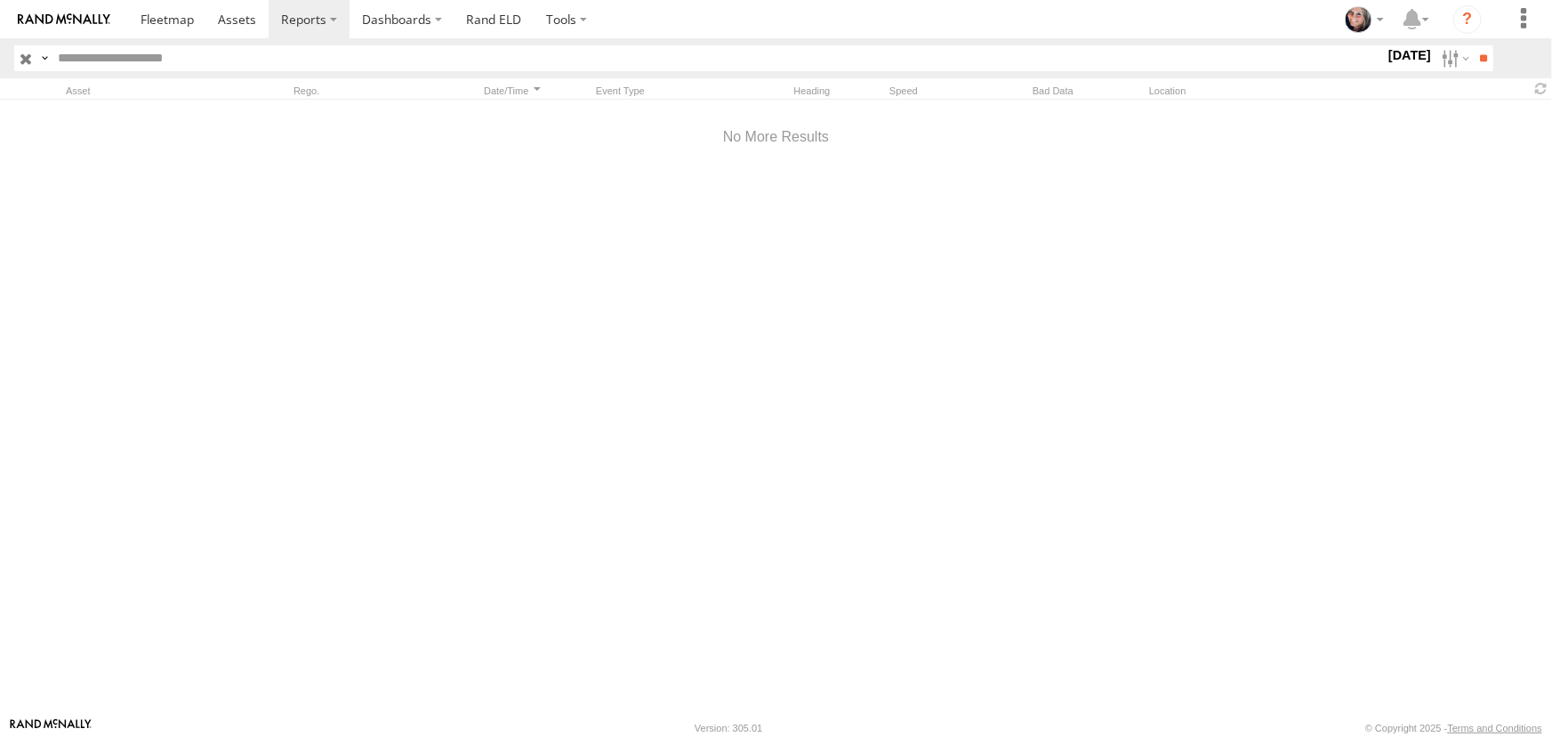
drag, startPoint x: 1446, startPoint y: 52, endPoint x: 1290, endPoint y: 248, distance: 250.8
click at [1447, 50] on label at bounding box center [1454, 58] width 38 height 26
click at [0, 0] on label at bounding box center [0, 0] width 0 height 0
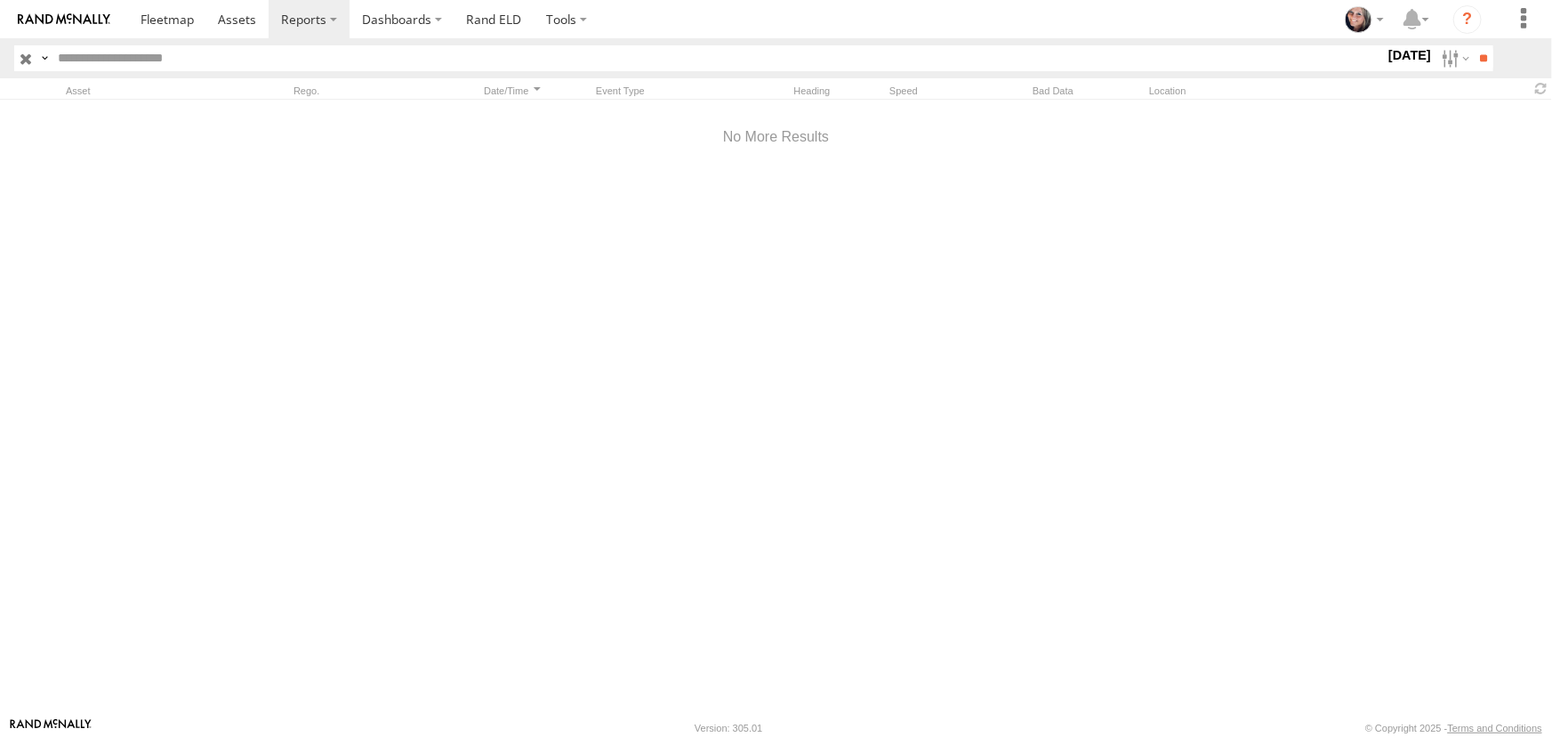
click at [0, 0] on label at bounding box center [0, 0] width 0 height 0
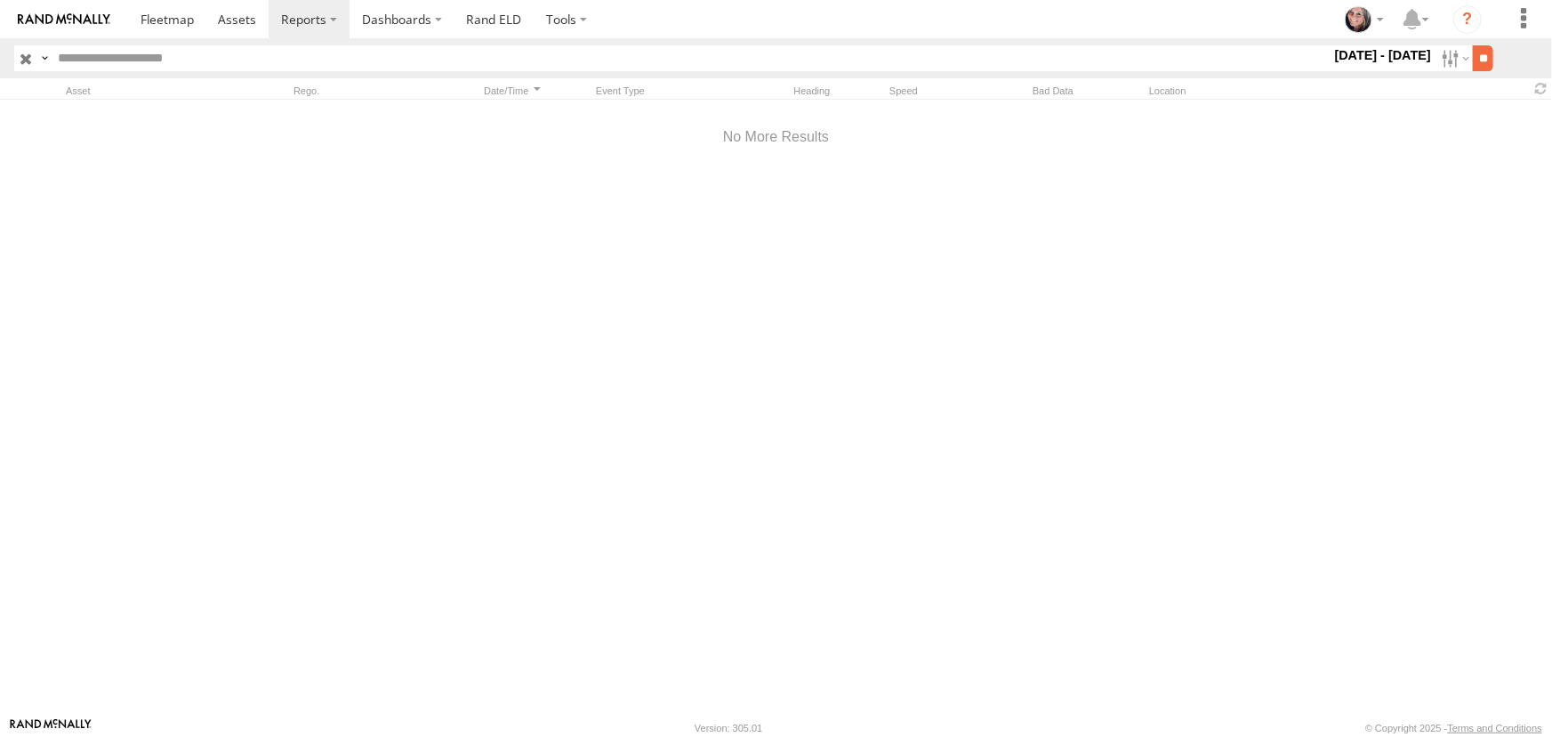
click at [1476, 54] on input "**" at bounding box center [1483, 58] width 20 height 26
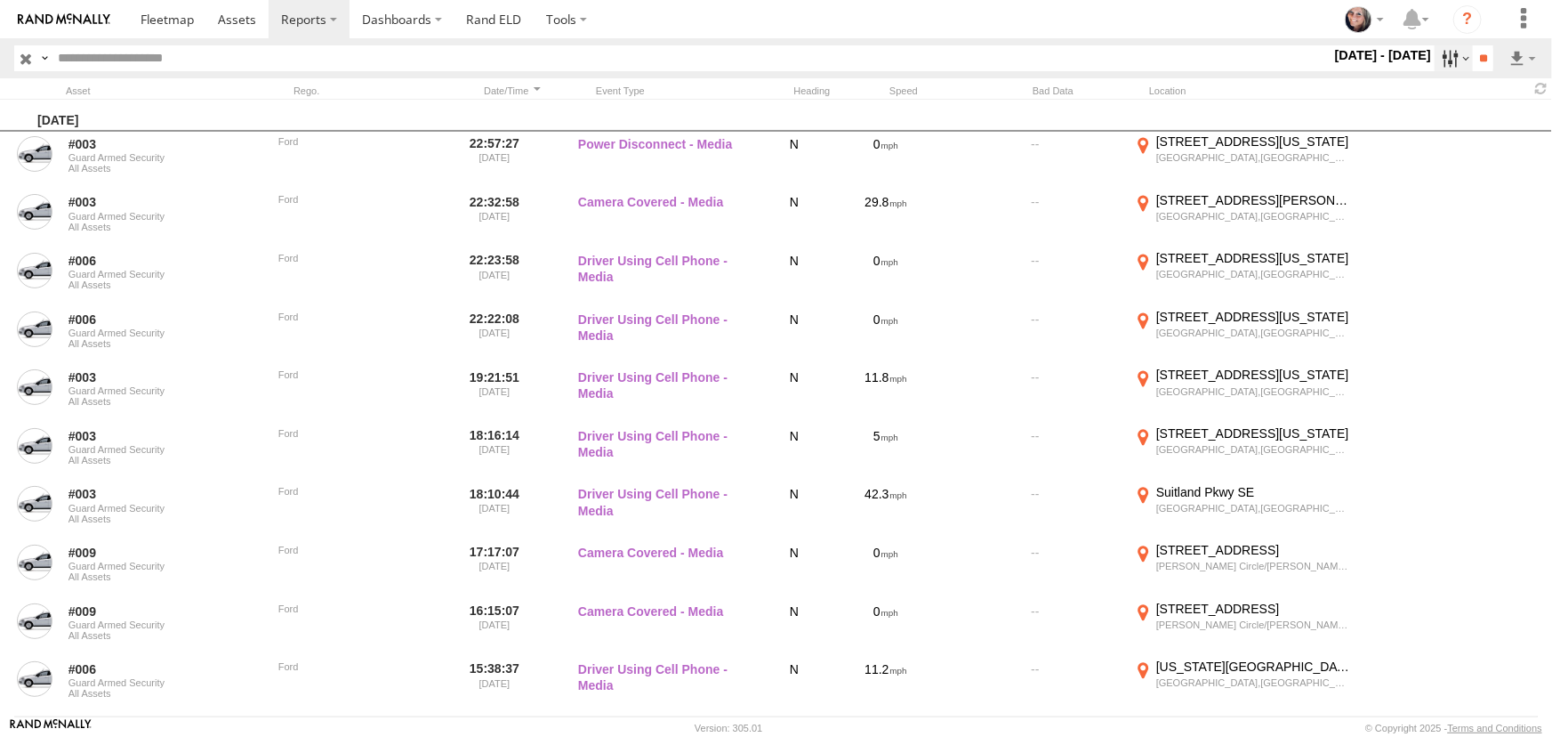
click at [1449, 60] on label at bounding box center [1454, 58] width 38 height 26
click at [1448, 59] on label at bounding box center [1454, 58] width 38 height 26
click at [1447, 60] on label at bounding box center [1454, 58] width 38 height 26
click at [0, 0] on span "Potential Collision" at bounding box center [0, 0] width 0 height 0
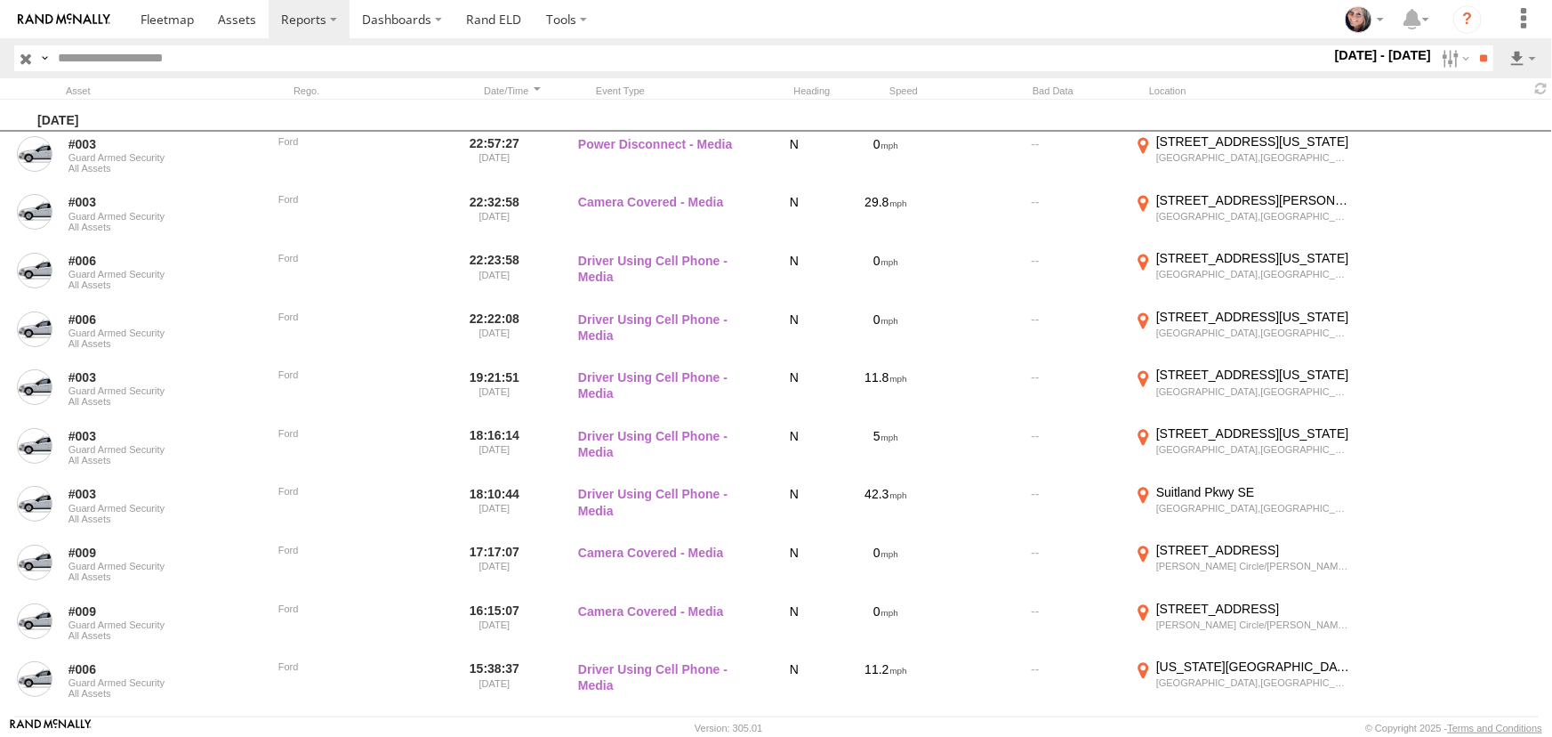
scroll to position [0, 0]
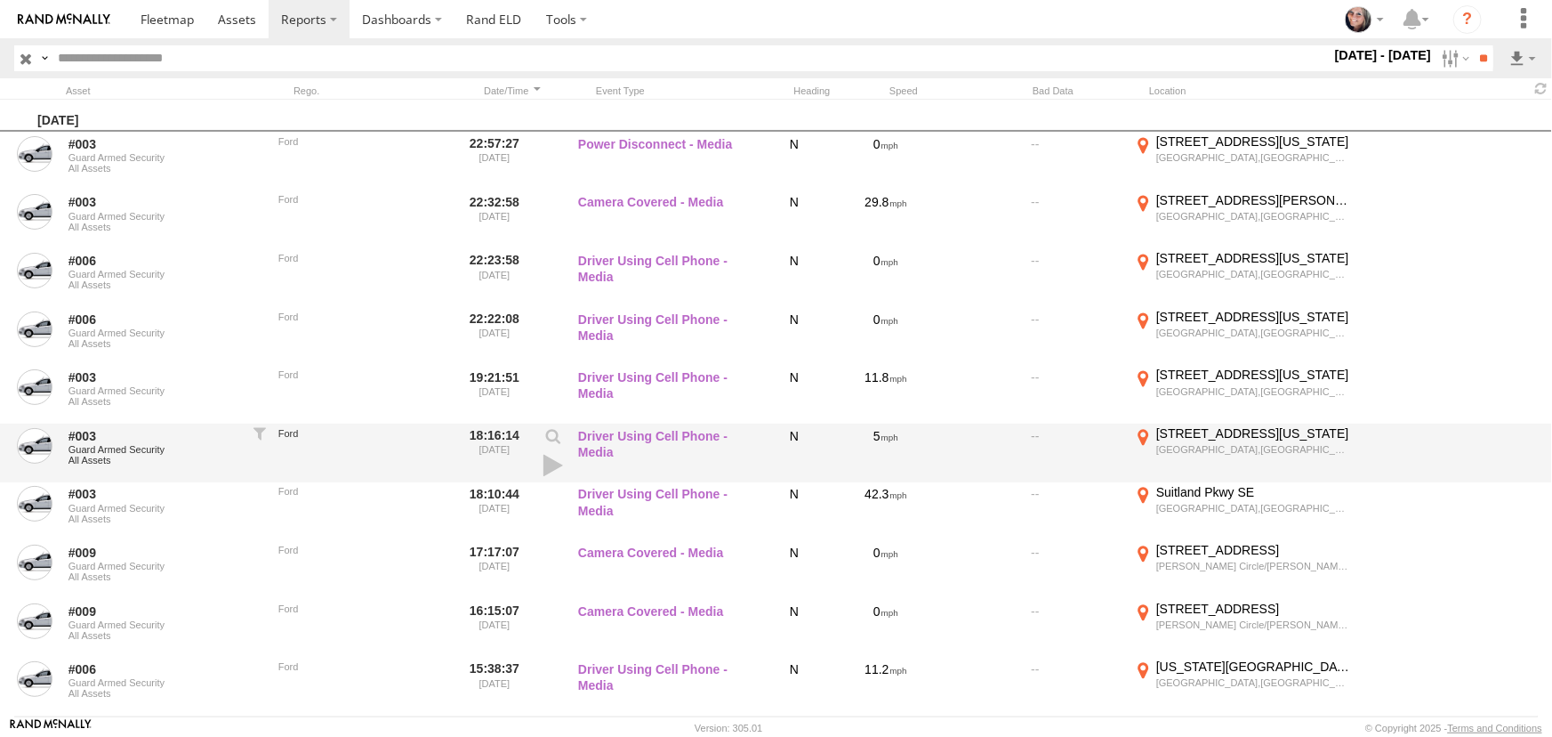
drag, startPoint x: 1479, startPoint y: 58, endPoint x: 386, endPoint y: 442, distance: 1158.1
click at [1479, 57] on input "**" at bounding box center [1483, 58] width 20 height 26
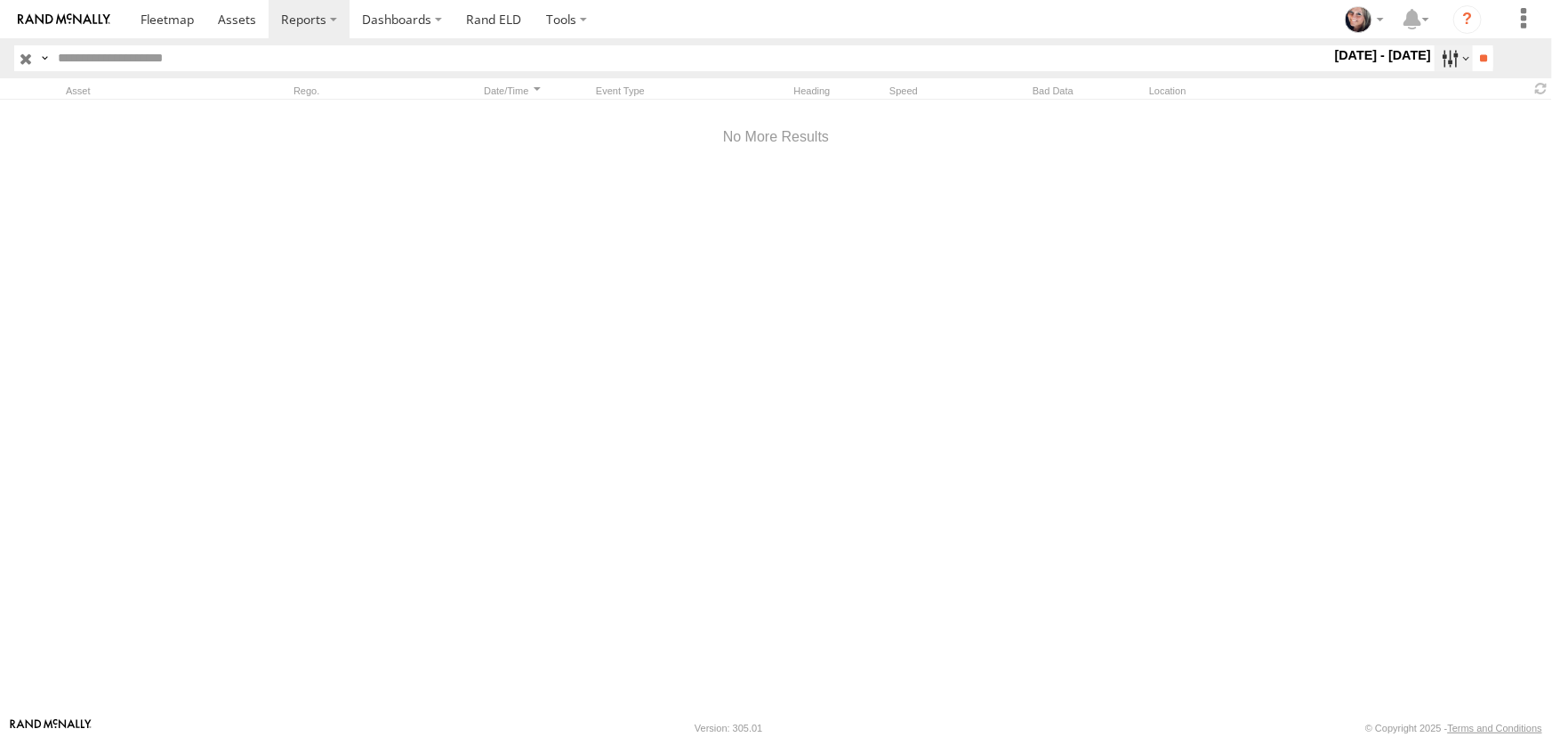
click at [1445, 55] on label at bounding box center [1454, 58] width 38 height 26
click at [0, 0] on label at bounding box center [0, 0] width 0 height 0
click at [1478, 54] on input "**" at bounding box center [1483, 58] width 20 height 26
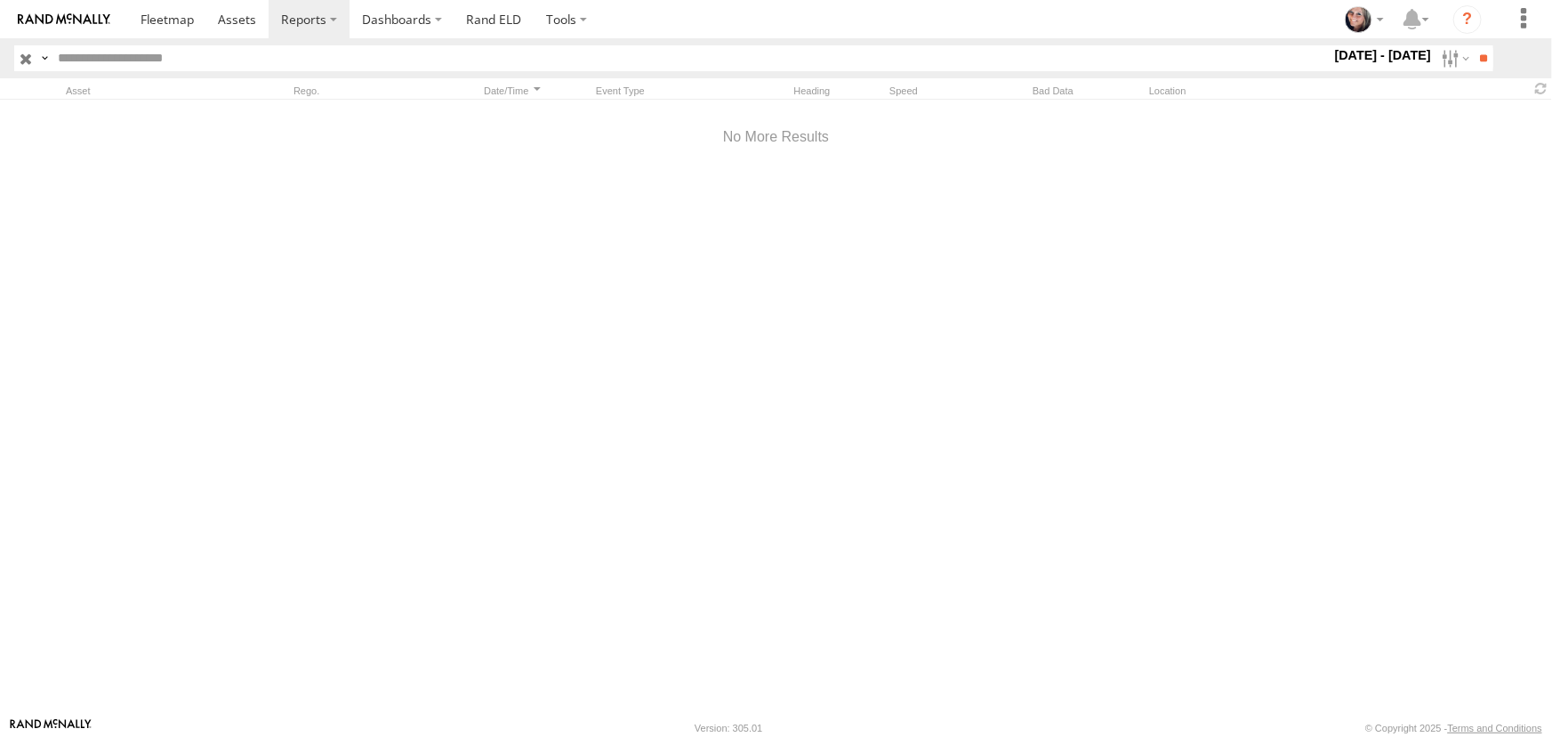
click at [0, 0] on span "Potential Collision" at bounding box center [0, 0] width 0 height 0
click at [1480, 56] on input "**" at bounding box center [1483, 58] width 20 height 26
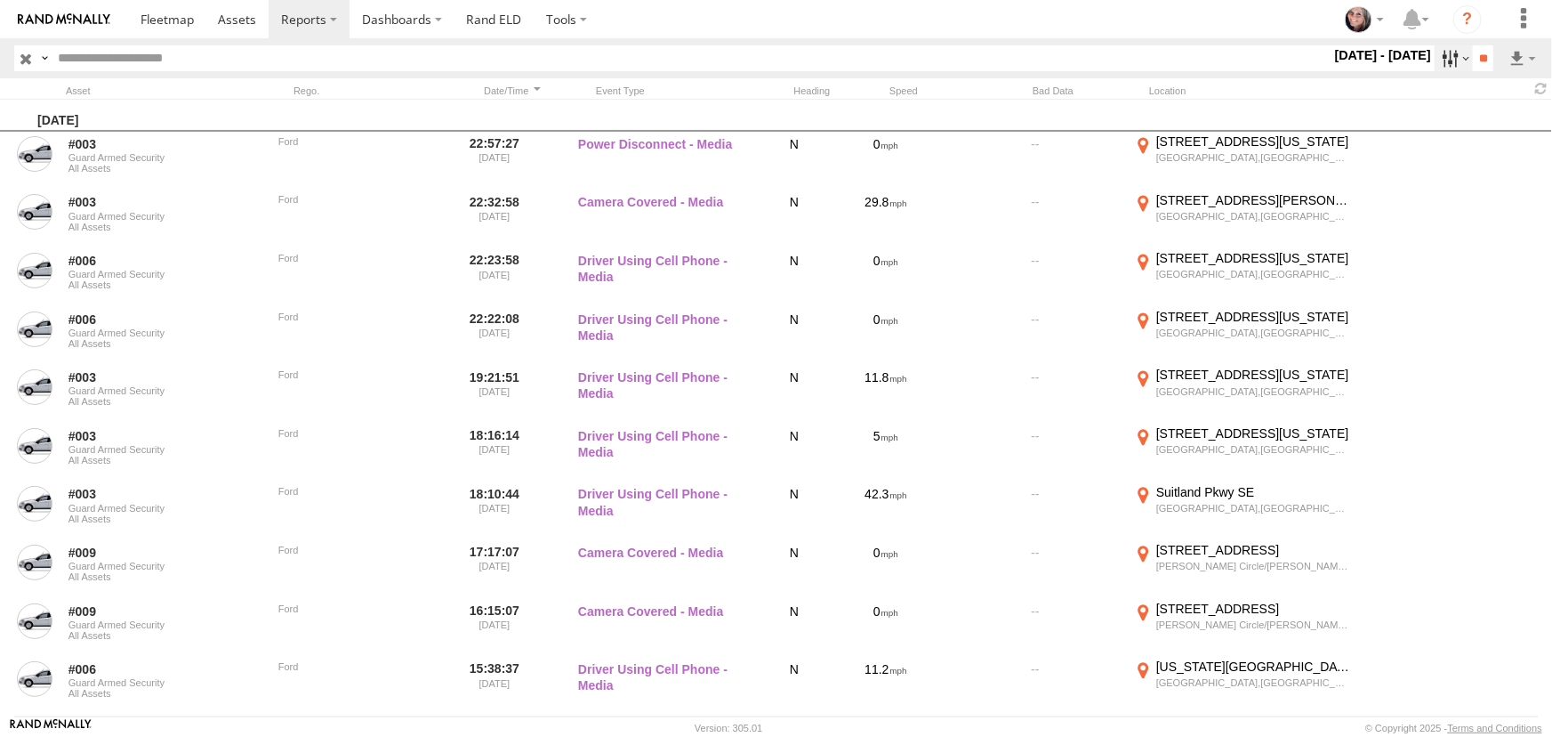
click at [1452, 60] on label at bounding box center [1454, 58] width 38 height 26
click at [0, 0] on label at bounding box center [0, 0] width 0 height 0
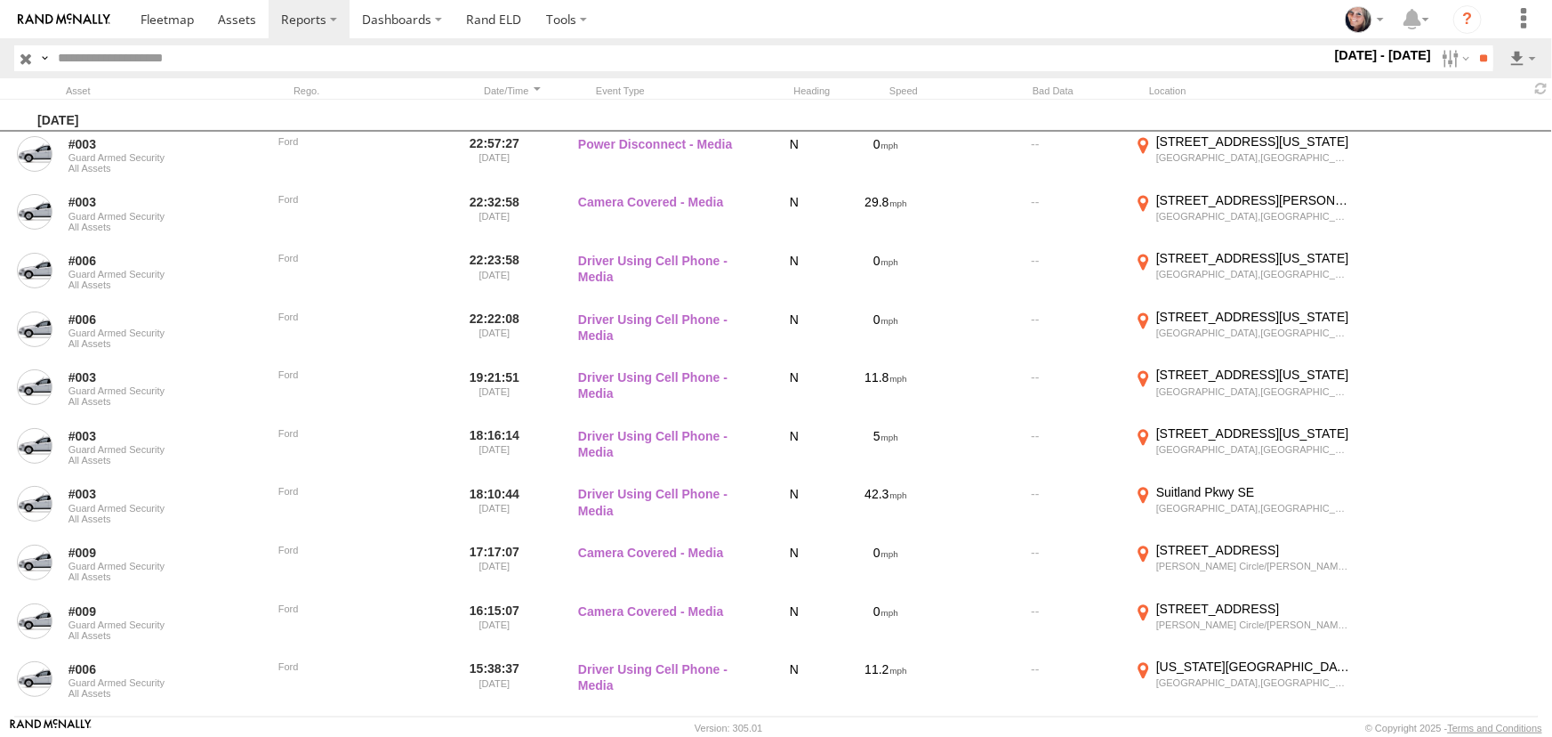
click at [0, 0] on span "Potential Collision" at bounding box center [0, 0] width 0 height 0
click at [1475, 62] on input "**" at bounding box center [1483, 58] width 20 height 26
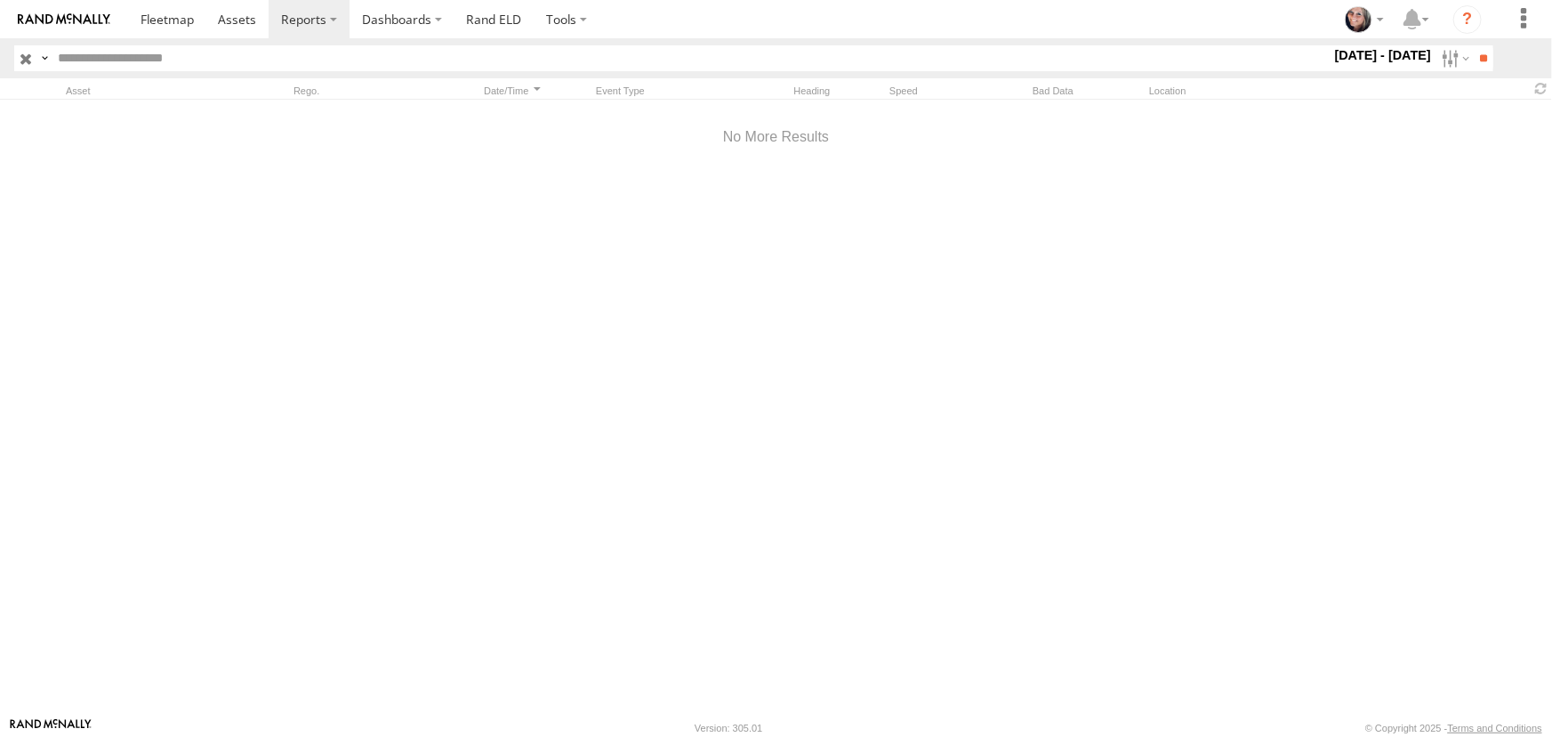
click at [0, 0] on span "Potential Collision" at bounding box center [0, 0] width 0 height 0
click at [1461, 56] on label at bounding box center [1454, 58] width 38 height 26
click at [1476, 55] on input "**" at bounding box center [1483, 58] width 20 height 26
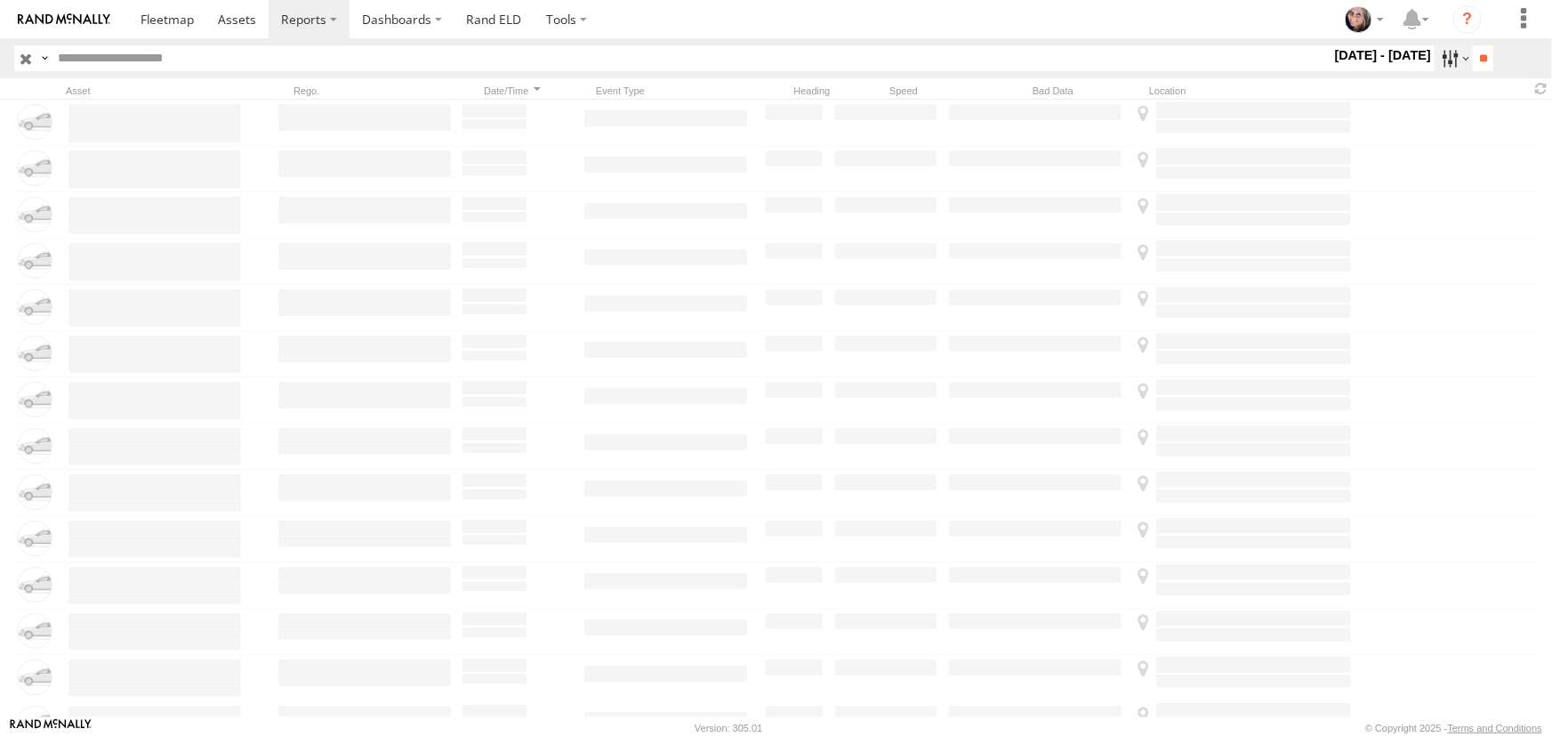
click at [1452, 56] on label at bounding box center [1454, 58] width 38 height 26
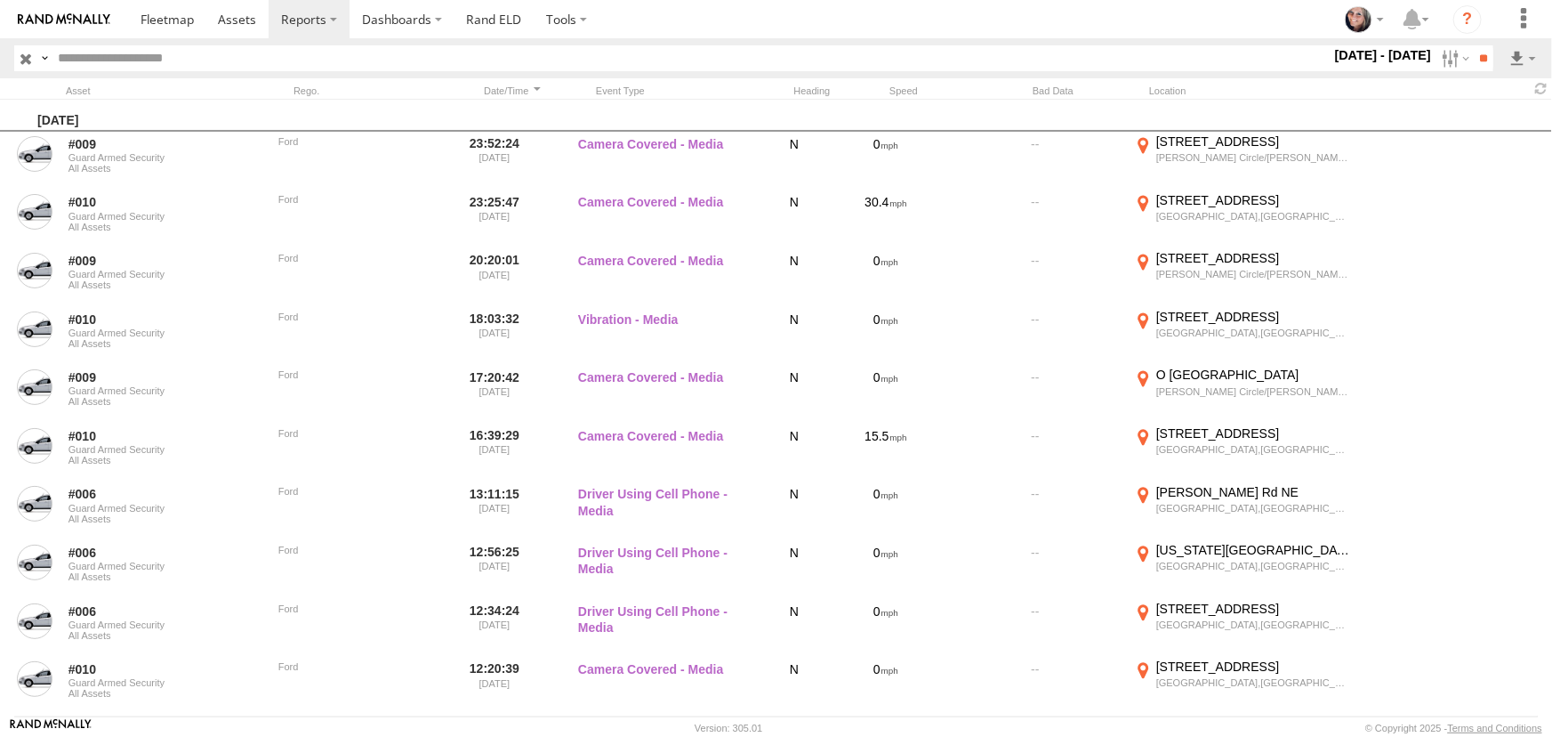
click at [0, 0] on label at bounding box center [0, 0] width 0 height 0
click at [1474, 59] on input "**" at bounding box center [1483, 58] width 20 height 26
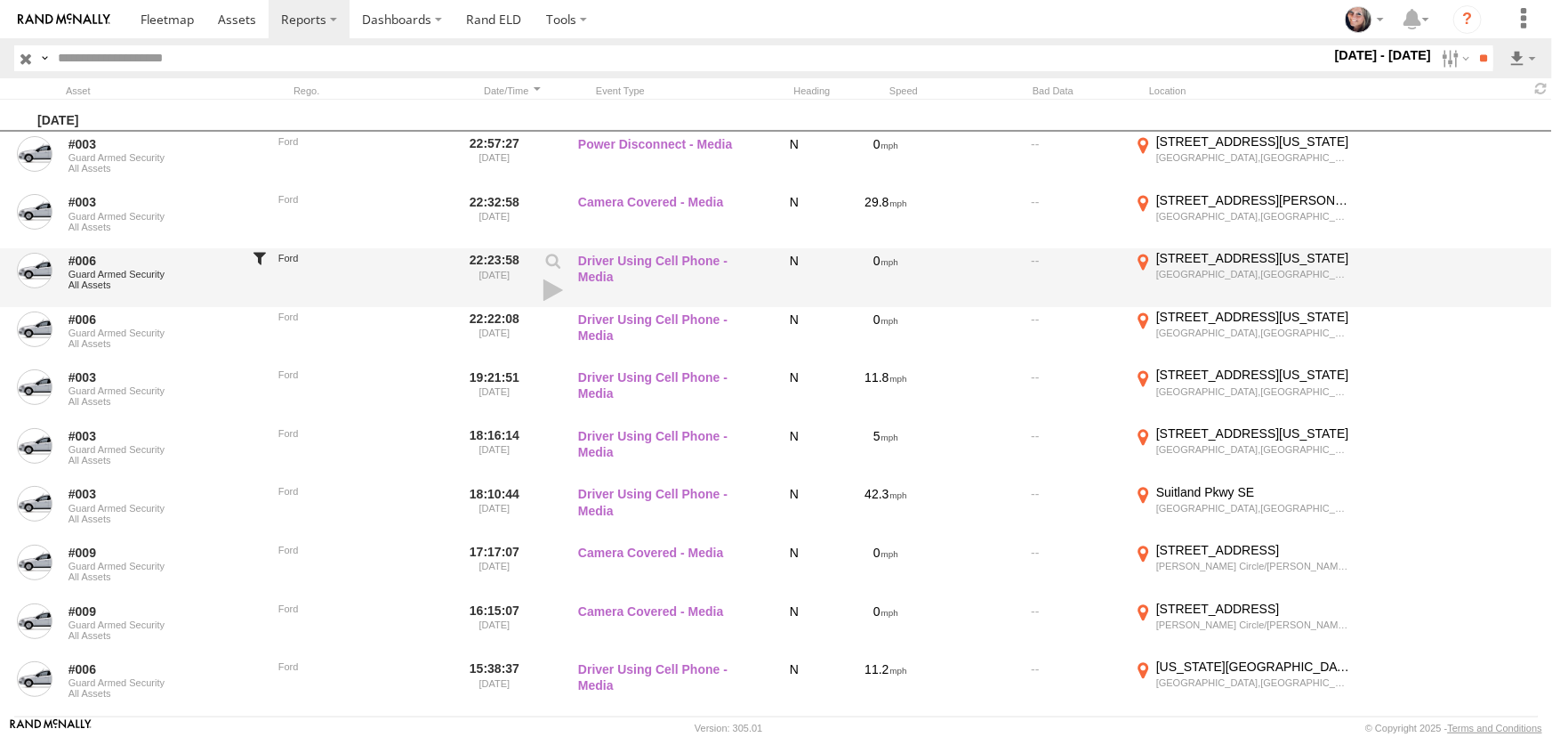
click at [258, 256] on div at bounding box center [260, 277] width 18 height 55
type input "**********"
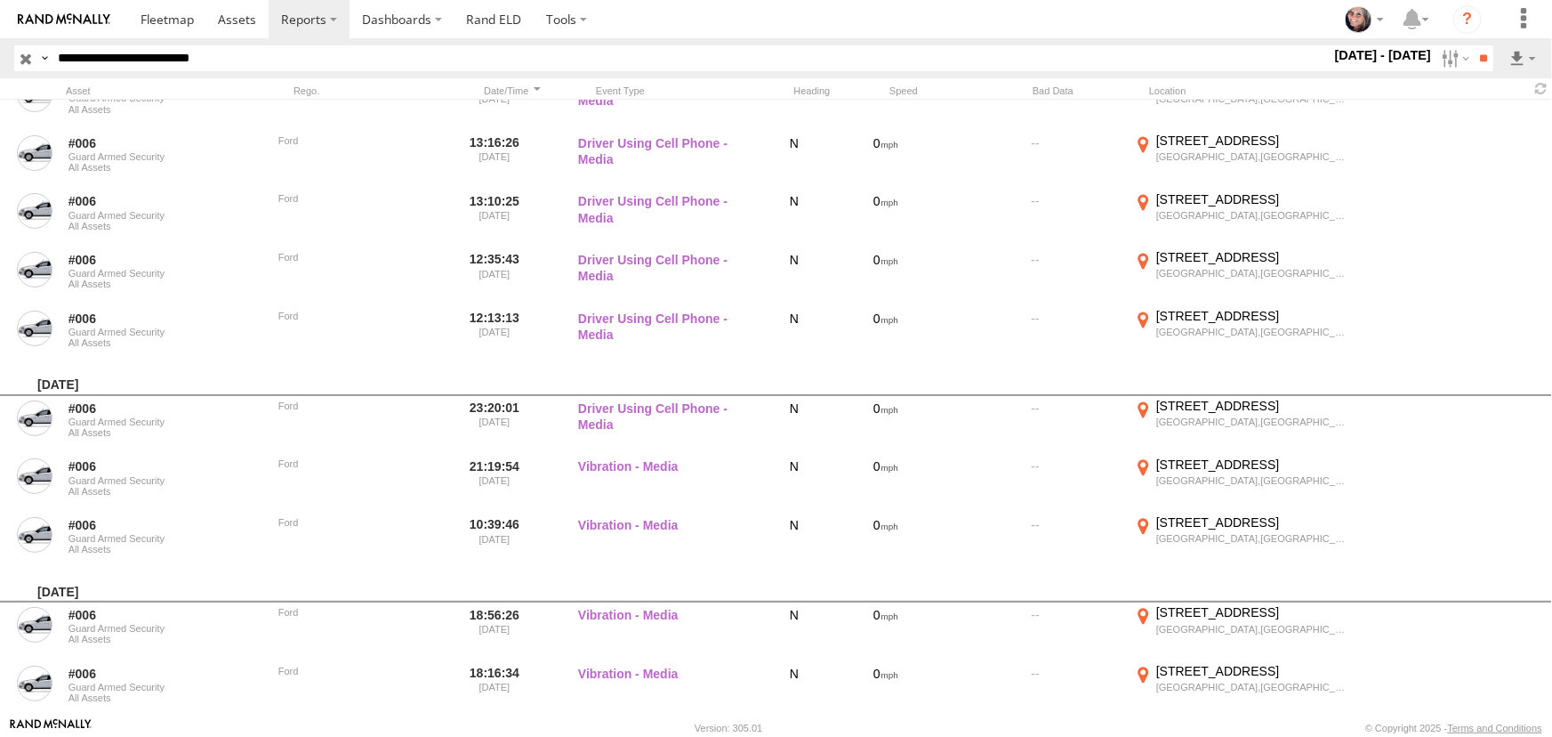
scroll to position [1617, 0]
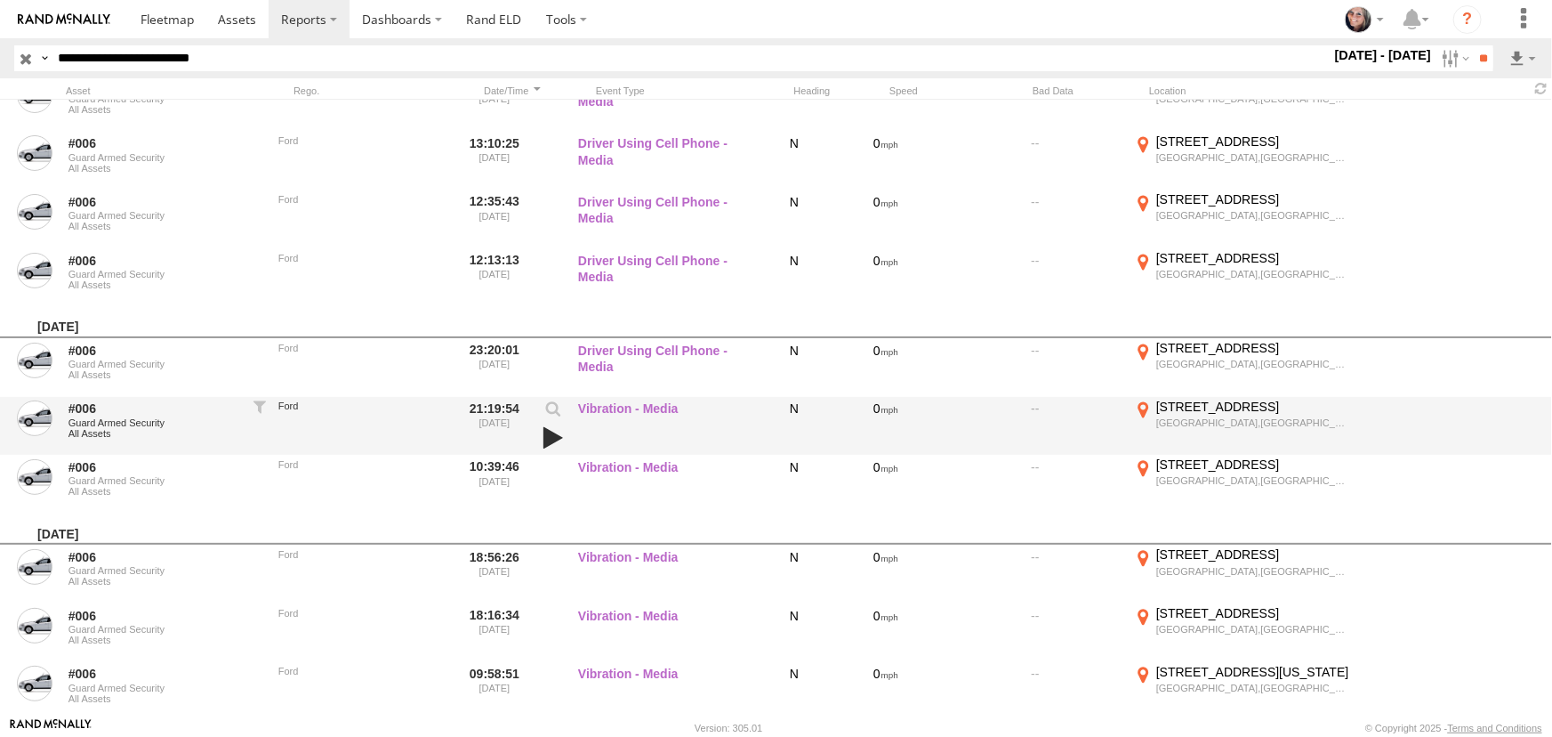
click at [546, 433] on link at bounding box center [553, 437] width 30 height 25
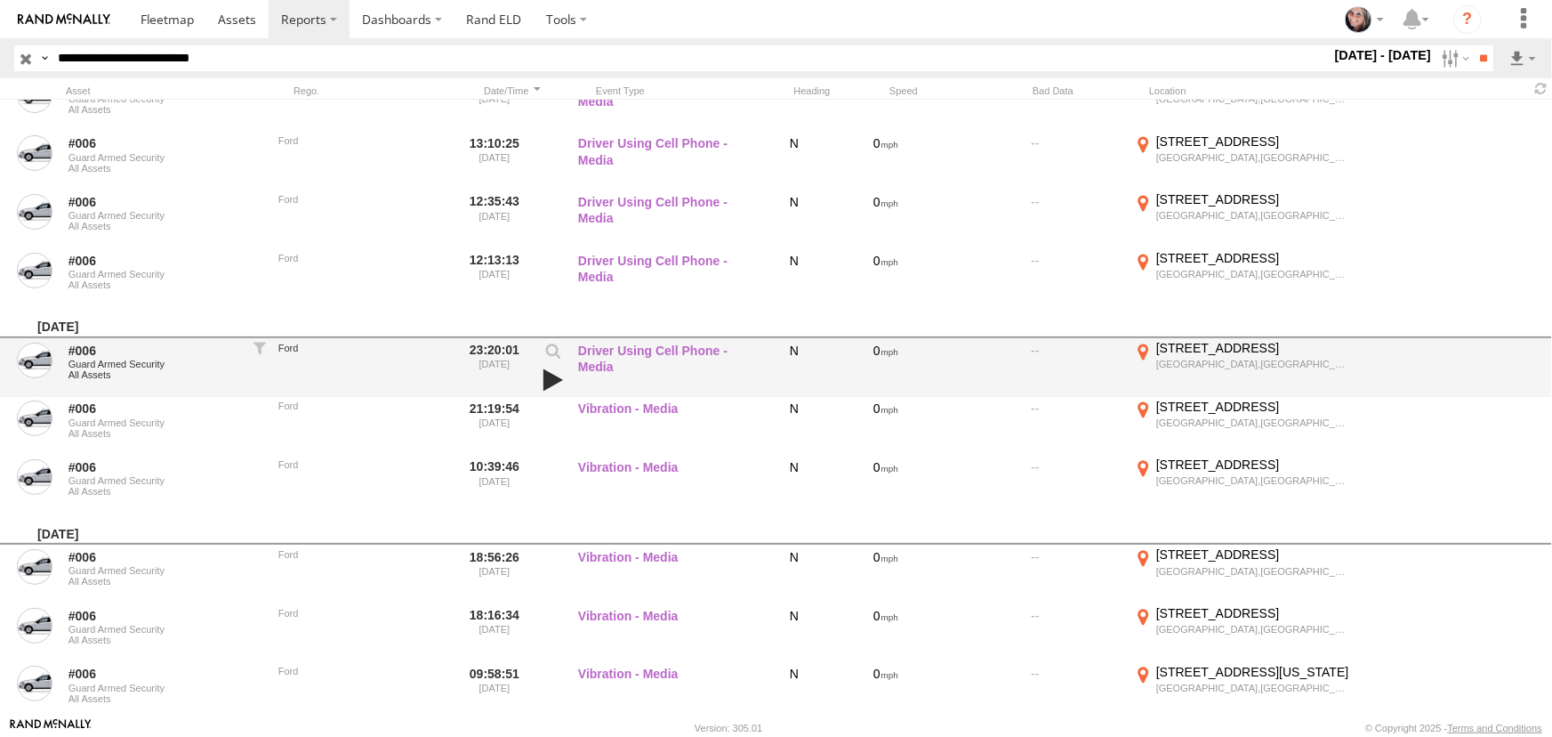
click at [549, 373] on link at bounding box center [553, 379] width 30 height 25
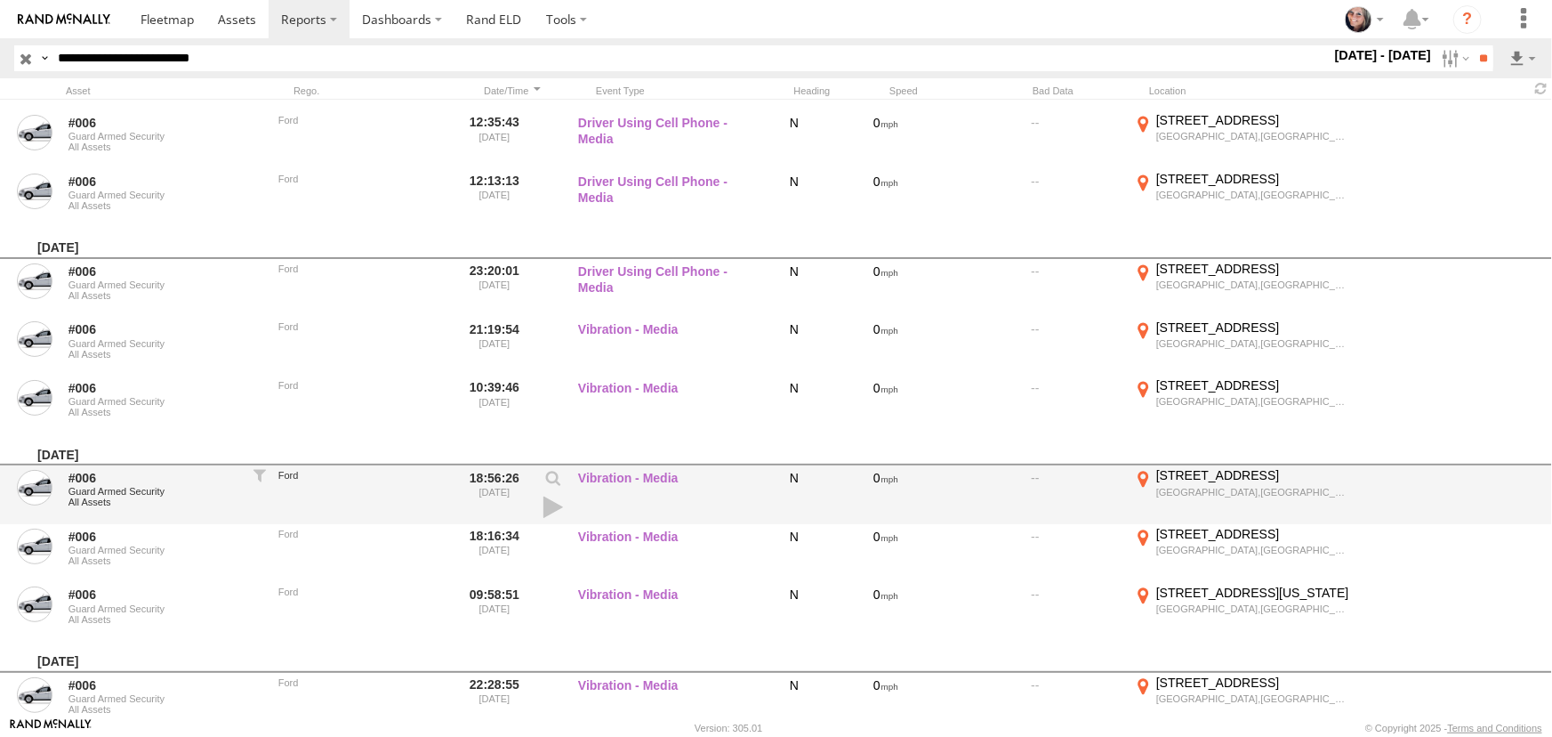
scroll to position [1779, 0]
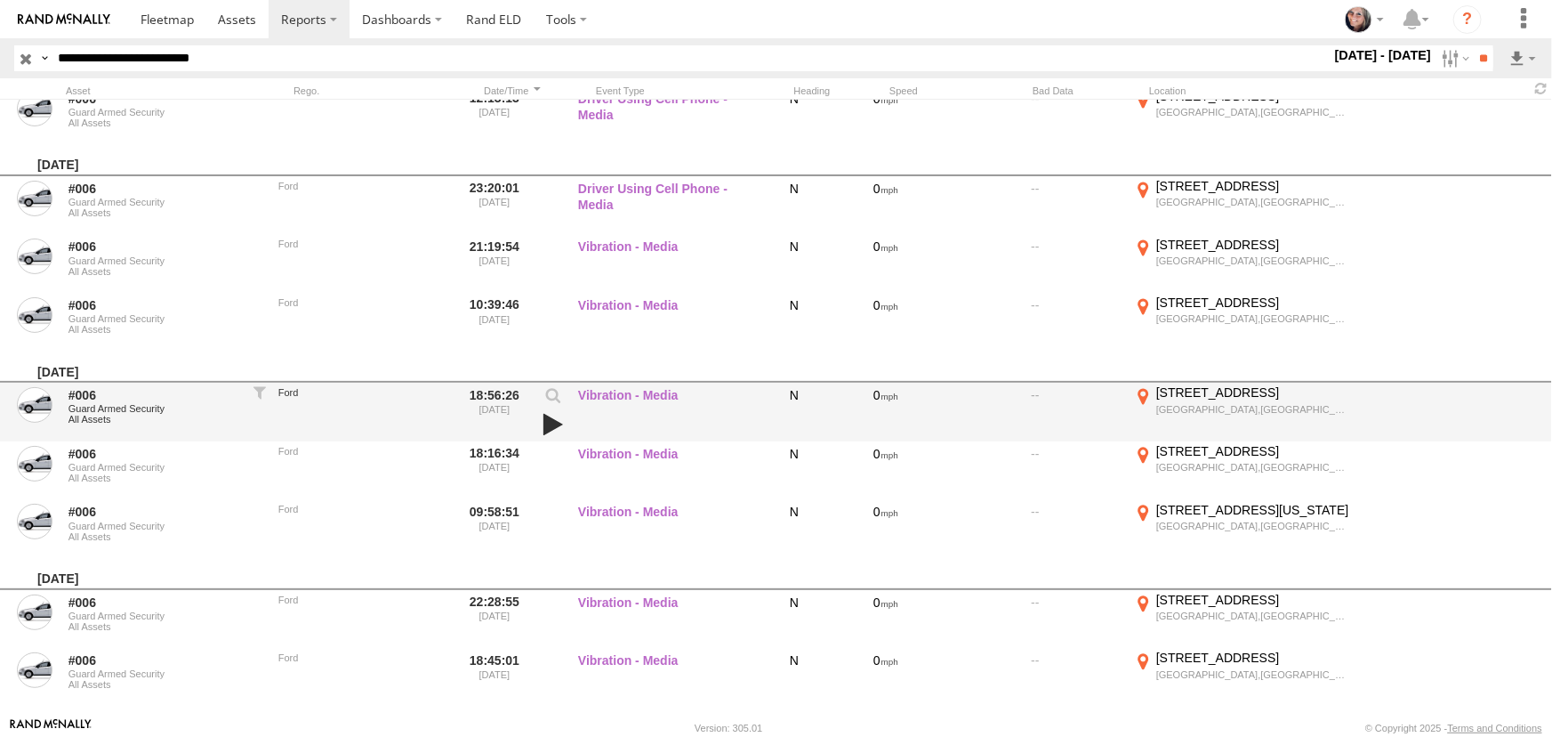
click at [549, 415] on link at bounding box center [553, 424] width 30 height 25
click at [548, 423] on link at bounding box center [553, 424] width 30 height 25
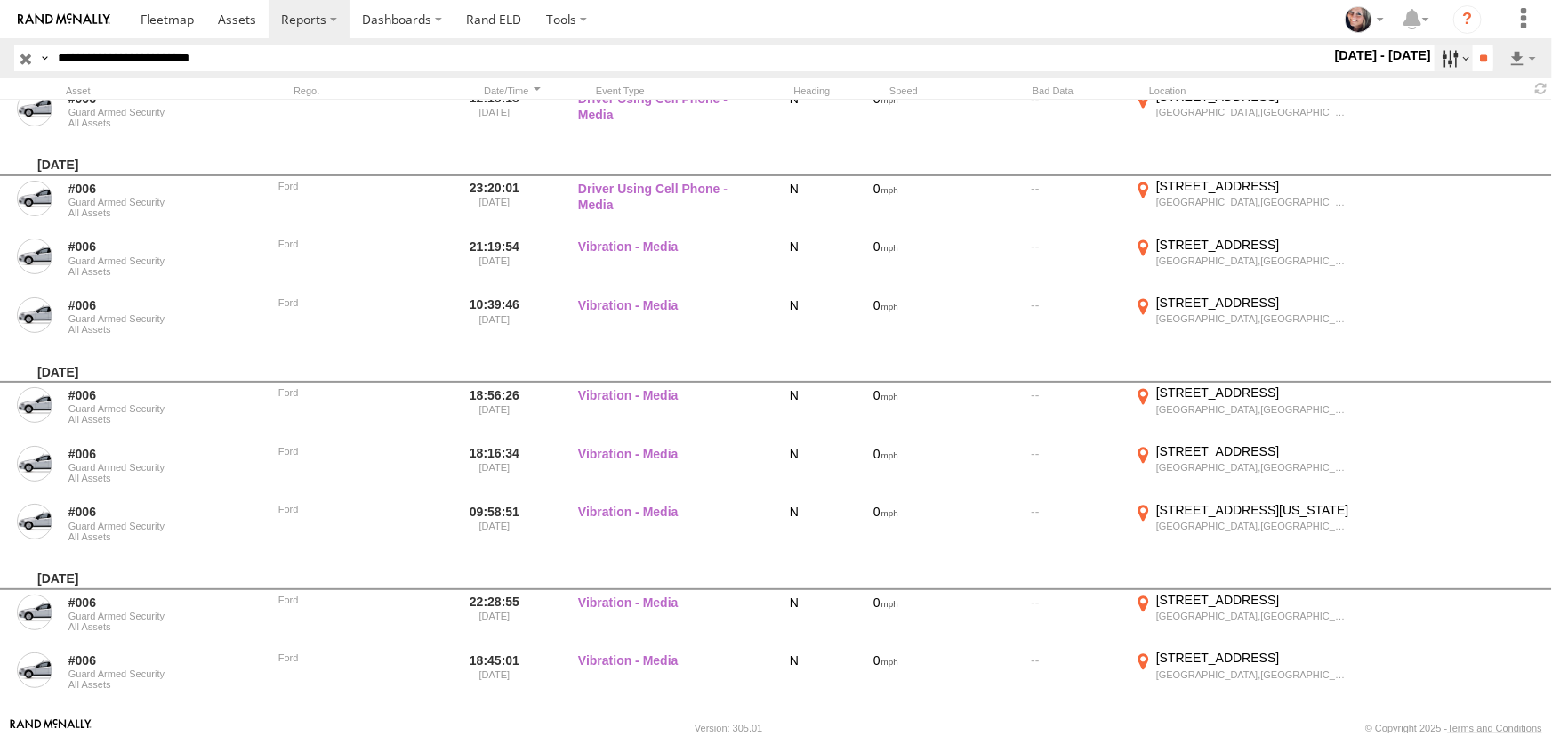
click at [1443, 56] on label at bounding box center [1454, 58] width 38 height 26
click at [0, 0] on label at bounding box center [0, 0] width 0 height 0
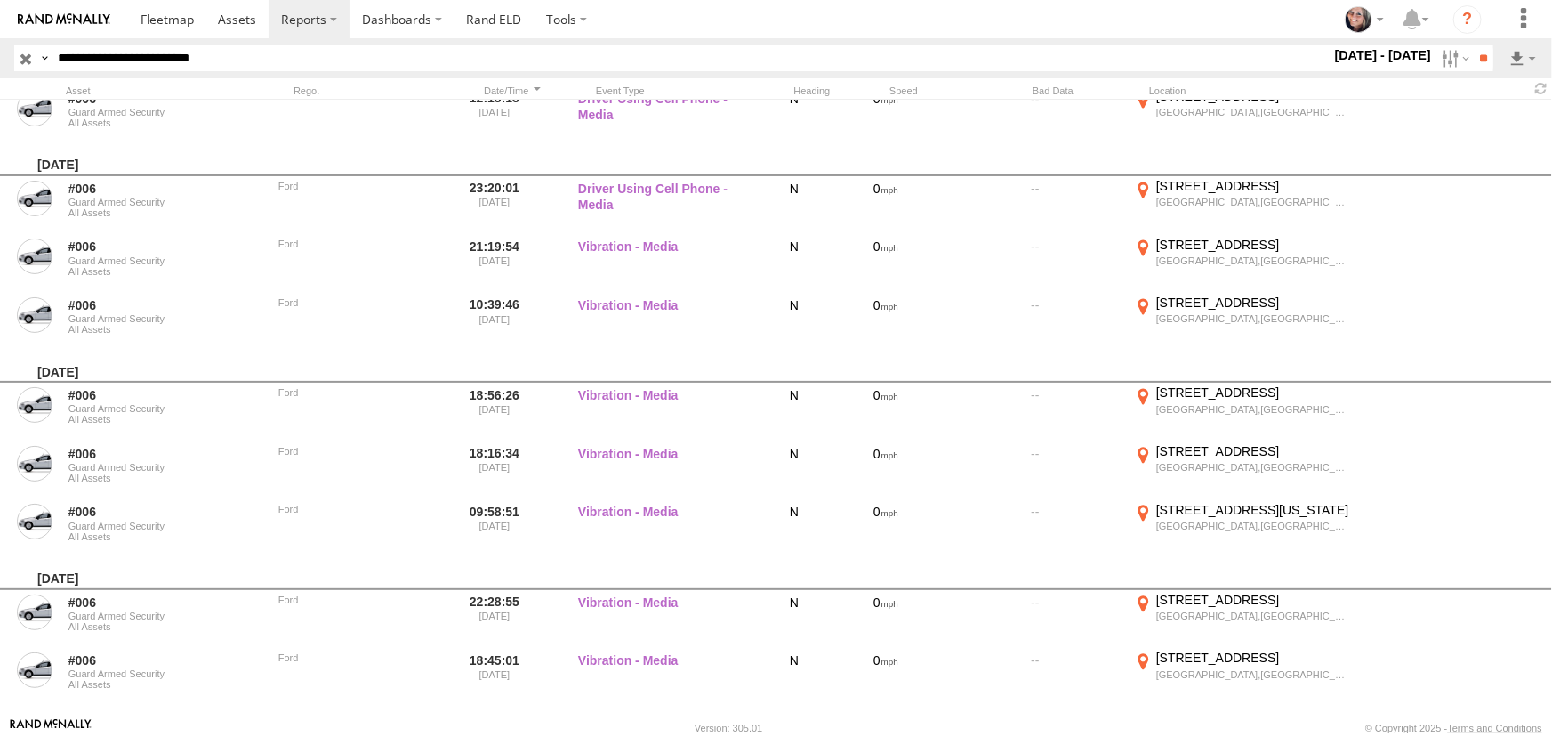
click at [0, 0] on label at bounding box center [0, 0] width 0 height 0
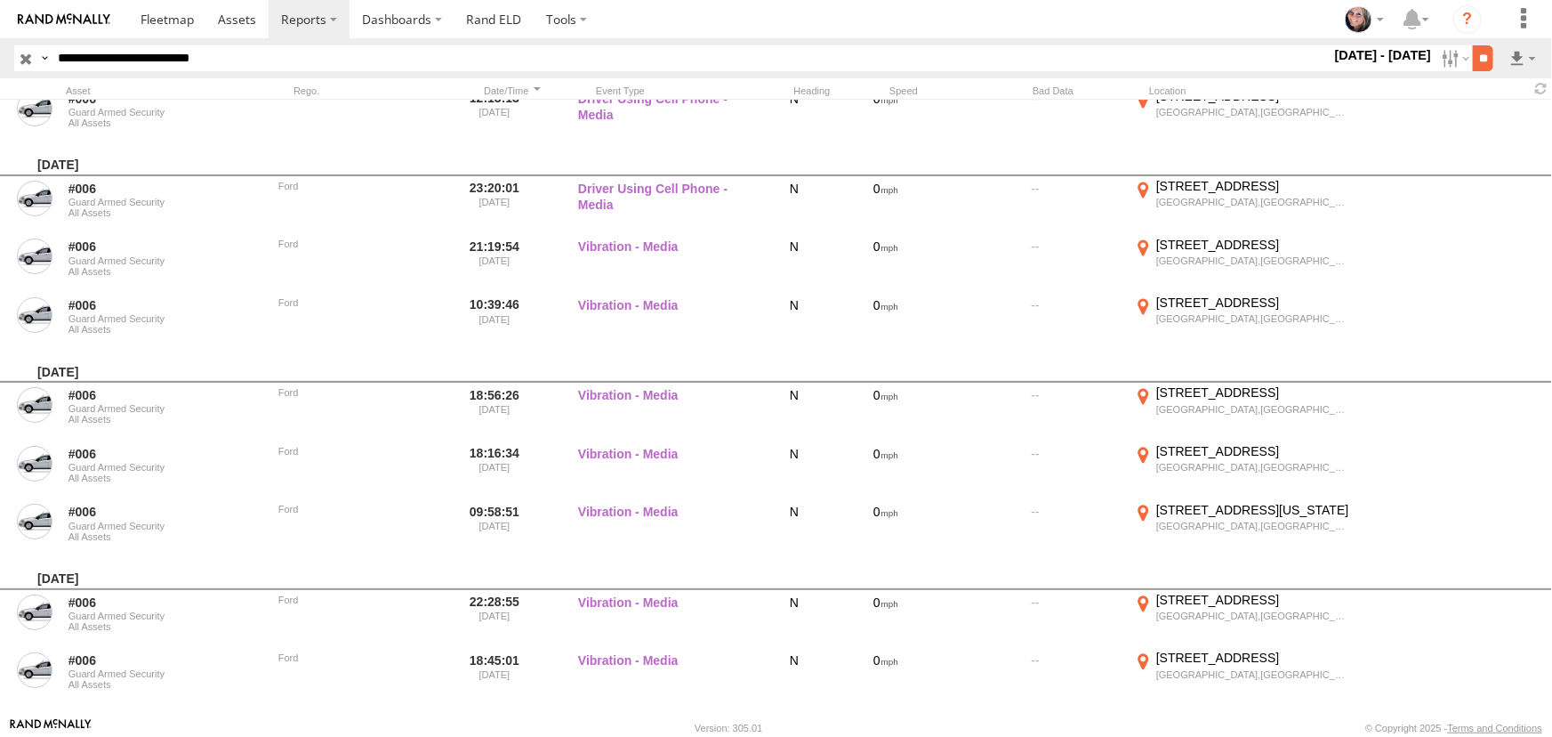
click at [1484, 53] on input "**" at bounding box center [1483, 58] width 20 height 26
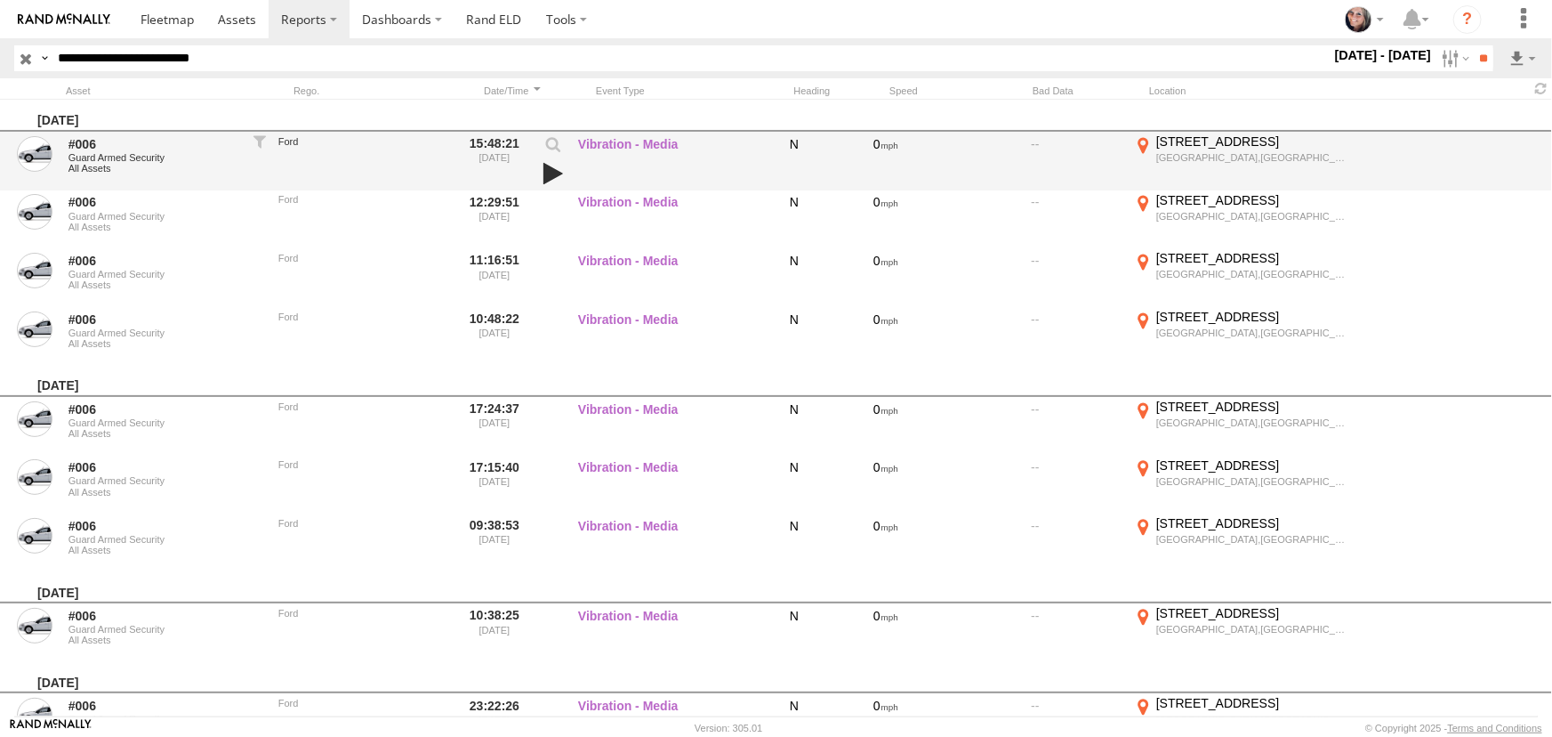
click at [548, 170] on link at bounding box center [553, 173] width 30 height 25
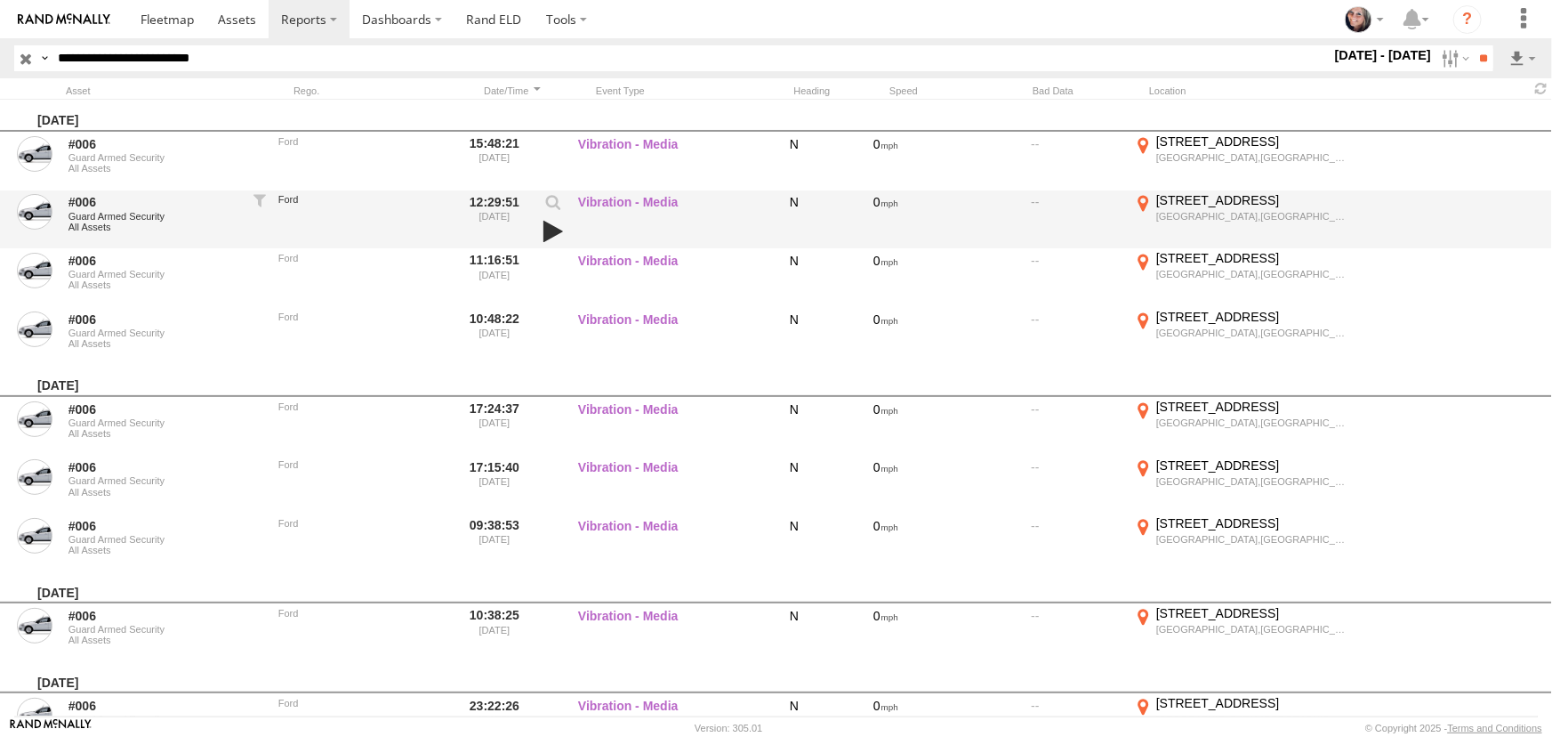
click at [543, 226] on link at bounding box center [553, 231] width 30 height 25
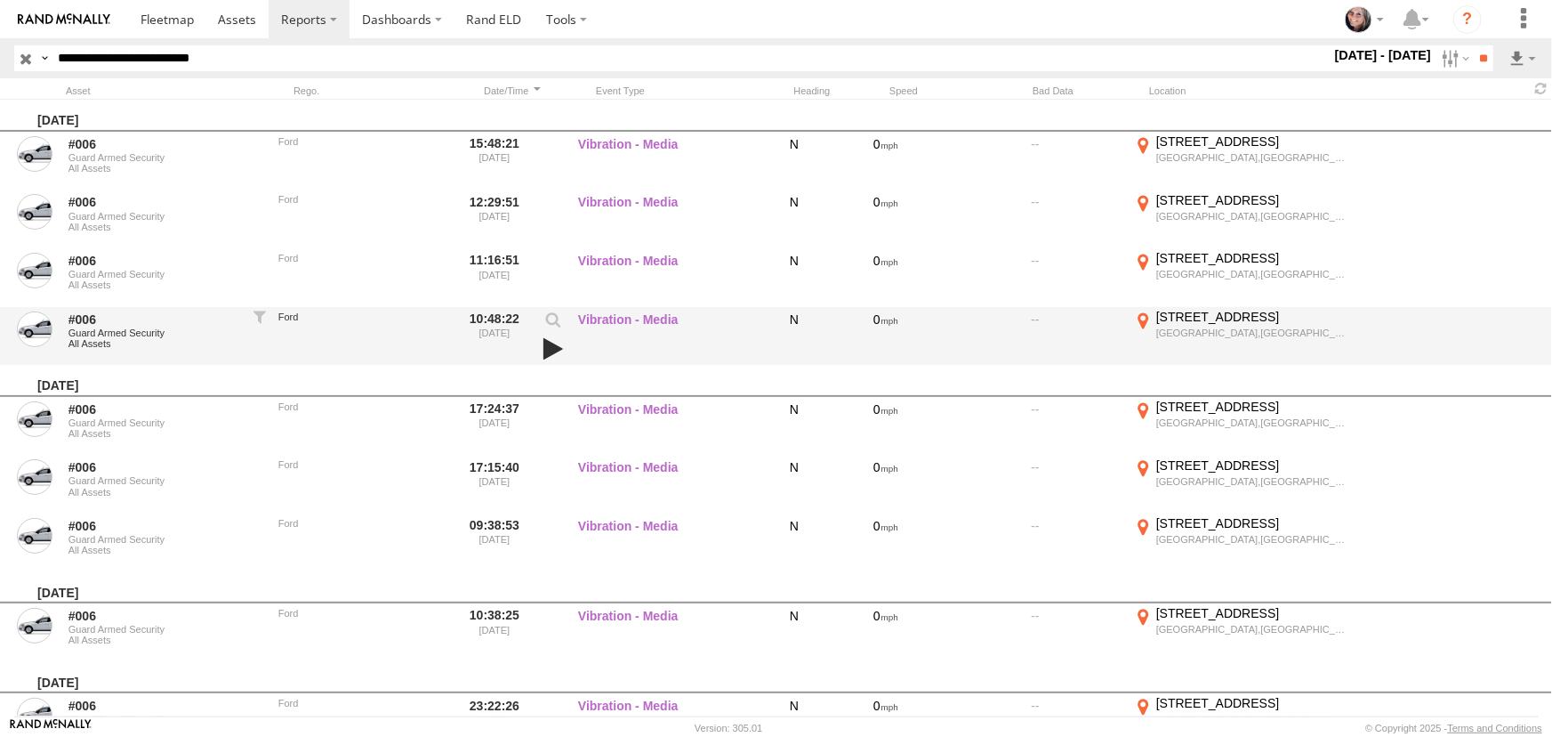
click at [555, 345] on link at bounding box center [553, 348] width 30 height 25
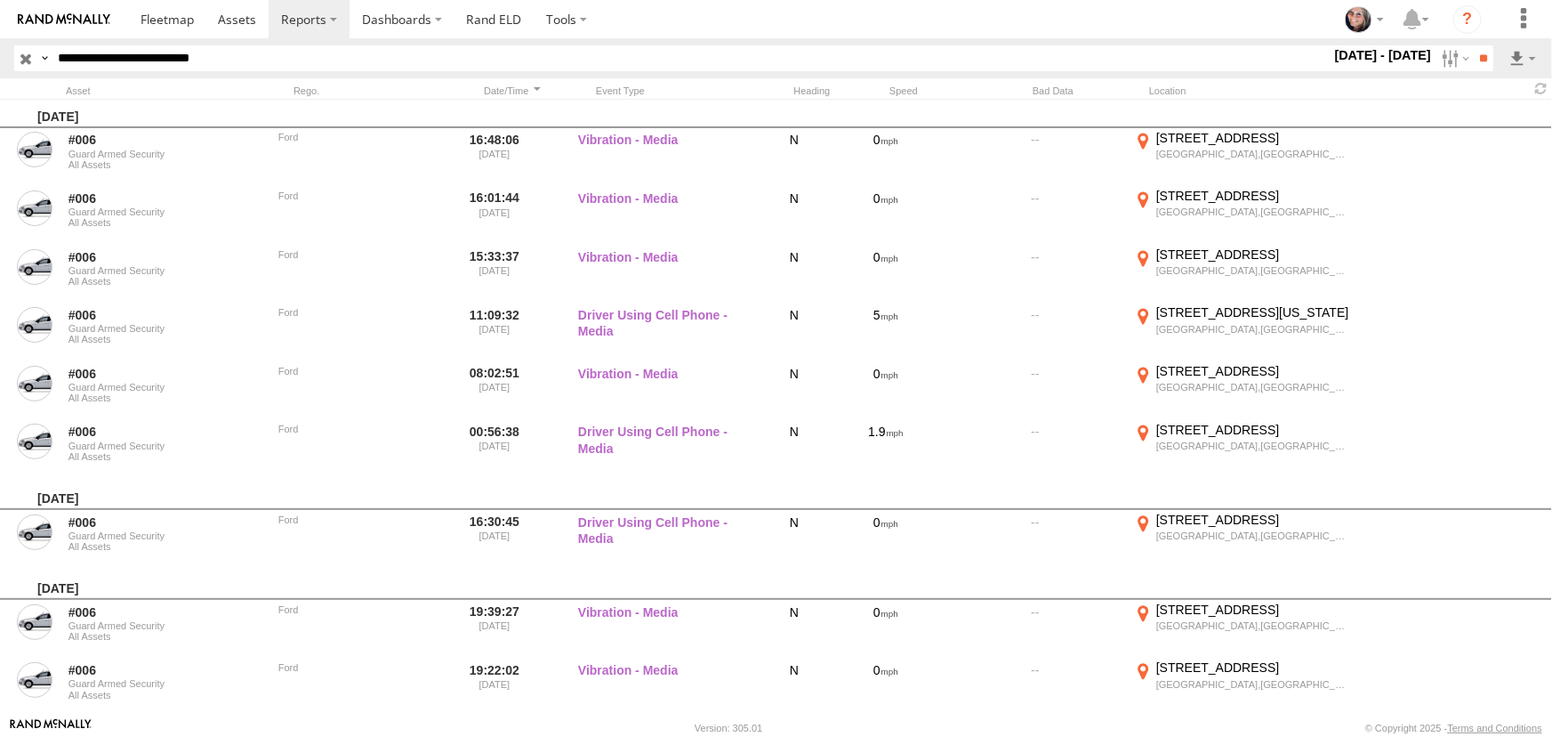
scroll to position [1698, 0]
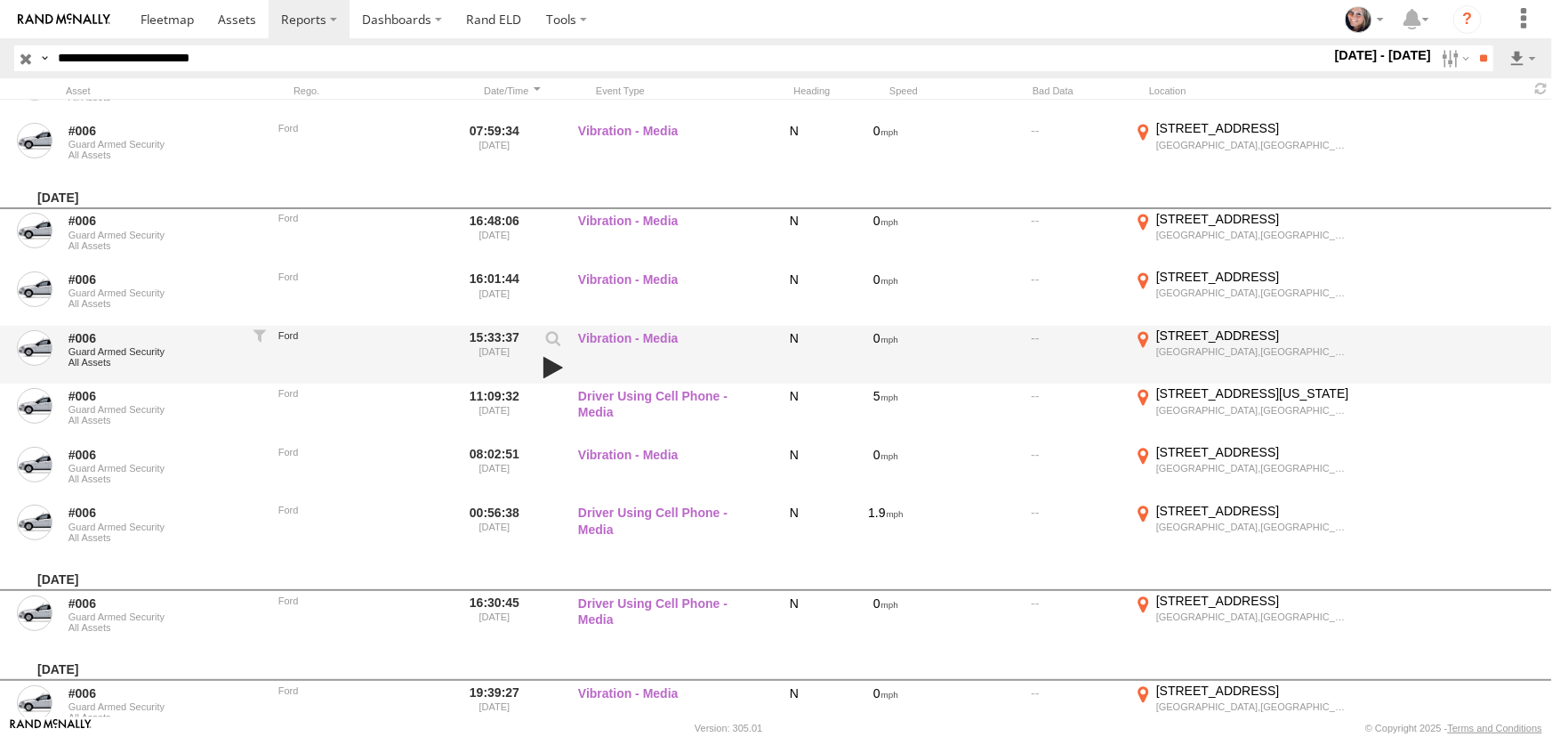
click at [549, 365] on link at bounding box center [553, 367] width 30 height 25
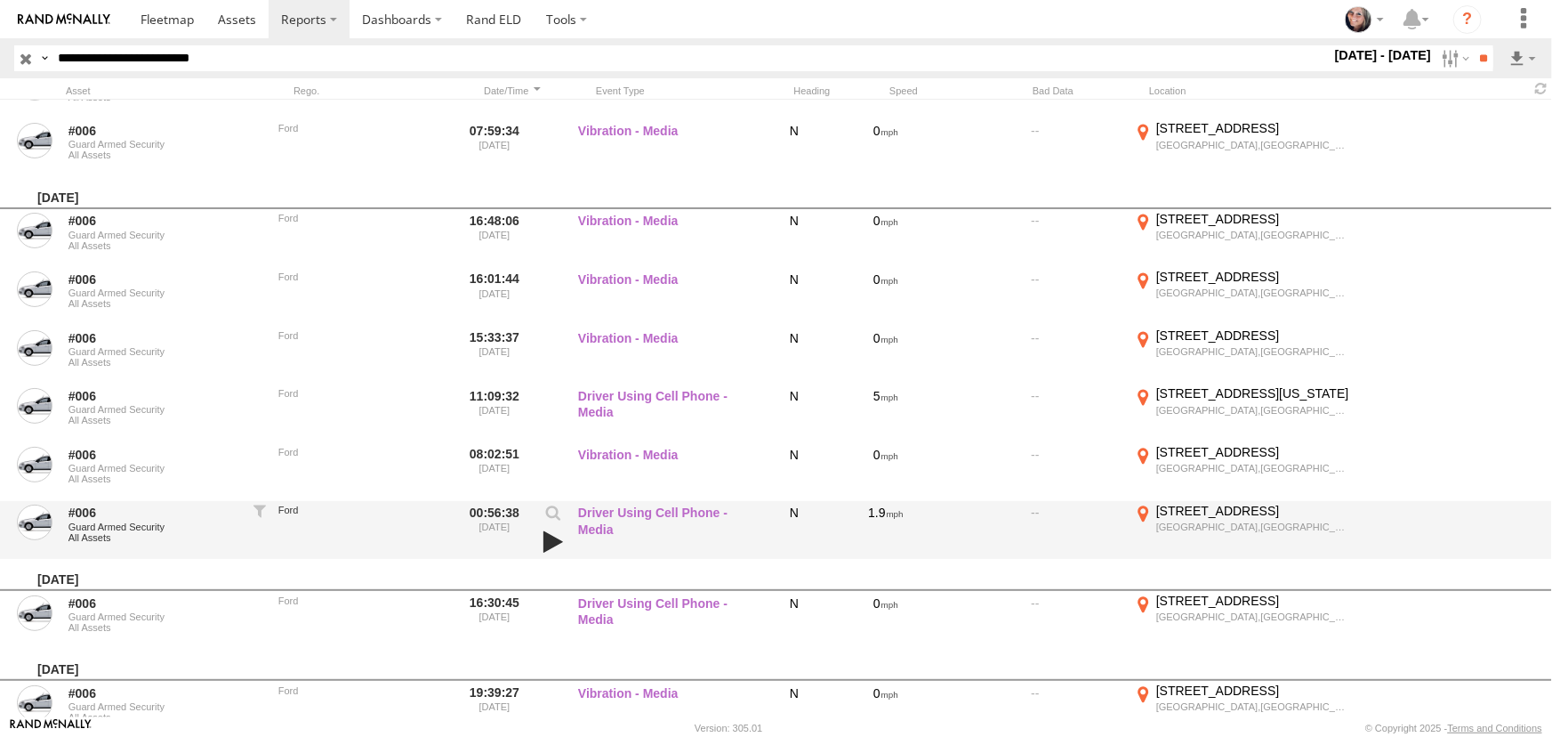
click at [551, 536] on link at bounding box center [553, 541] width 30 height 25
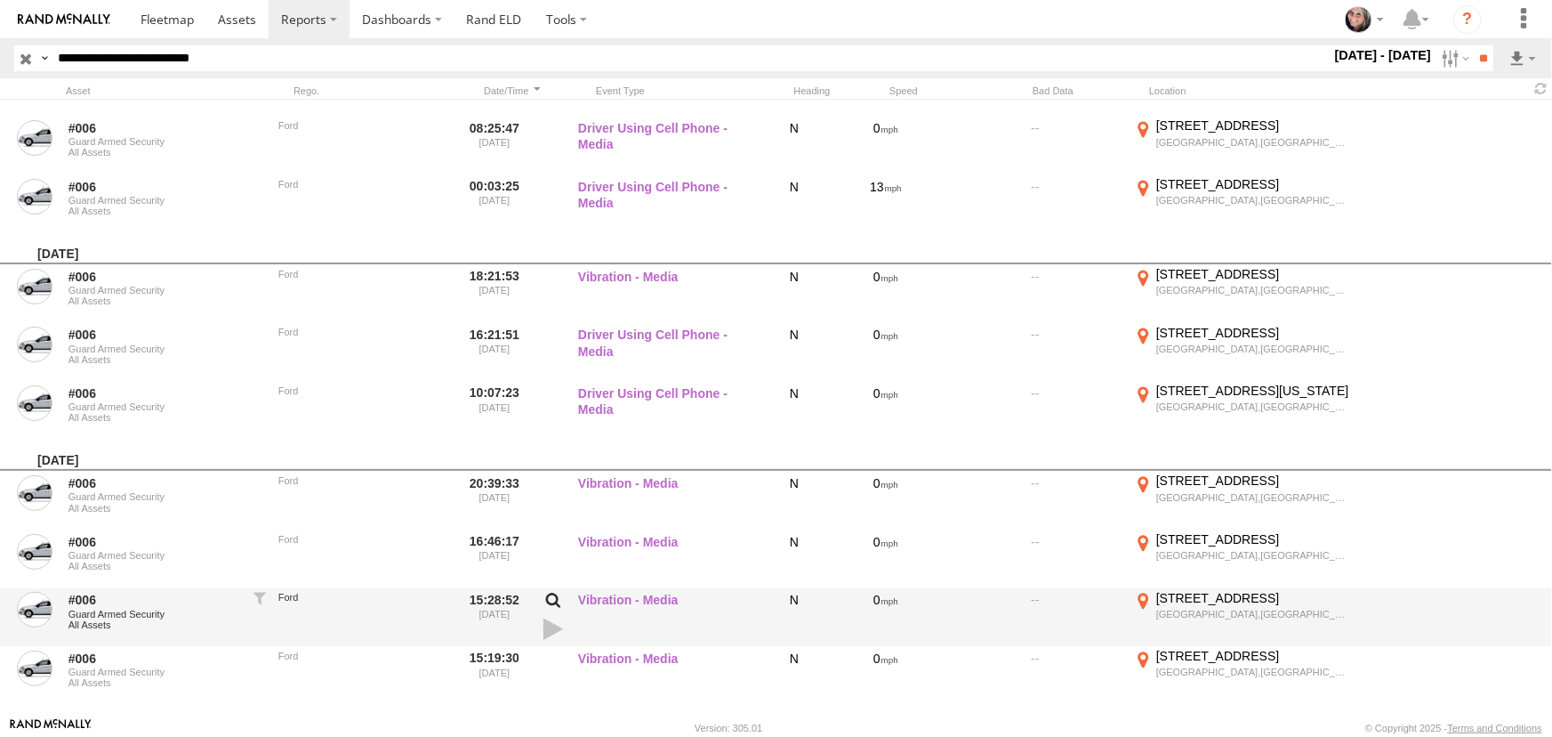
scroll to position [3478, 0]
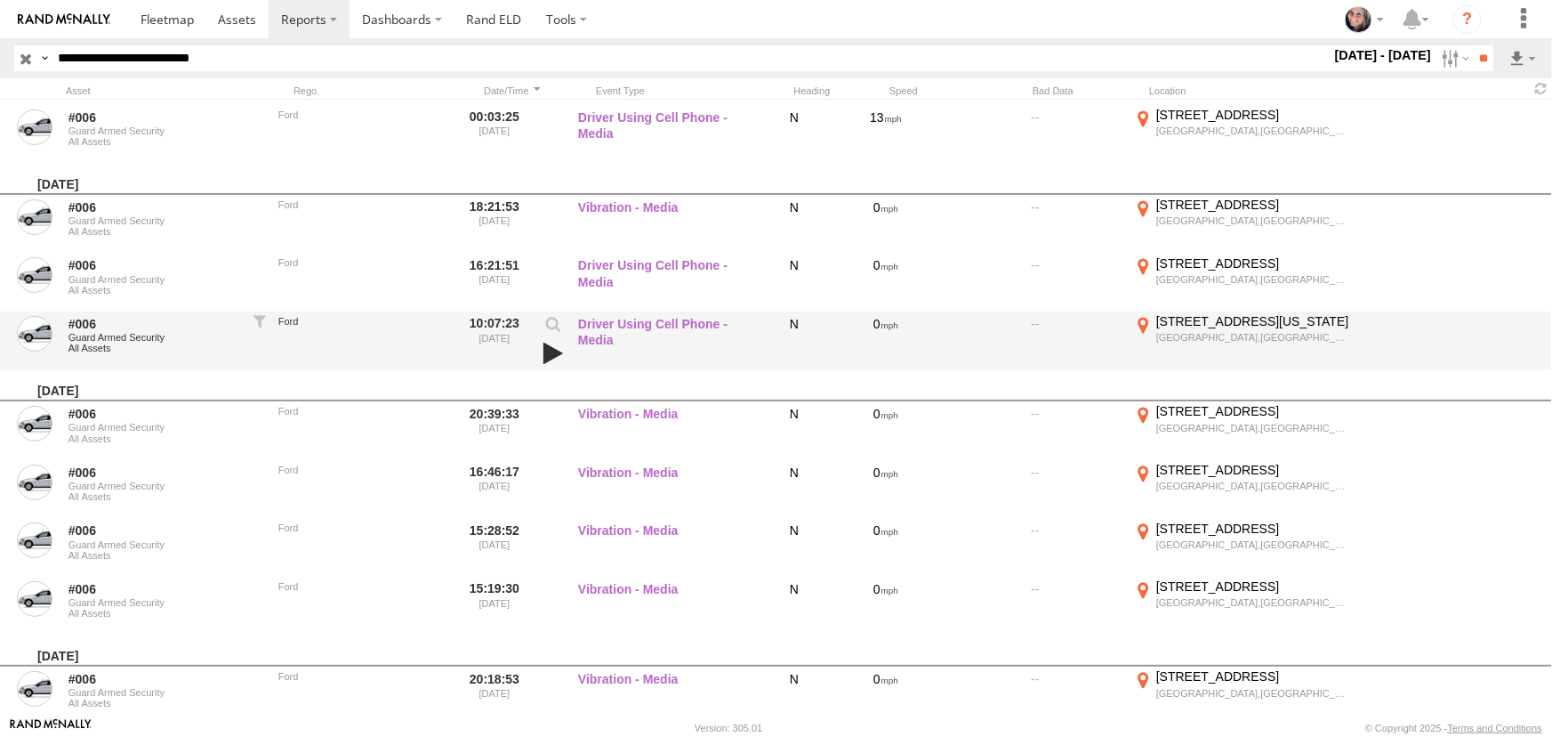
click at [546, 352] on link at bounding box center [553, 353] width 30 height 25
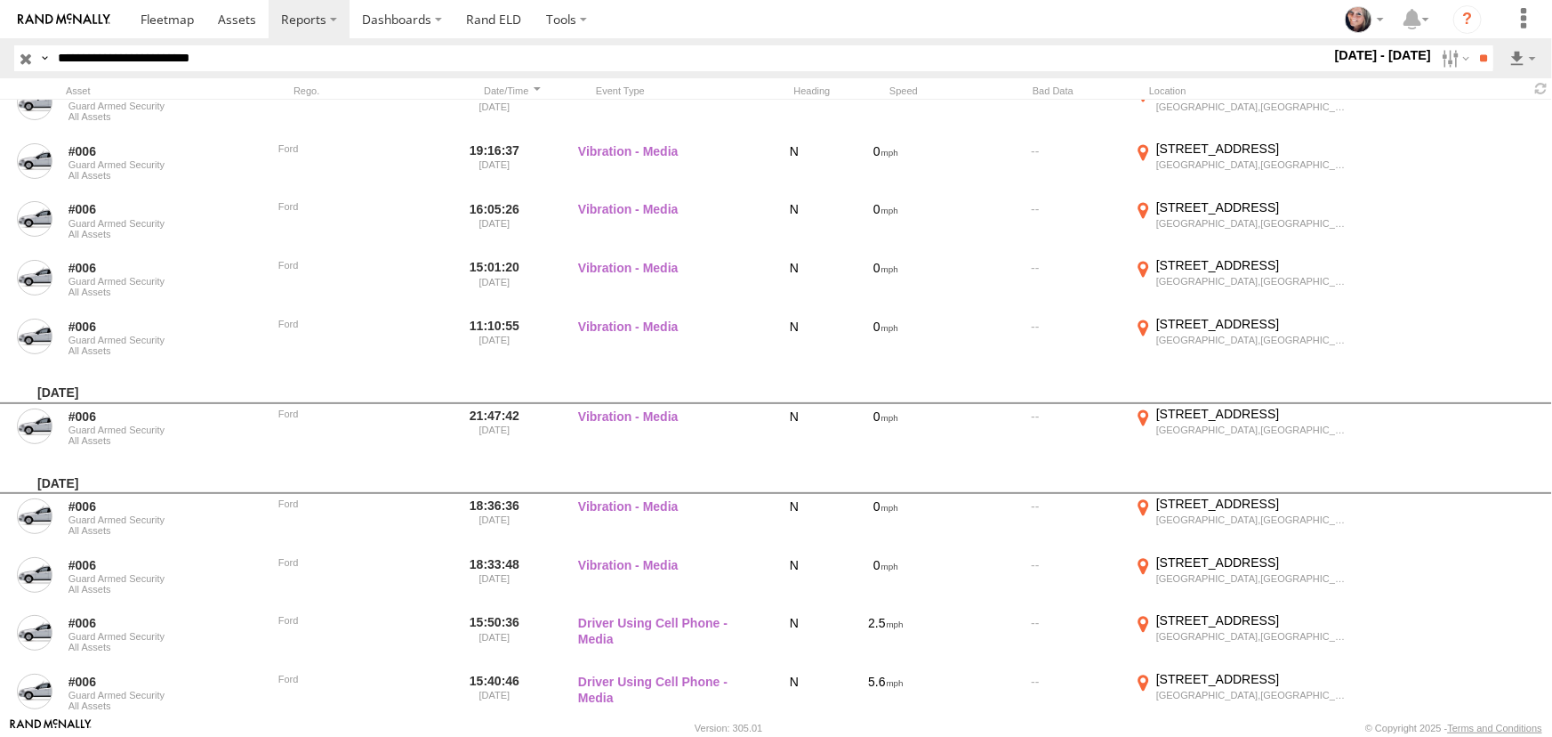
scroll to position [4205, 0]
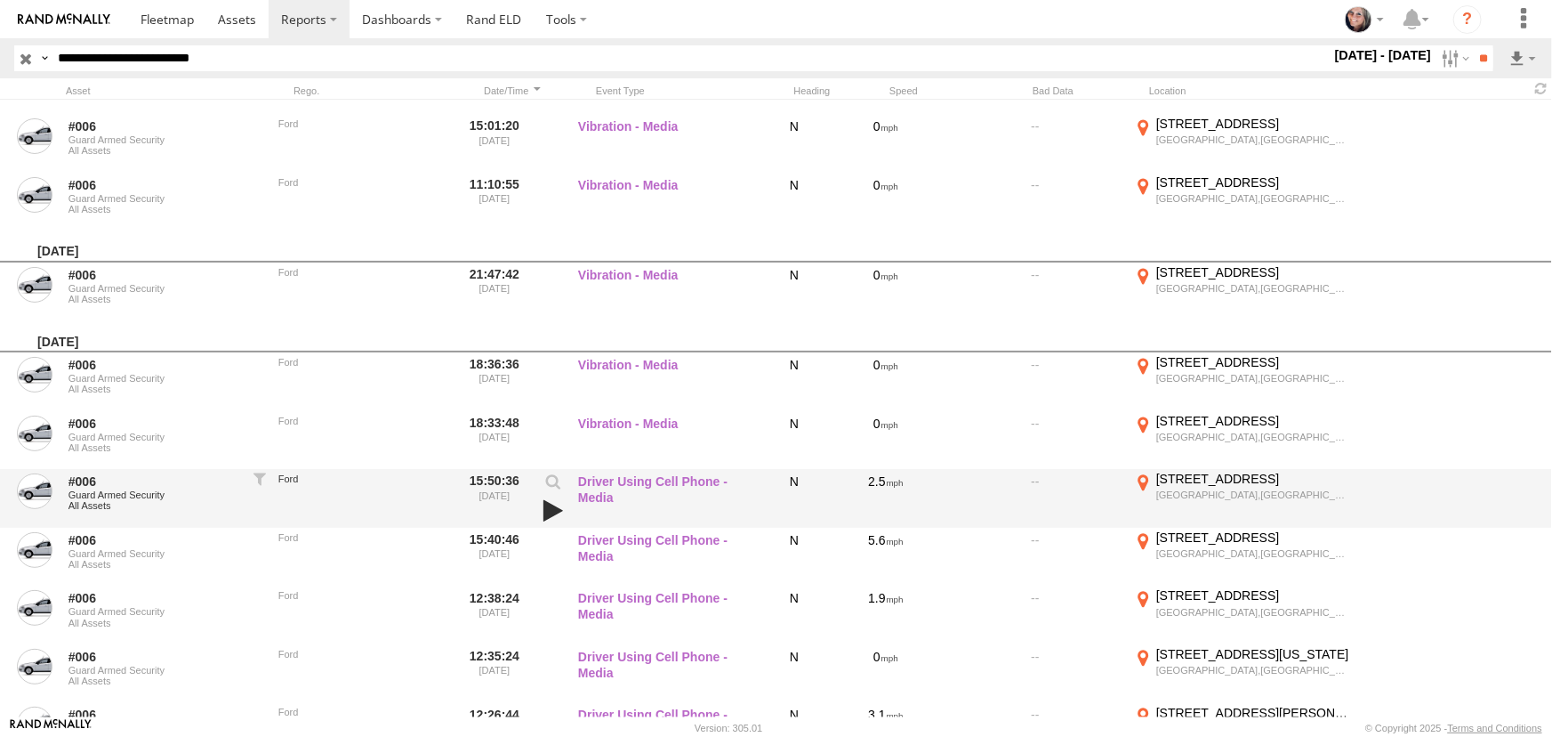
click at [545, 507] on link at bounding box center [553, 510] width 30 height 25
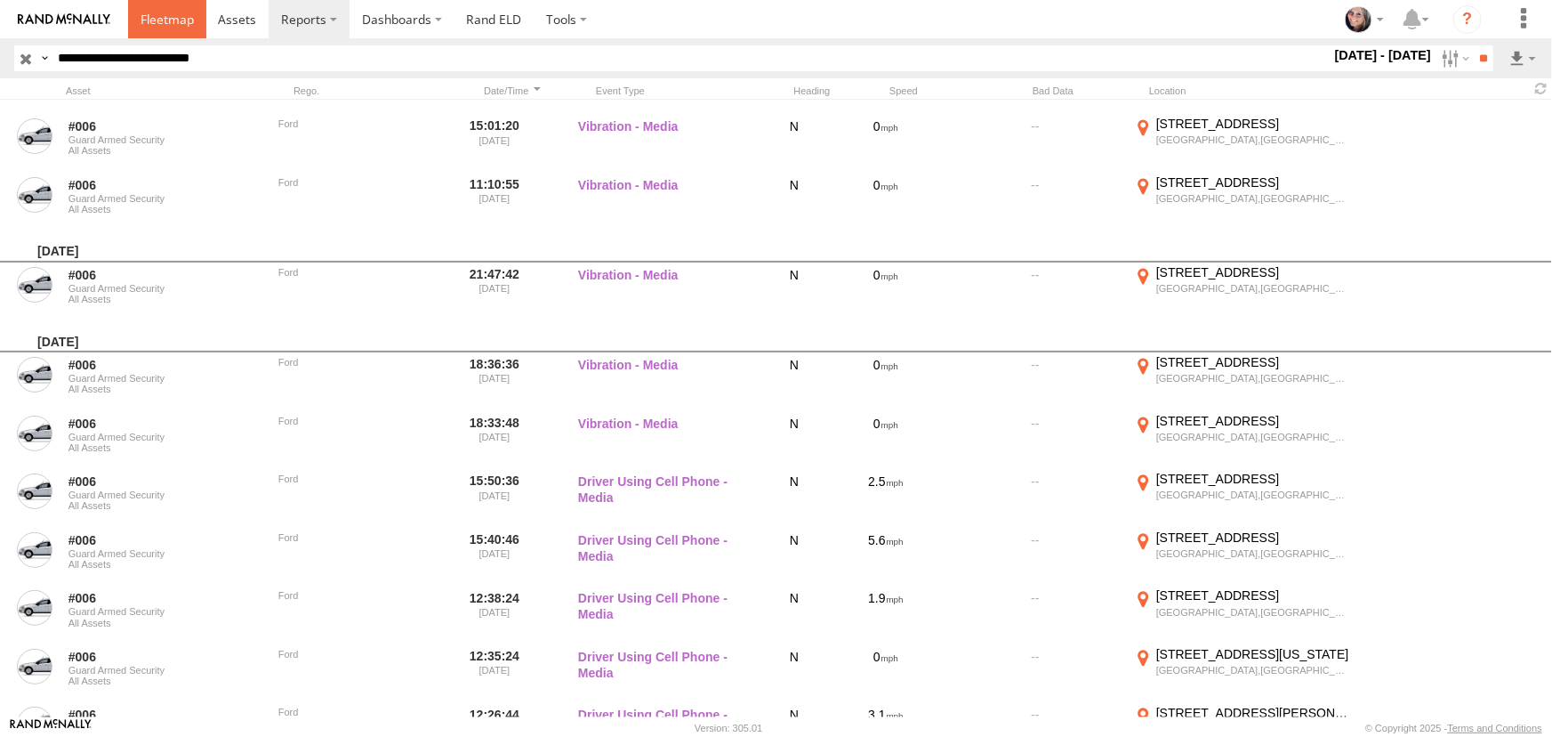
click at [164, 22] on span at bounding box center [167, 19] width 53 height 17
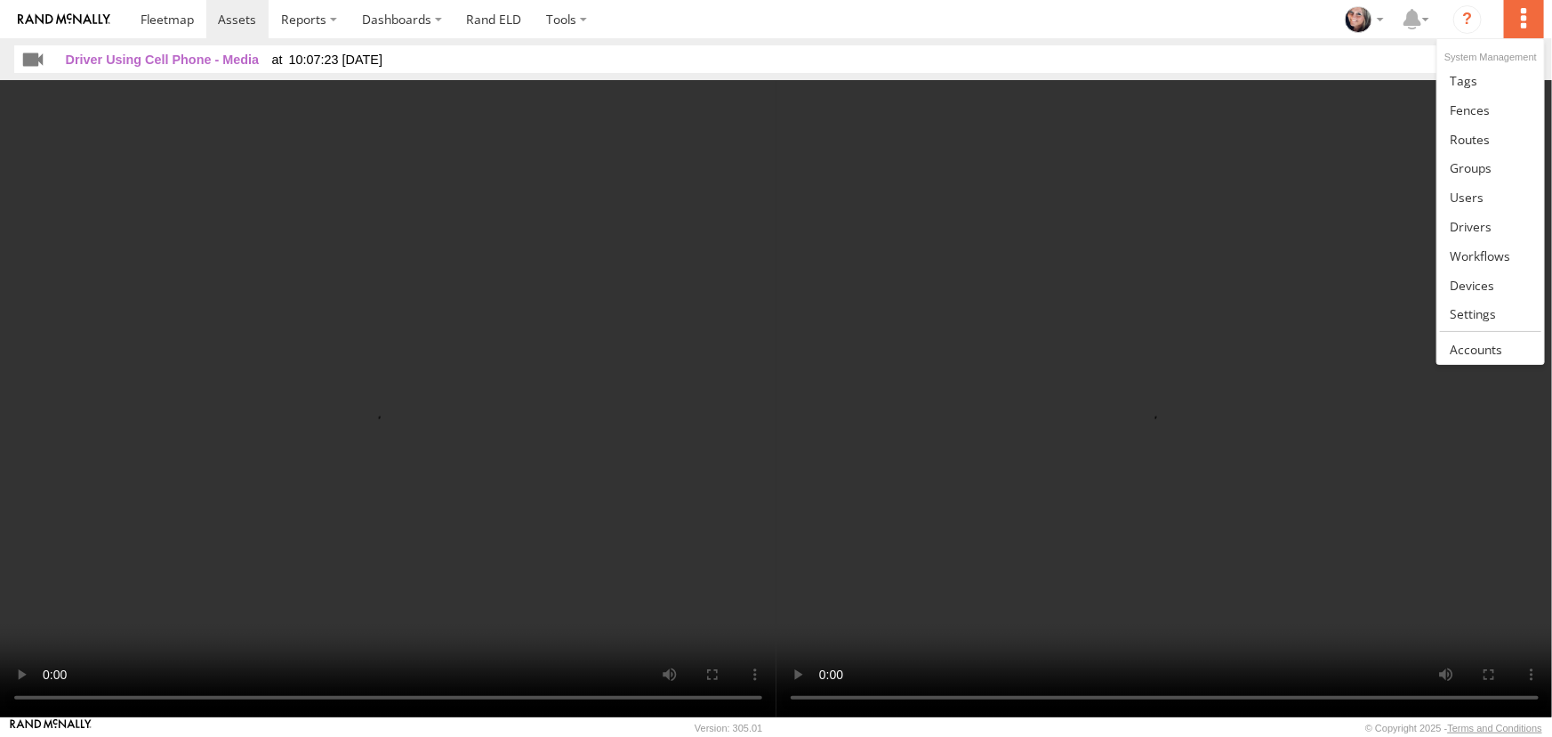
click at [1519, 20] on label at bounding box center [1523, 19] width 39 height 38
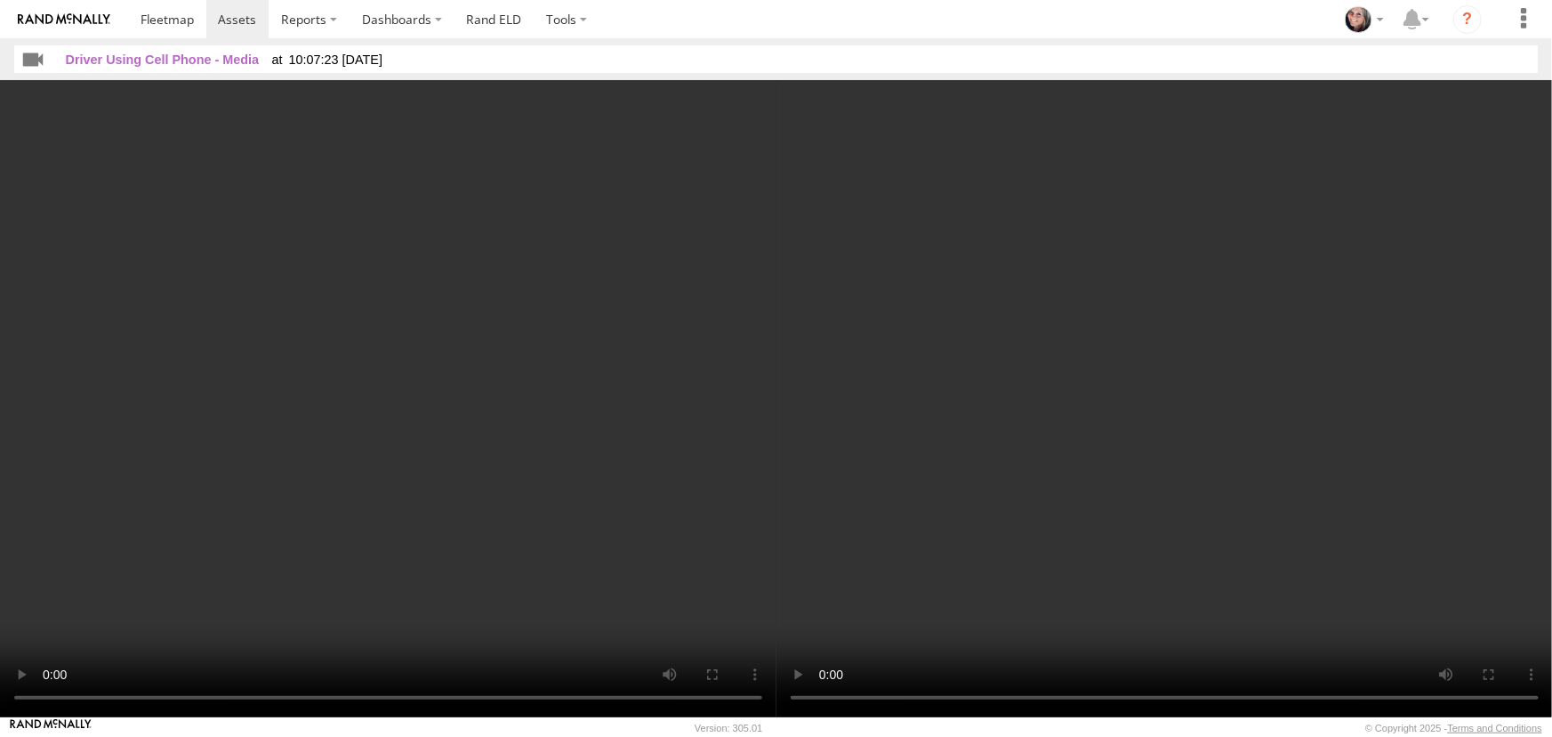
click at [1277, 17] on section at bounding box center [838, 19] width 1420 height 38
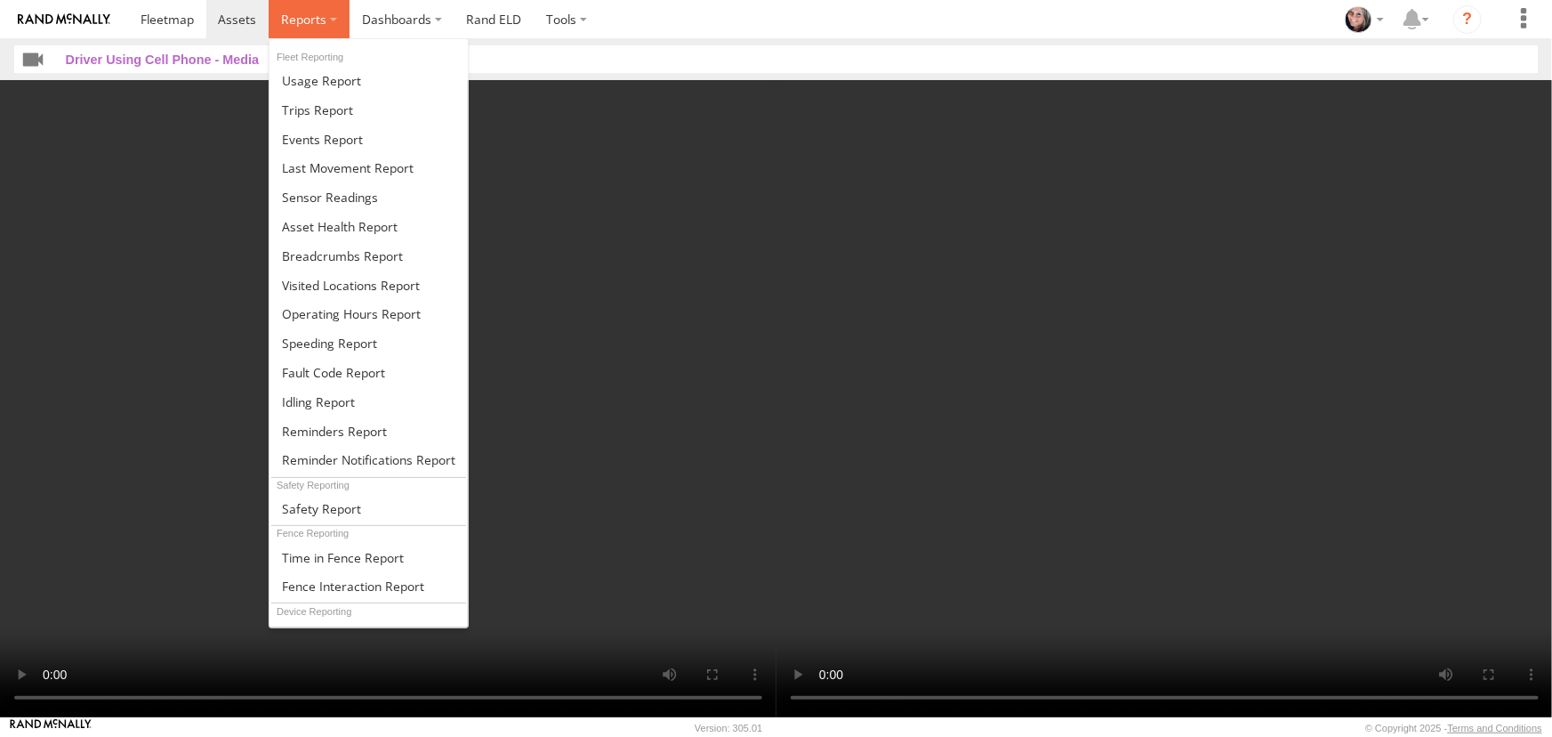
click at [332, 13] on label at bounding box center [309, 19] width 81 height 38
